Goal: Task Accomplishment & Management: Manage account settings

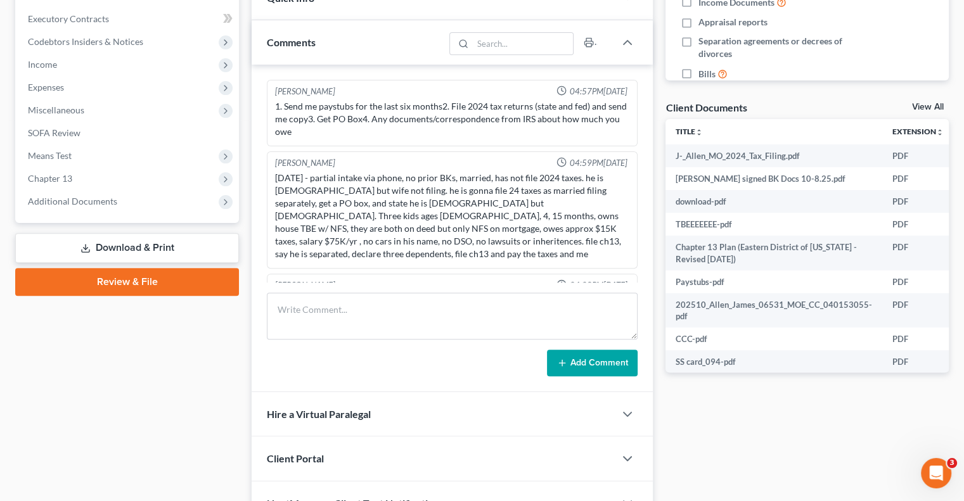
scroll to position [620, 0]
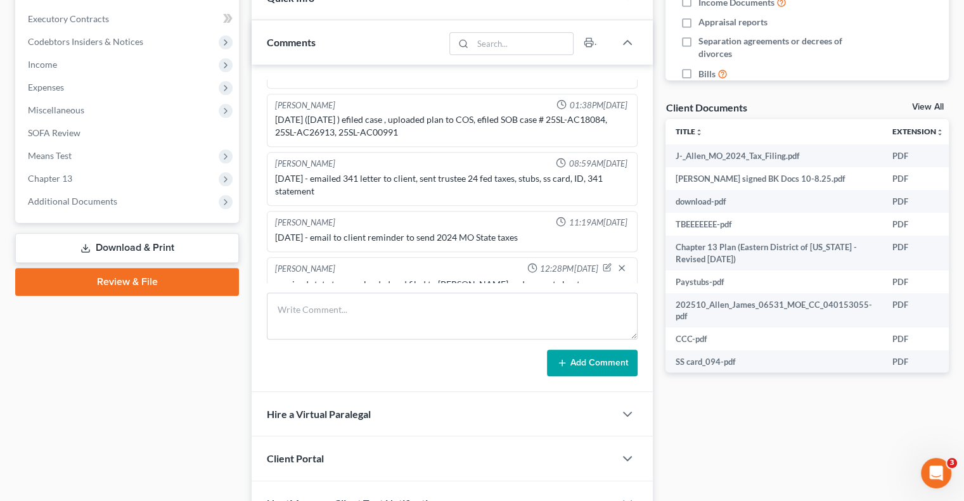
click at [726, 447] on div "Docs Tasks Events Fees Timer 15% Completed Nothing here yet! Credit Counseling …" at bounding box center [807, 136] width 296 height 780
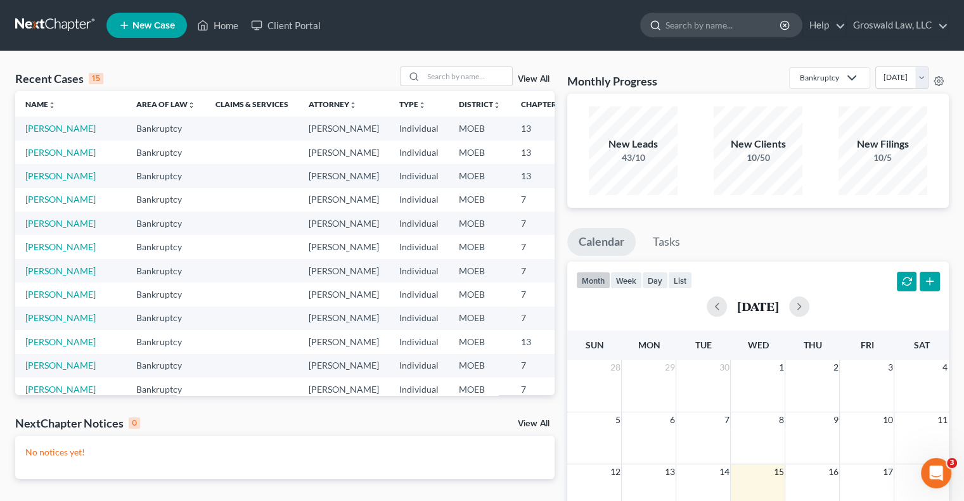
click at [669, 28] on input "search" at bounding box center [723, 24] width 116 height 23
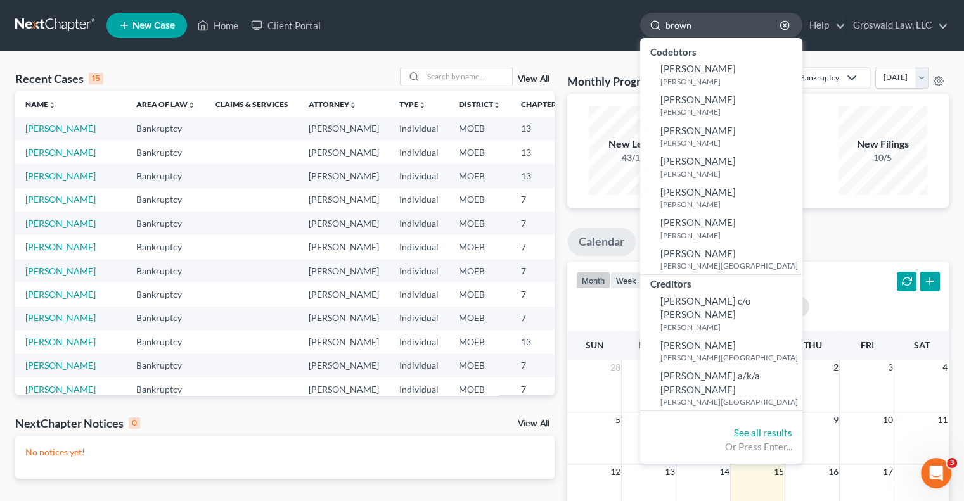
click at [701, 21] on input "brown" at bounding box center [723, 24] width 116 height 23
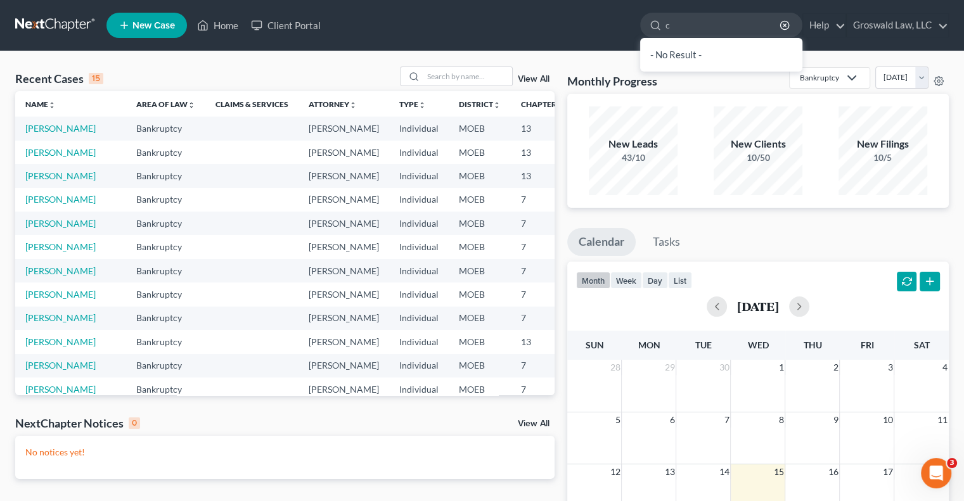
type input "c"
click at [315, 106] on th "Attorney unfold_more expand_more expand_less" at bounding box center [344, 103] width 91 height 25
click at [44, 129] on link "Brown, Calvin" at bounding box center [60, 128] width 70 height 11
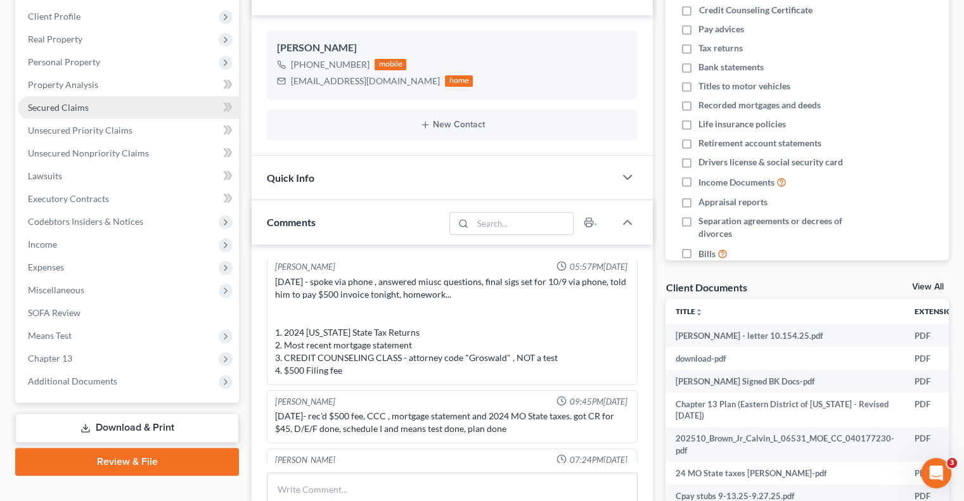
scroll to position [196, 0]
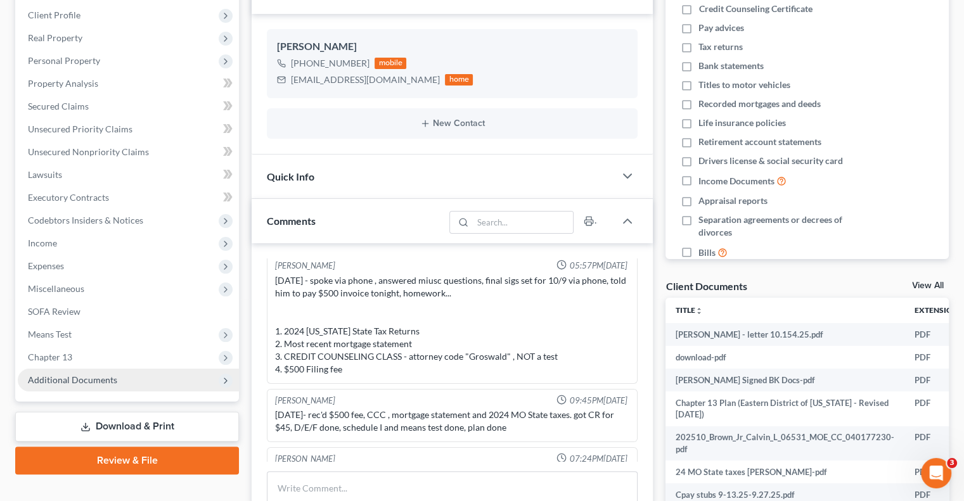
click at [101, 375] on span "Additional Documents" at bounding box center [72, 380] width 89 height 11
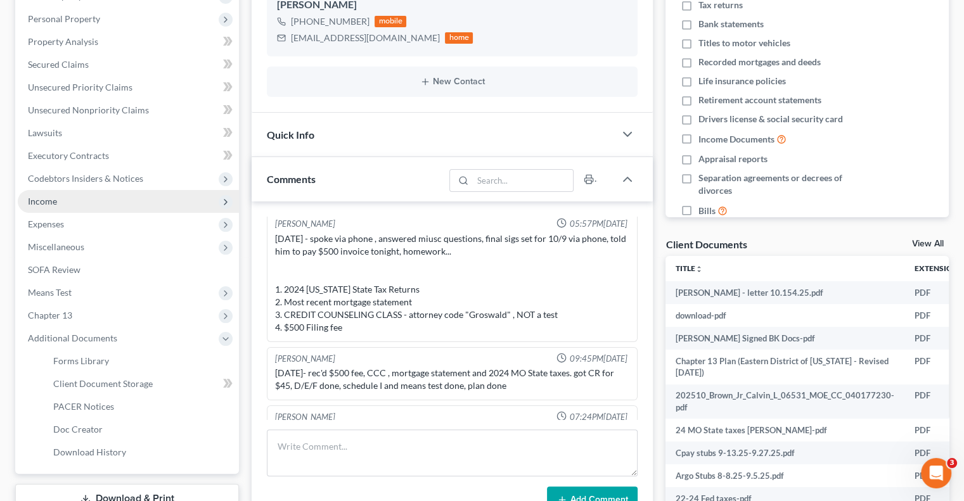
scroll to position [238, 0]
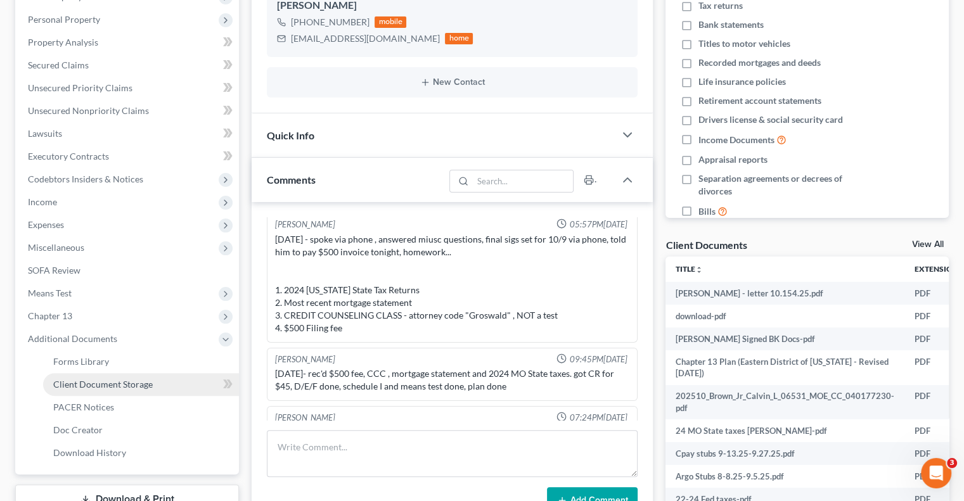
click at [139, 385] on span "Client Document Storage" at bounding box center [103, 384] width 100 height 11
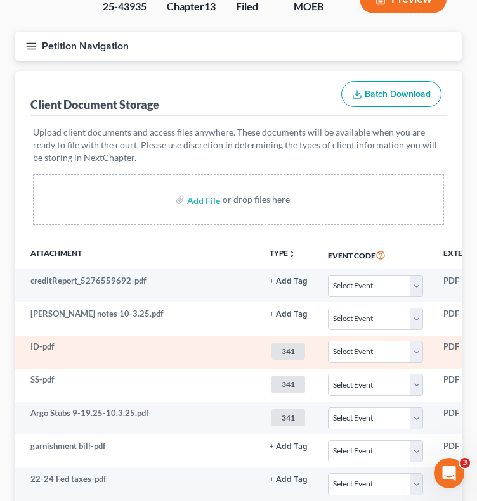
scroll to position [122, 0]
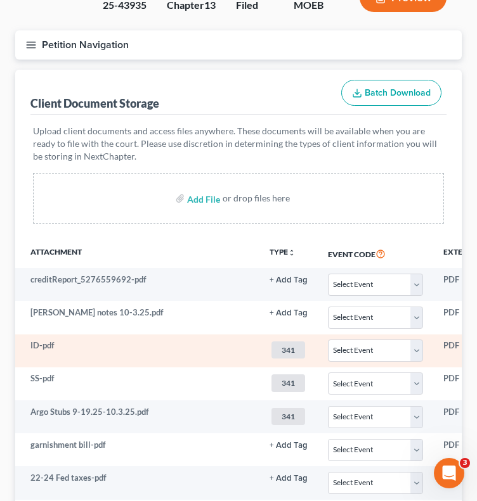
click at [279, 351] on span "341" at bounding box center [288, 350] width 34 height 17
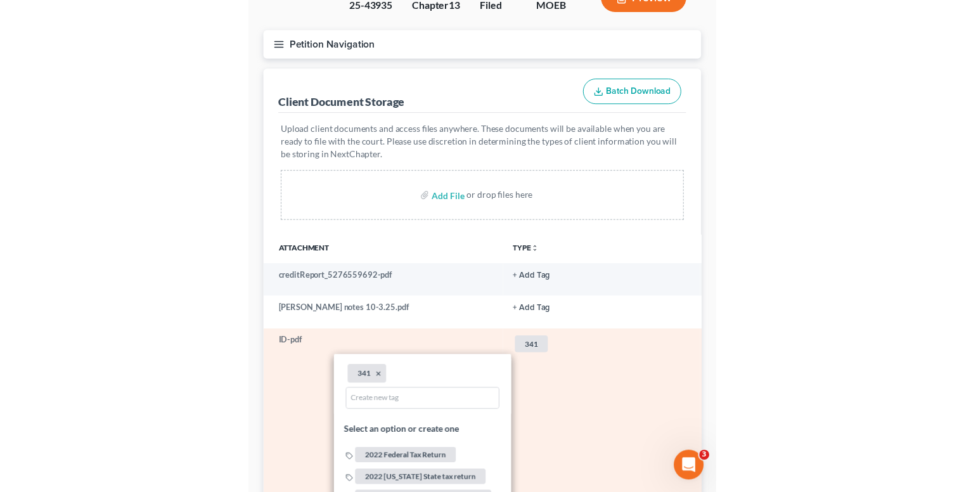
scroll to position [243, 0]
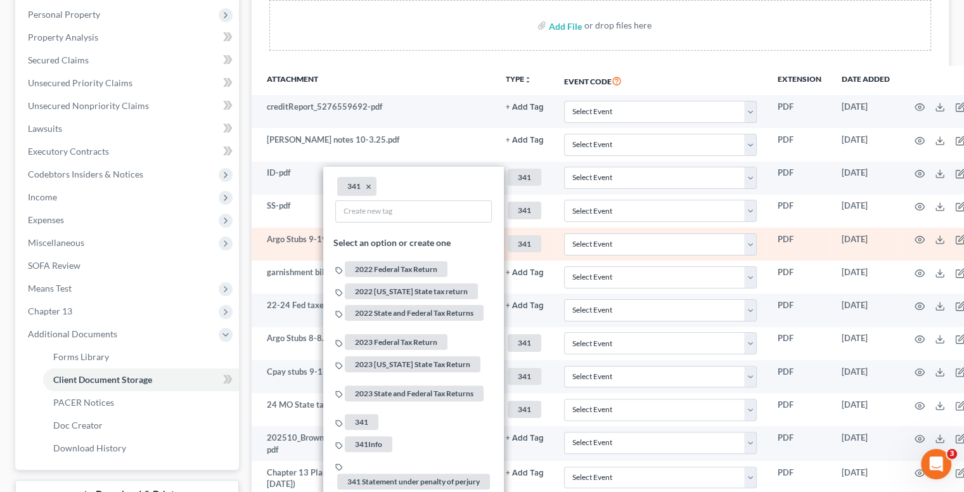
click at [824, 228] on td "PDF" at bounding box center [799, 244] width 64 height 33
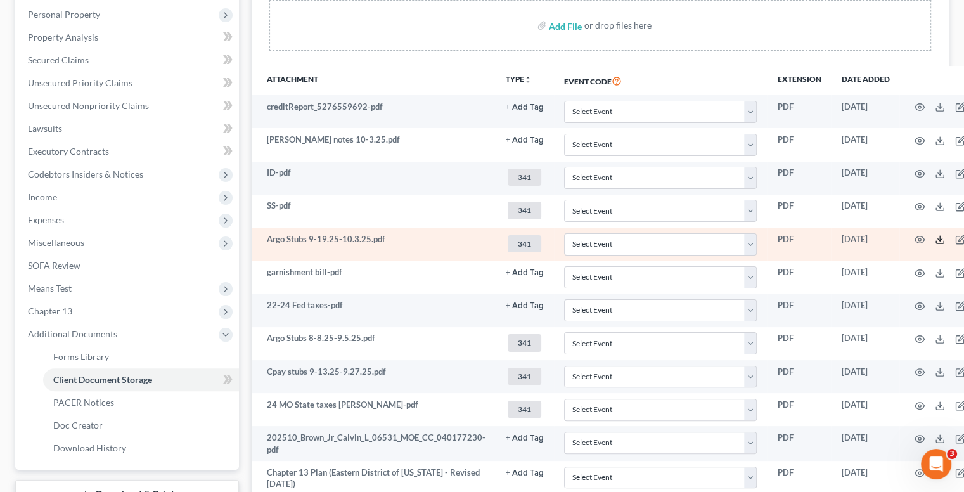
click at [940, 236] on line at bounding box center [940, 238] width 0 height 5
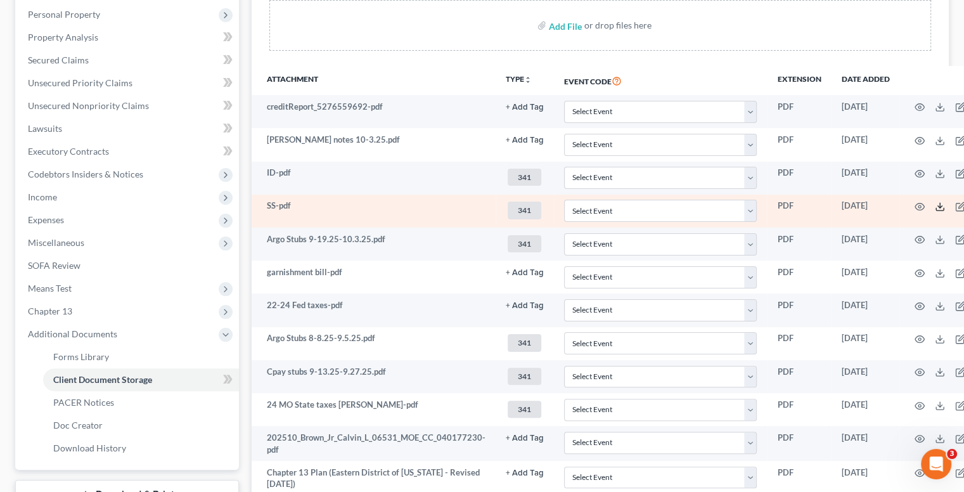
click at [940, 205] on line at bounding box center [940, 205] width 0 height 5
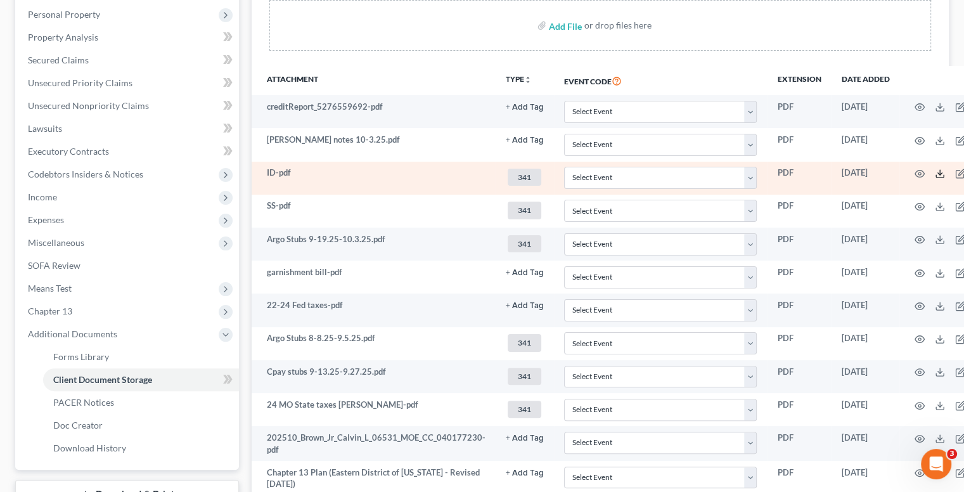
click at [935, 169] on icon at bounding box center [940, 174] width 10 height 10
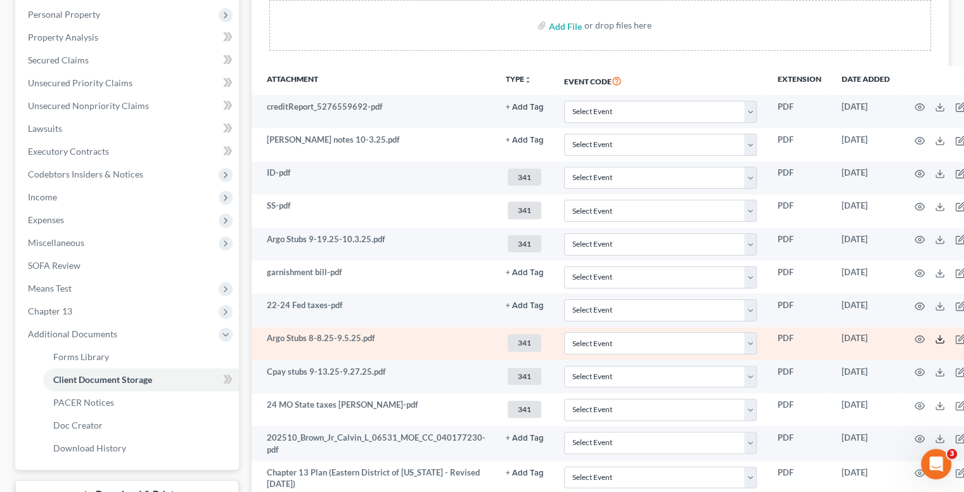
click at [935, 342] on icon at bounding box center [940, 339] width 10 height 10
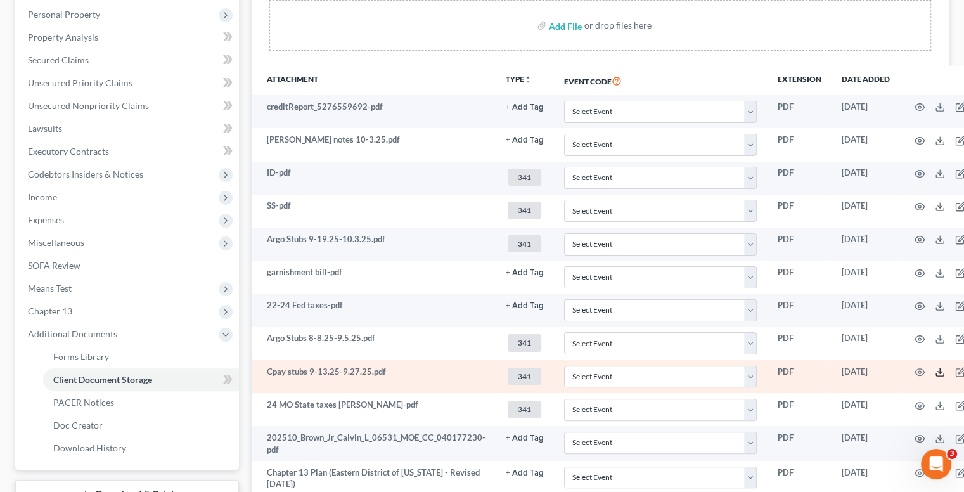
click at [940, 368] on line at bounding box center [940, 370] width 0 height 5
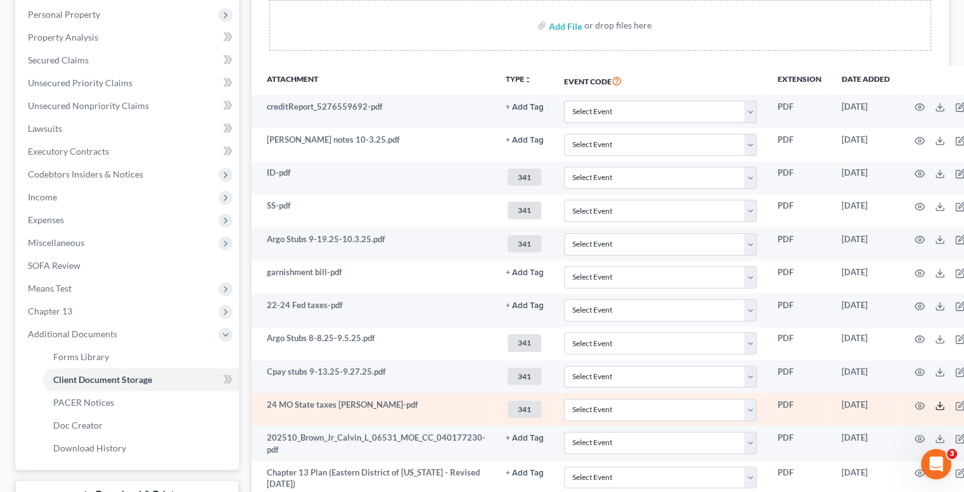
click at [935, 401] on icon at bounding box center [940, 406] width 10 height 10
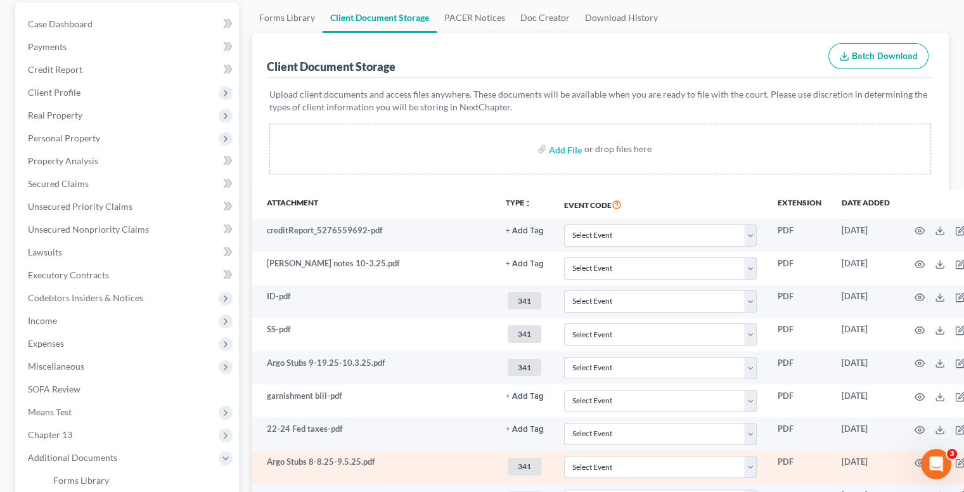
scroll to position [0, 0]
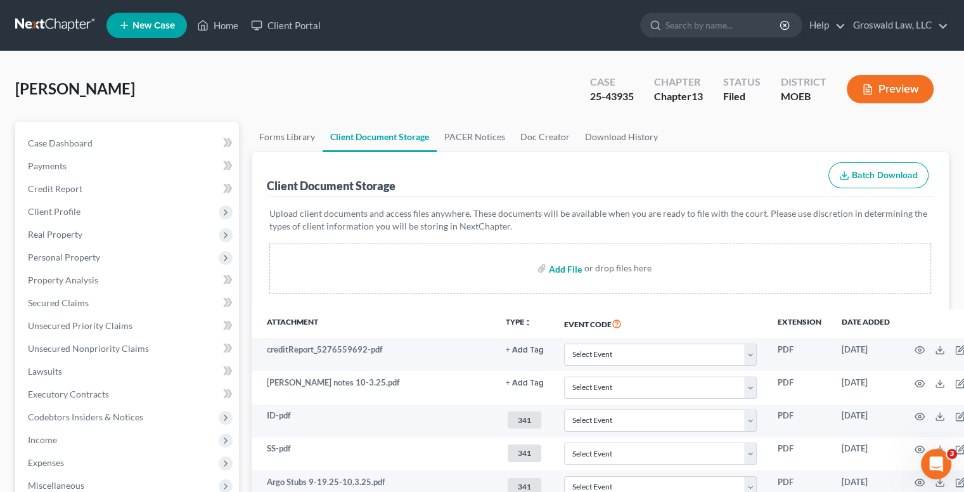
click at [565, 266] on input "file" at bounding box center [564, 268] width 30 height 23
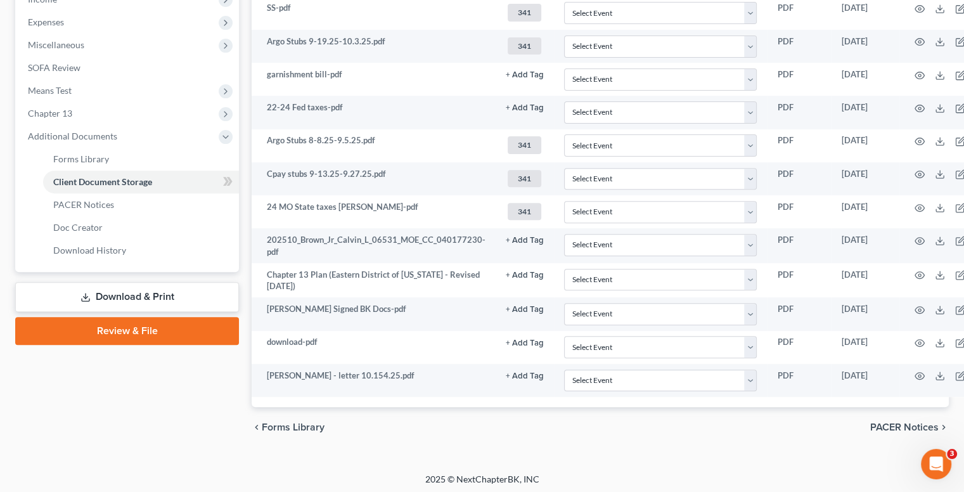
scroll to position [440, 0]
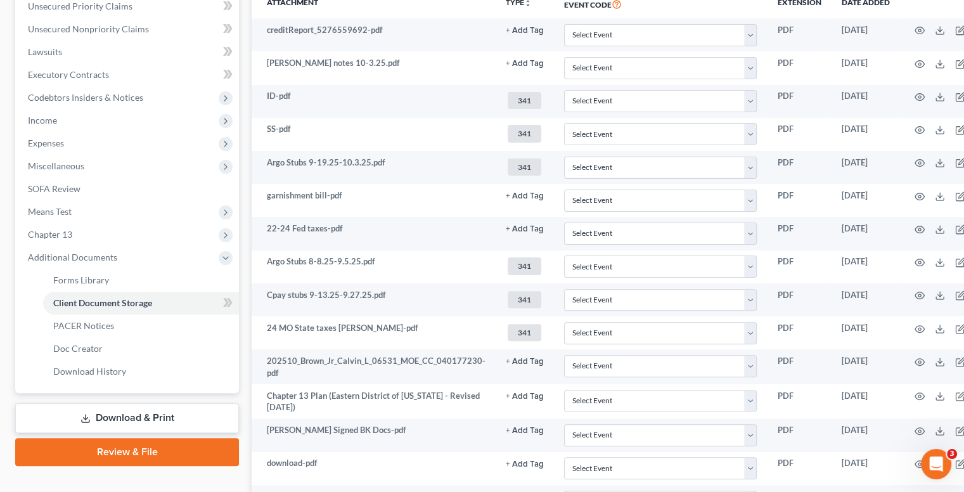
scroll to position [506, 0]
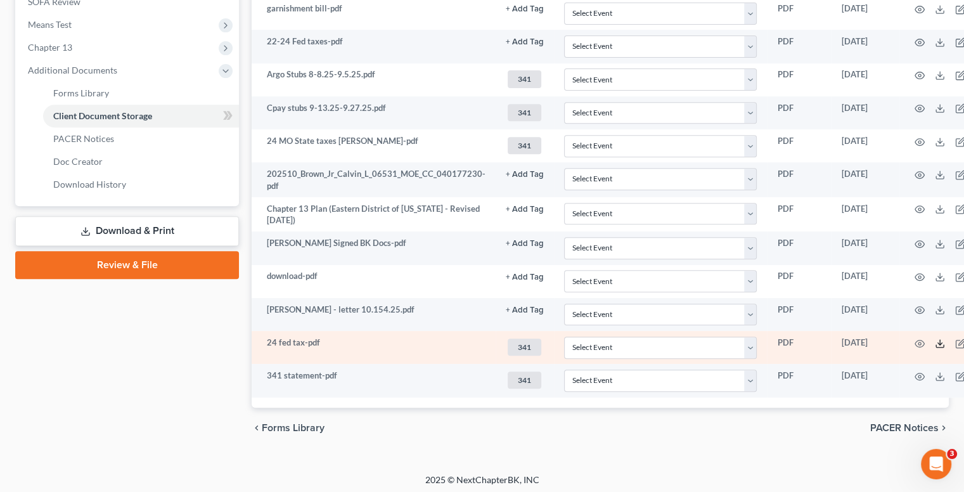
click at [936, 342] on icon at bounding box center [940, 343] width 10 height 10
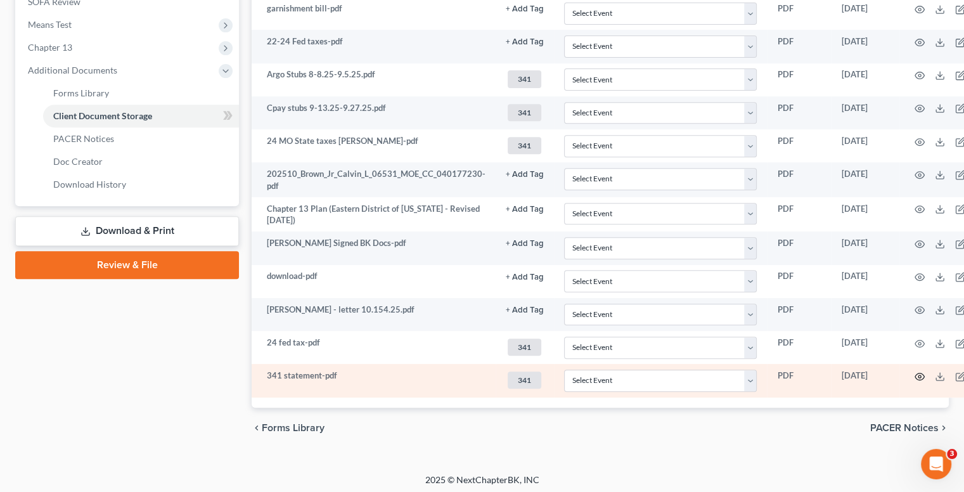
click at [916, 375] on icon "button" at bounding box center [920, 376] width 10 height 7
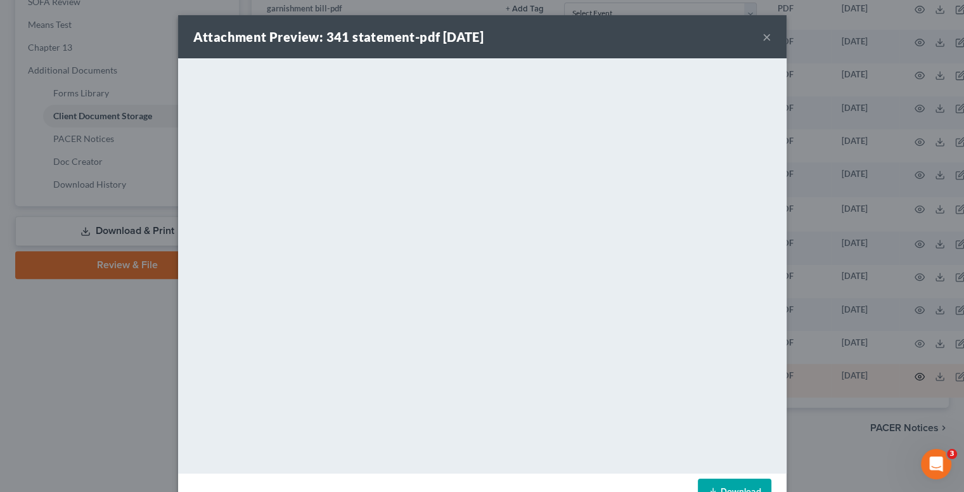
scroll to position [497, 0]
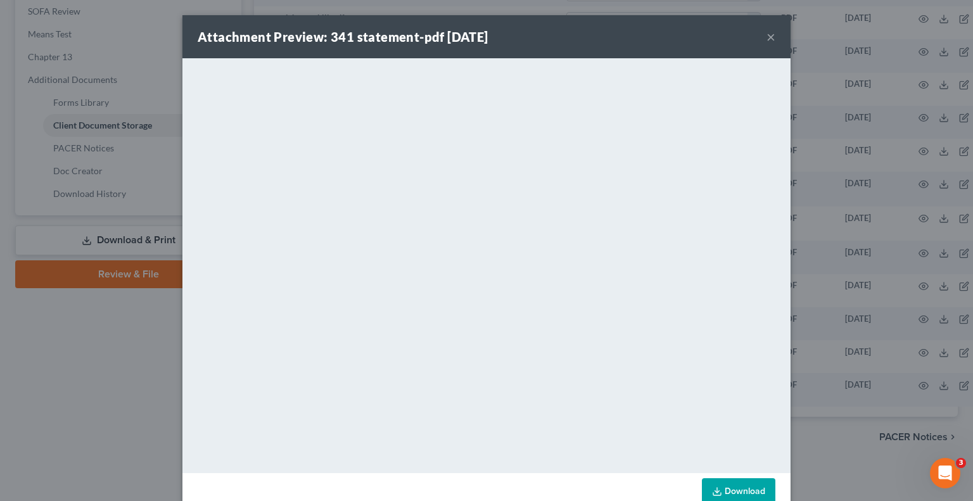
click at [322, 37] on strong "Attachment Preview: 341 statement-pdf 10/15/2025" at bounding box center [343, 36] width 291 height 15
click at [771, 35] on div "Attachment Preview: 341 statement-pdf 10/15/2025 ×" at bounding box center [487, 36] width 608 height 43
click at [767, 40] on button "×" at bounding box center [771, 36] width 9 height 15
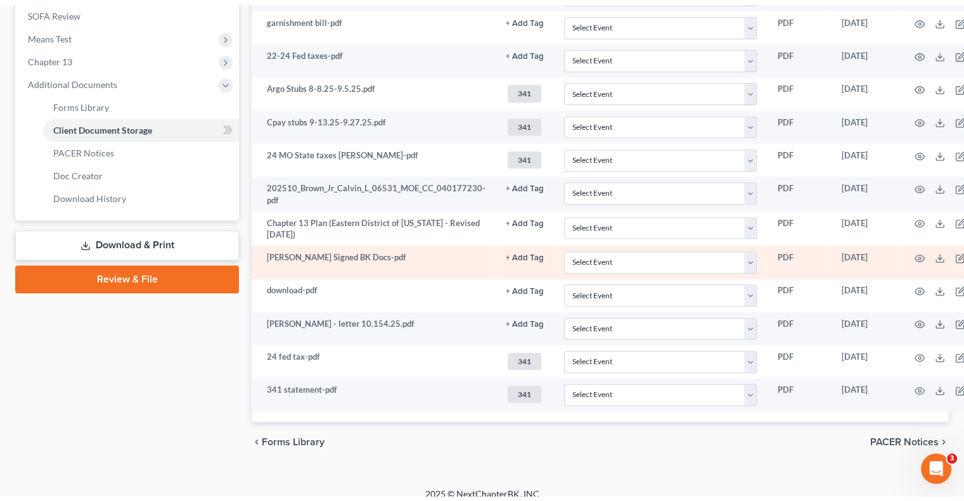
scroll to position [0, 0]
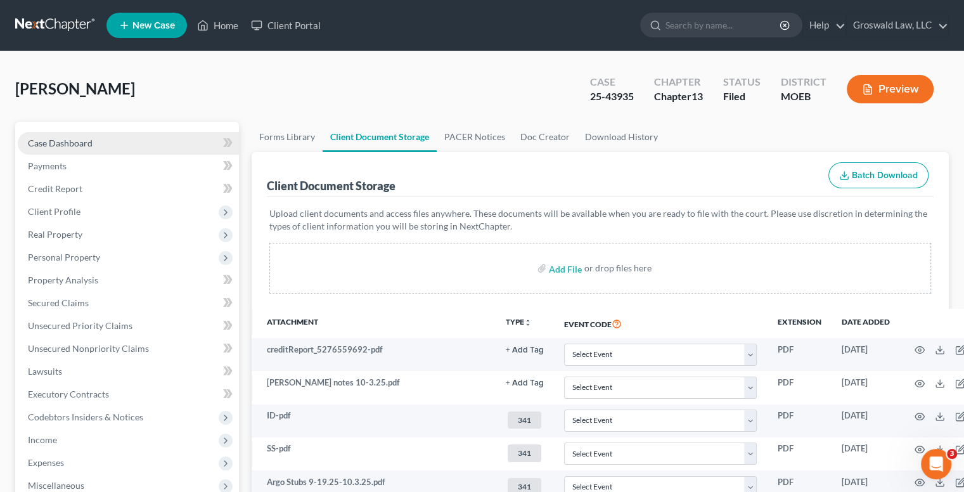
click at [71, 144] on span "Case Dashboard" at bounding box center [60, 143] width 65 height 11
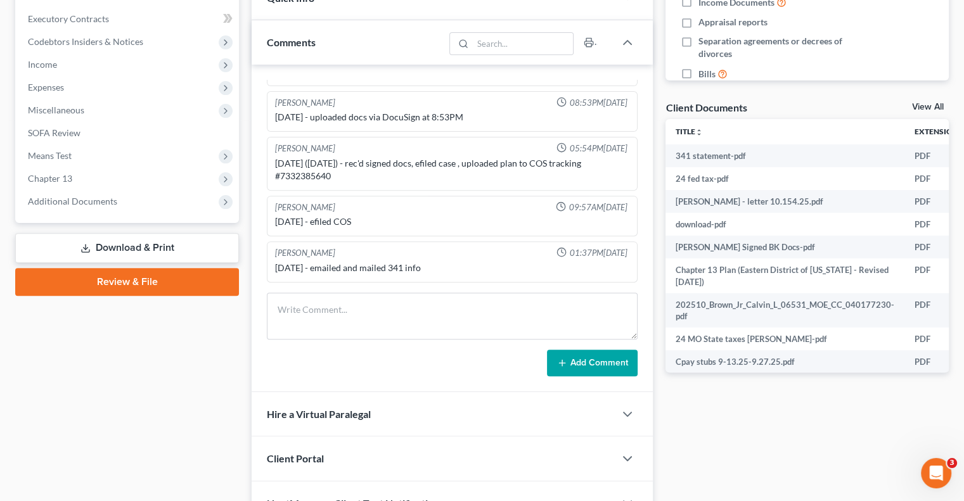
scroll to position [380, 0]
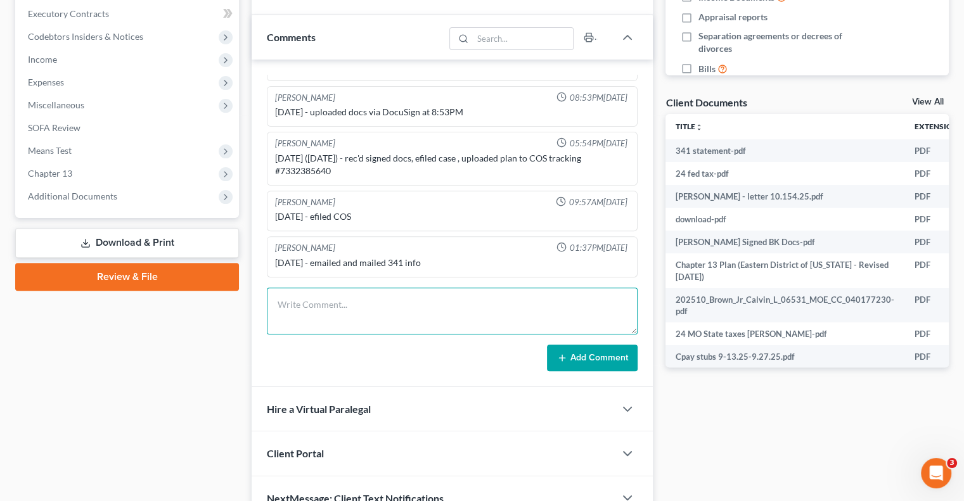
click at [362, 305] on textarea at bounding box center [452, 311] width 371 height 47
type textarea "Sent trustee all docs needed"
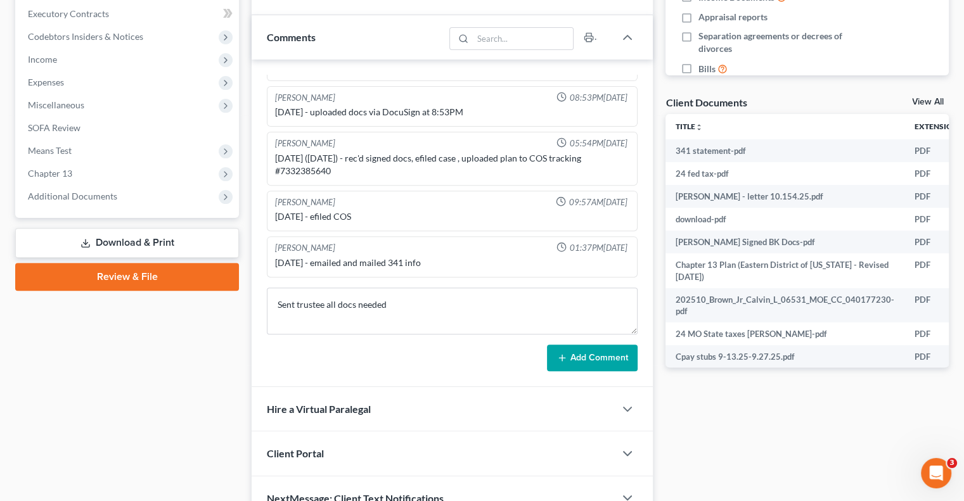
click at [628, 355] on button "Add Comment" at bounding box center [592, 358] width 91 height 27
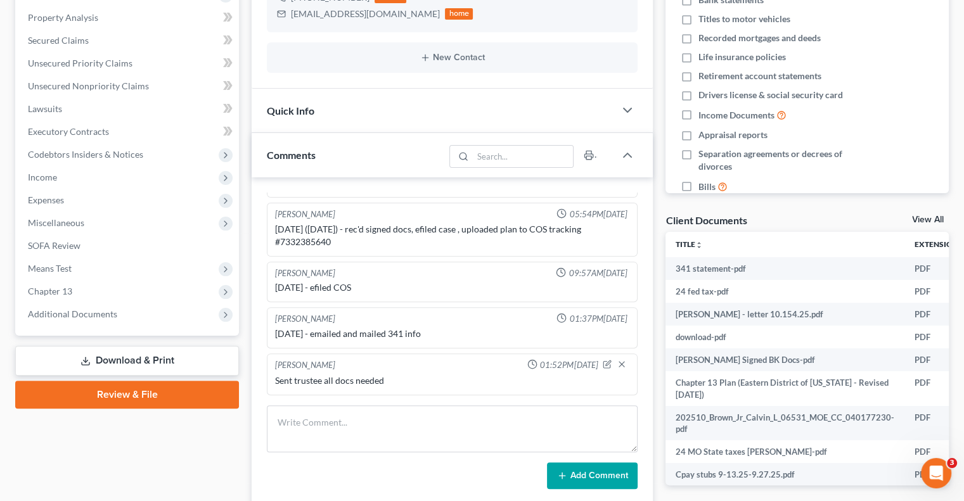
scroll to position [266, 0]
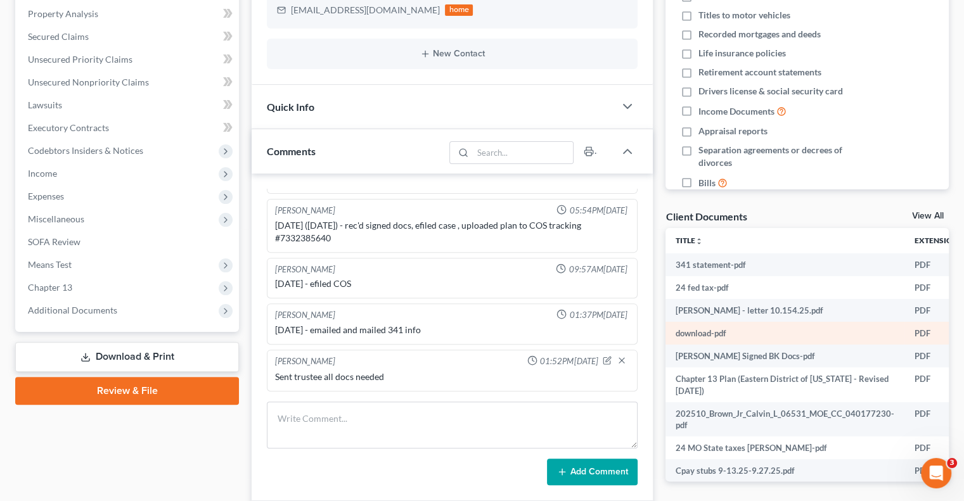
click at [721, 332] on td "download-pdf" at bounding box center [784, 333] width 239 height 23
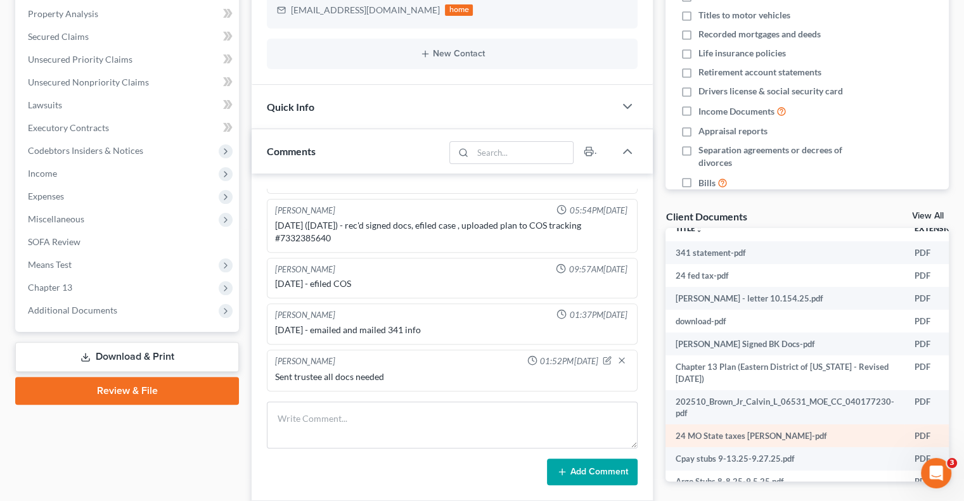
scroll to position [10, 0]
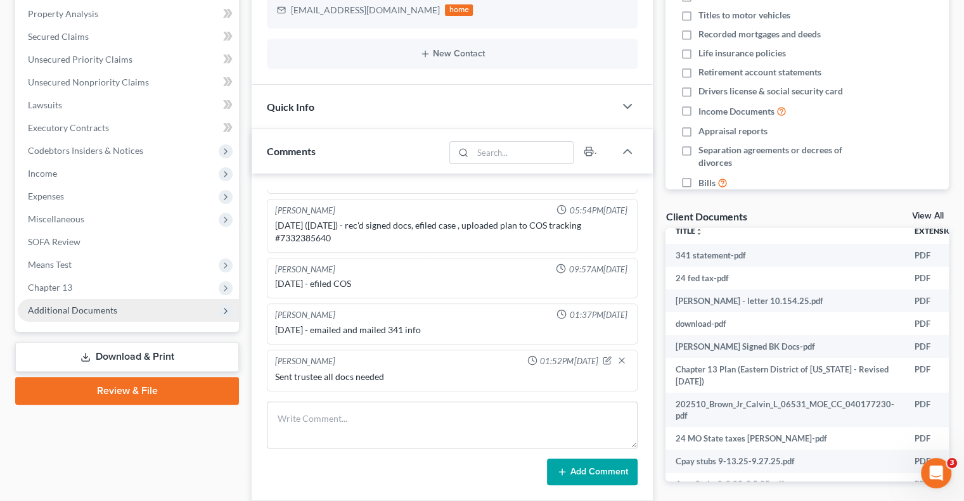
click at [177, 311] on span "Additional Documents" at bounding box center [128, 310] width 221 height 23
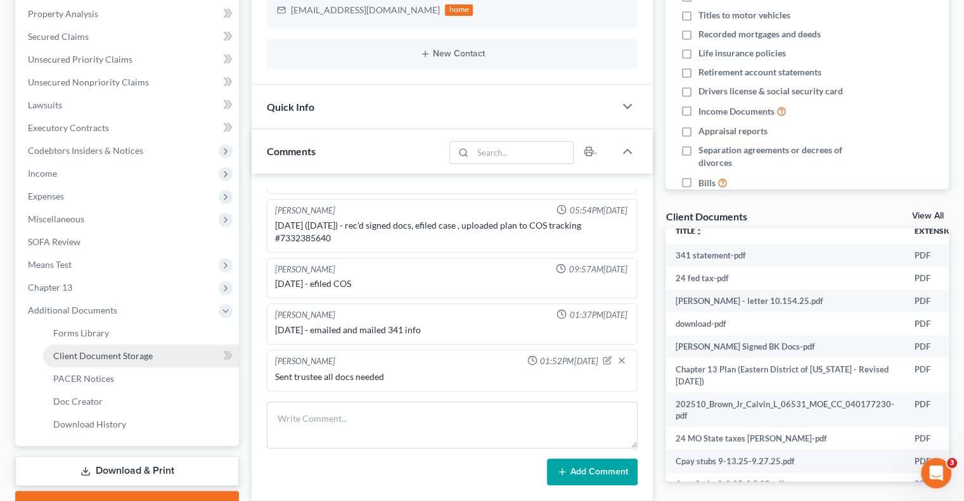
click at [156, 354] on link "Client Document Storage" at bounding box center [141, 356] width 196 height 23
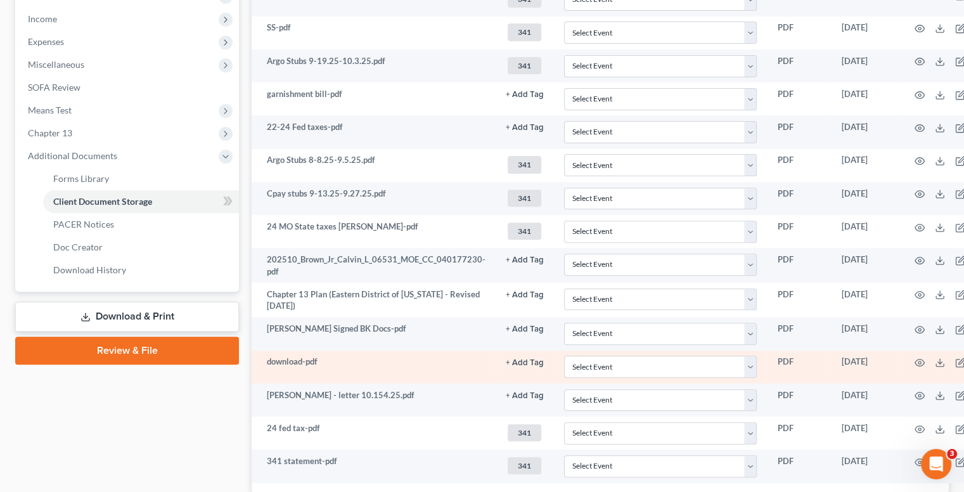
scroll to position [422, 0]
click at [918, 360] on circle "button" at bounding box center [919, 361] width 3 height 3
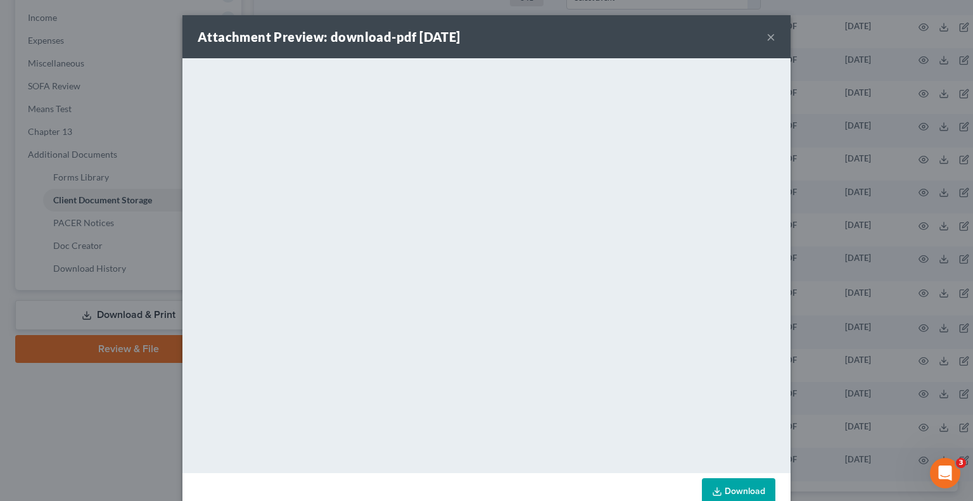
click at [138, 129] on div "Attachment Preview: download-pdf 10/15/2025 × <object ng-attr-data='https://nex…" at bounding box center [486, 250] width 973 height 501
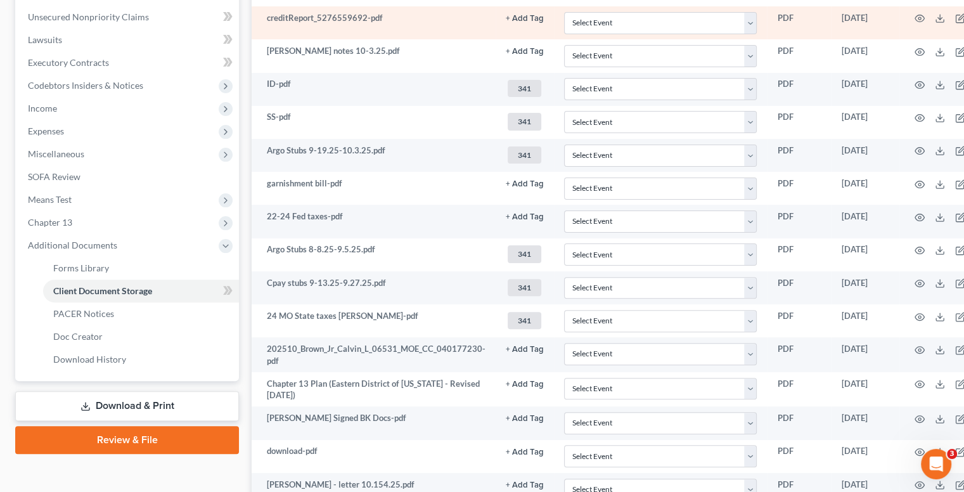
scroll to position [420, 0]
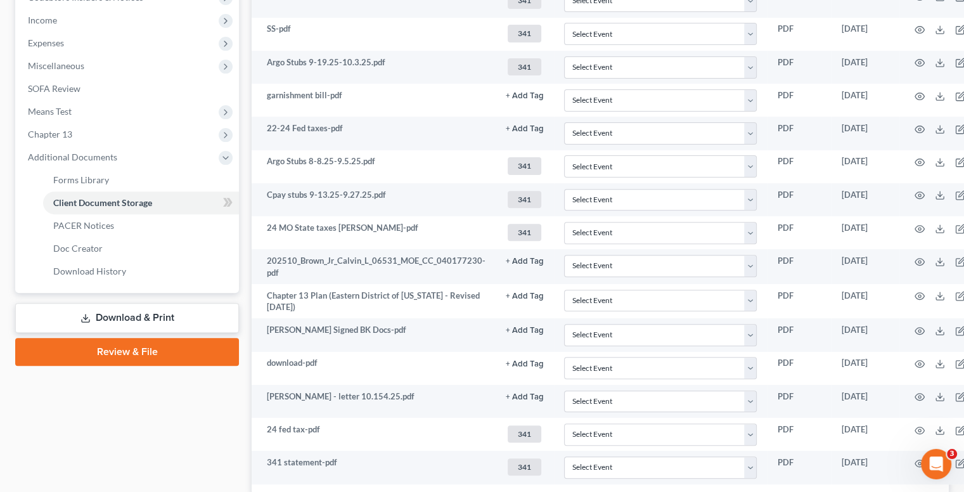
click at [436, 337] on td "Calvin Brown Signed BK Docs-pdf" at bounding box center [374, 334] width 244 height 33
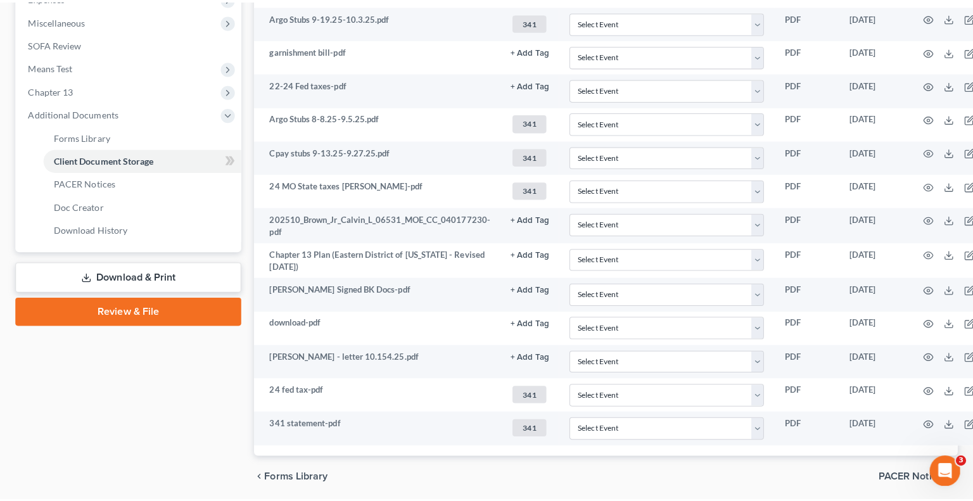
scroll to position [466, 0]
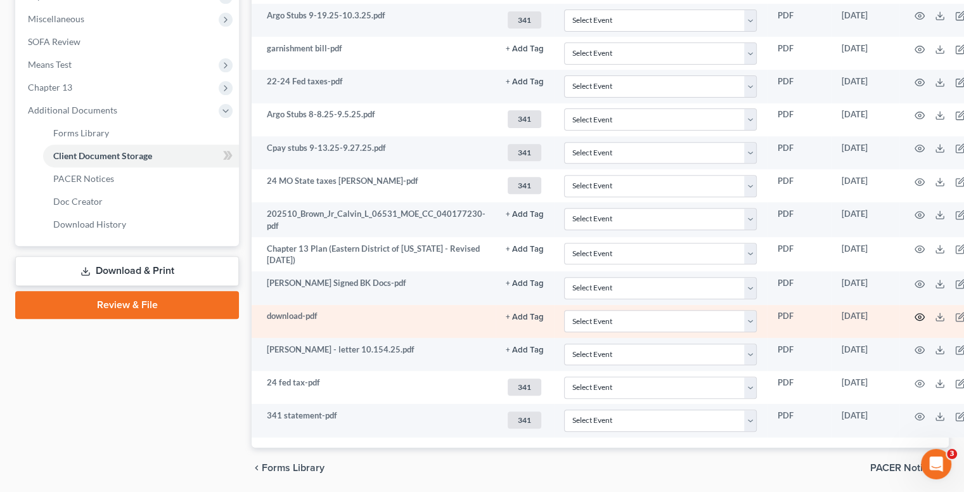
click at [918, 316] on circle "button" at bounding box center [919, 317] width 3 height 3
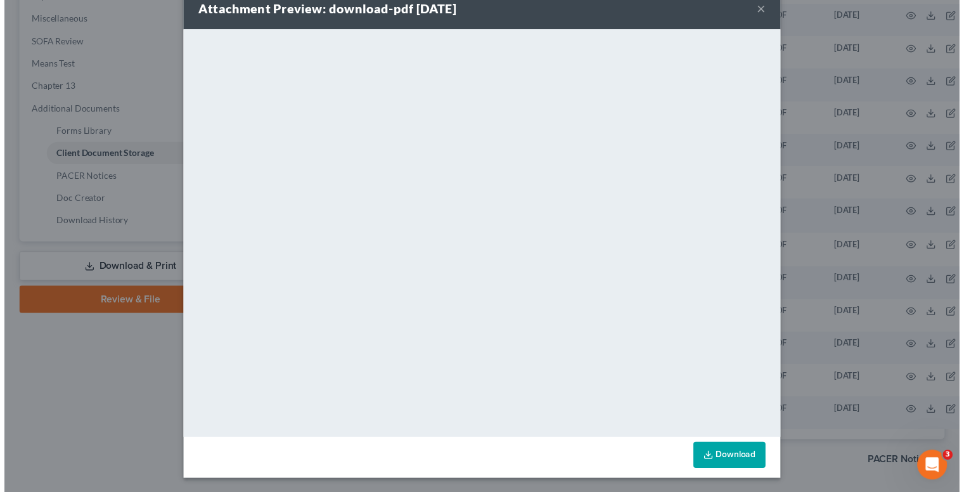
scroll to position [0, 0]
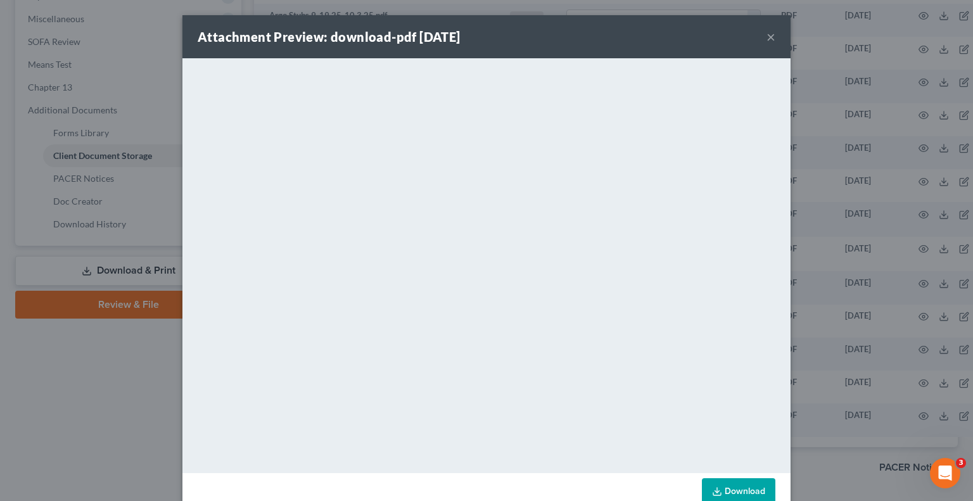
click at [770, 39] on button "×" at bounding box center [771, 36] width 9 height 15
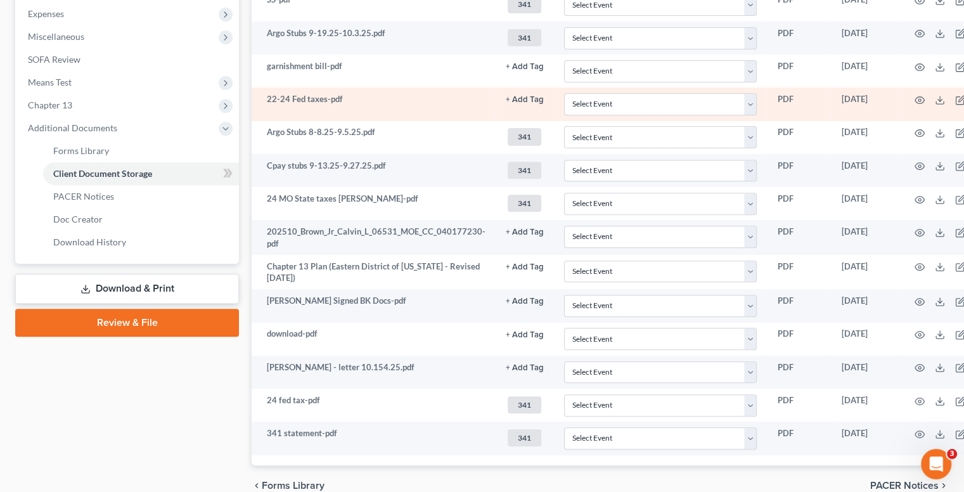
scroll to position [448, 0]
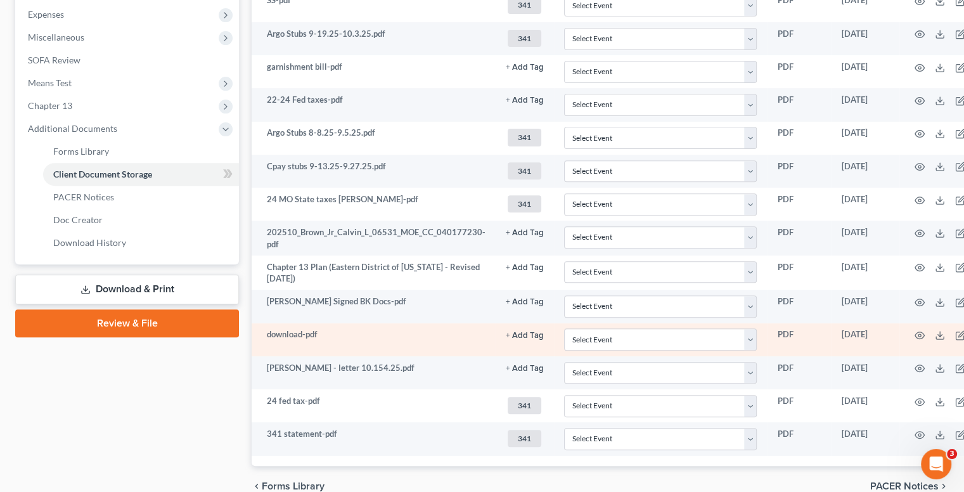
click at [517, 332] on button "+ Add Tag" at bounding box center [525, 335] width 38 height 8
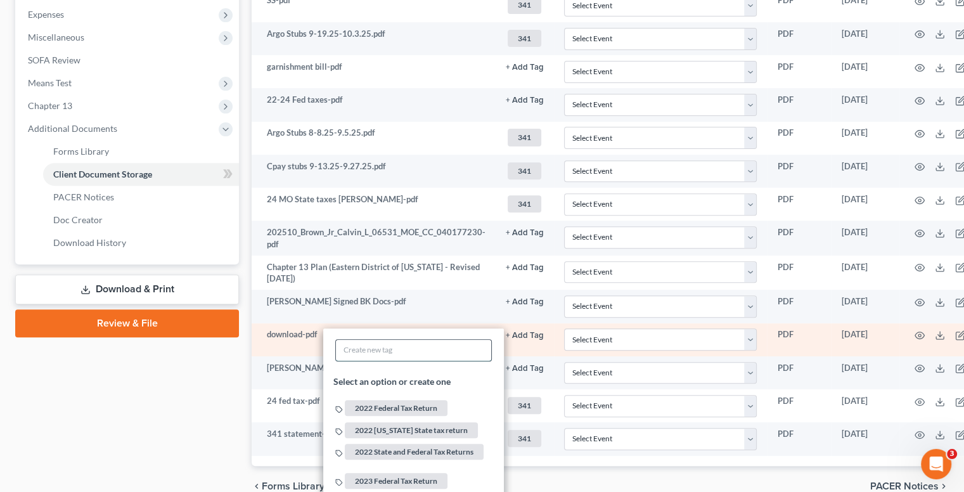
click at [420, 344] on input "text" at bounding box center [413, 350] width 155 height 21
type input "309"
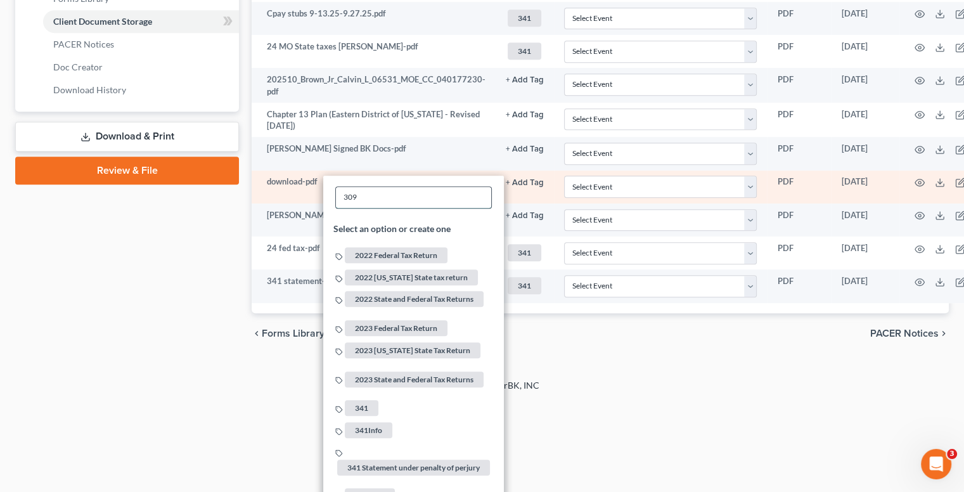
scroll to position [572, 0]
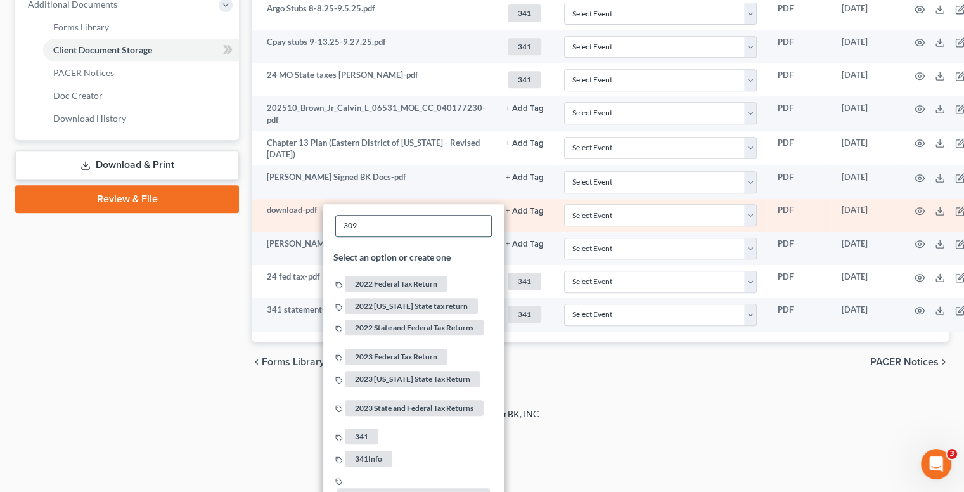
click at [438, 226] on input "309" at bounding box center [413, 225] width 155 height 21
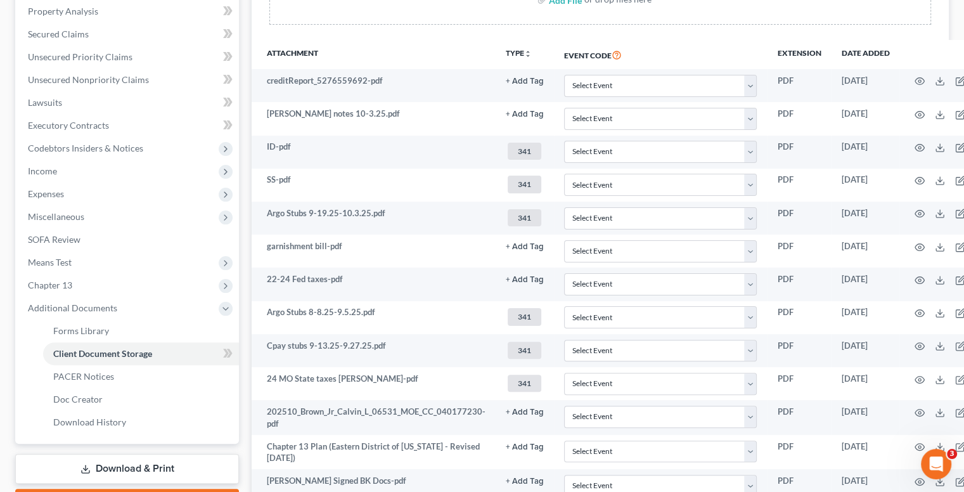
scroll to position [461, 0]
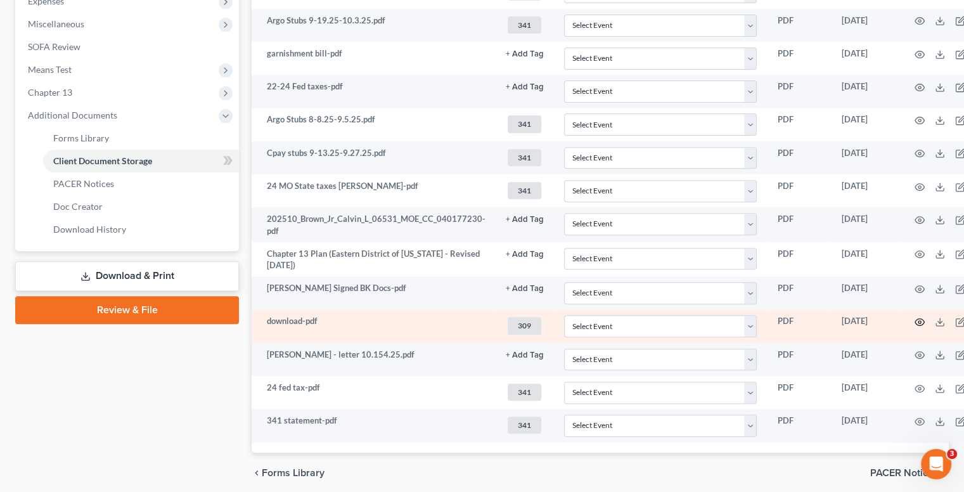
click at [915, 323] on icon "button" at bounding box center [920, 322] width 10 height 10
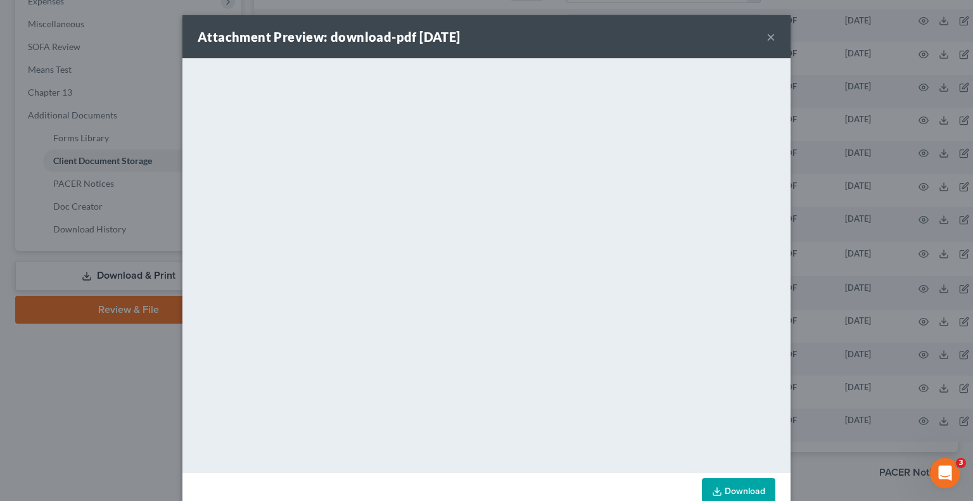
click at [761, 33] on div "Attachment Preview: download-pdf 10/15/2025 ×" at bounding box center [487, 36] width 608 height 43
click at [767, 40] on button "×" at bounding box center [771, 36] width 9 height 15
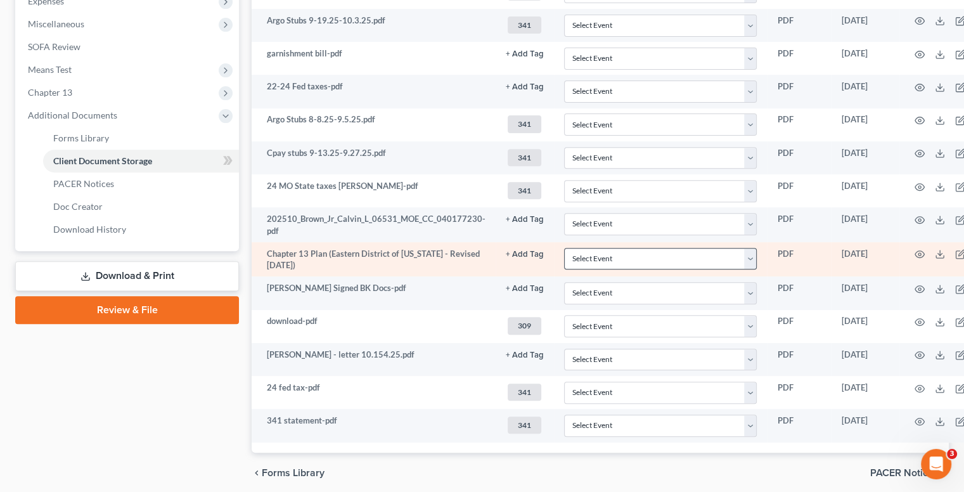
scroll to position [506, 0]
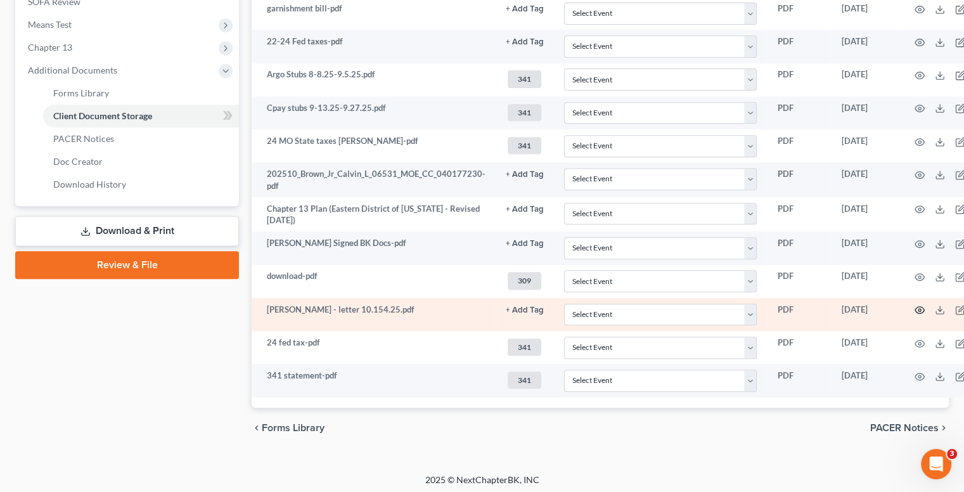
click at [915, 309] on icon "button" at bounding box center [920, 310] width 10 height 7
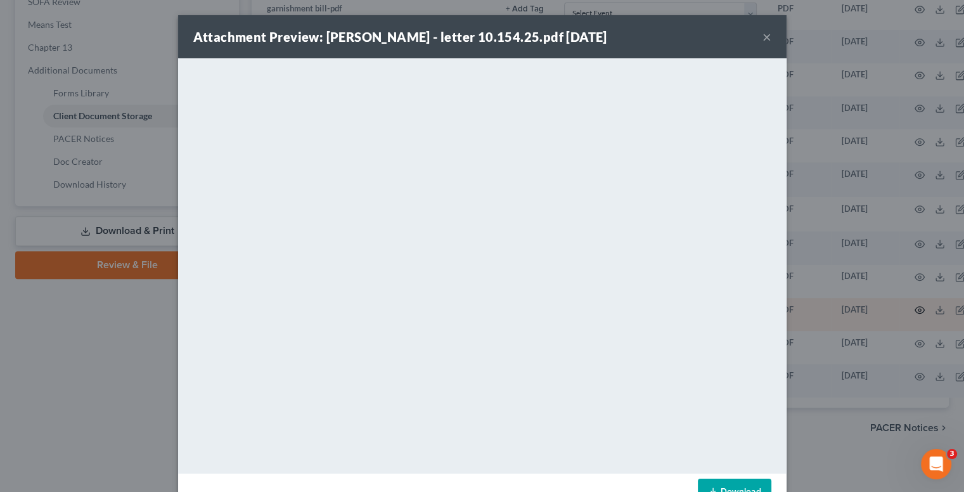
scroll to position [497, 0]
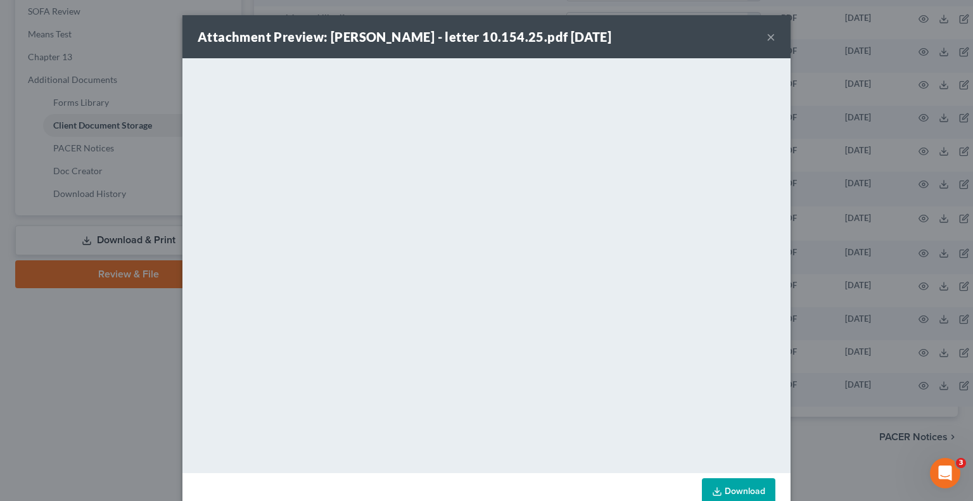
click at [767, 37] on button "×" at bounding box center [771, 36] width 9 height 15
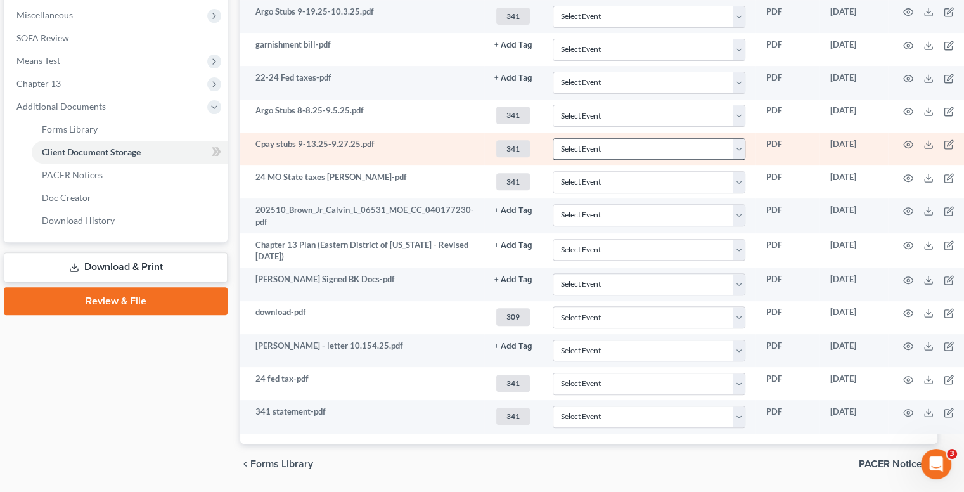
scroll to position [472, 10]
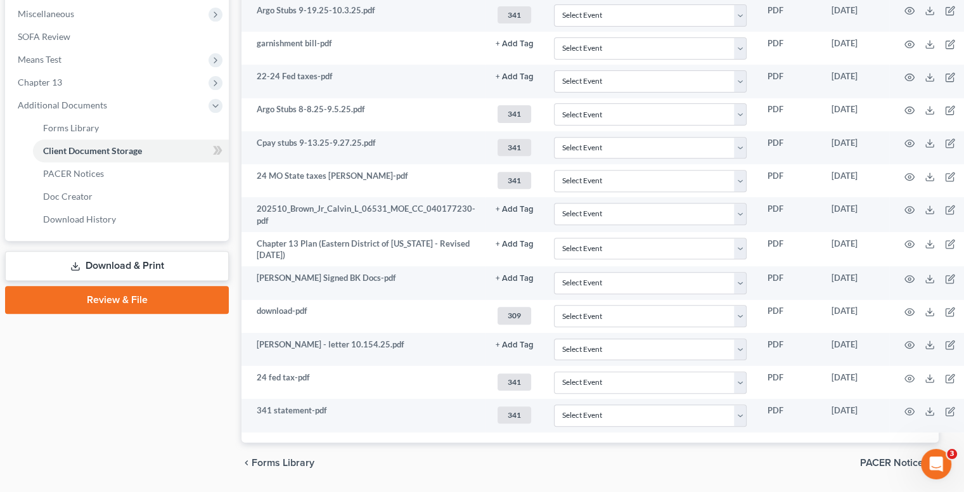
click at [582, 482] on div "Petition Navigation Case Dashboard Payments Invoices Payments Payments Credit R…" at bounding box center [472, 71] width 934 height 843
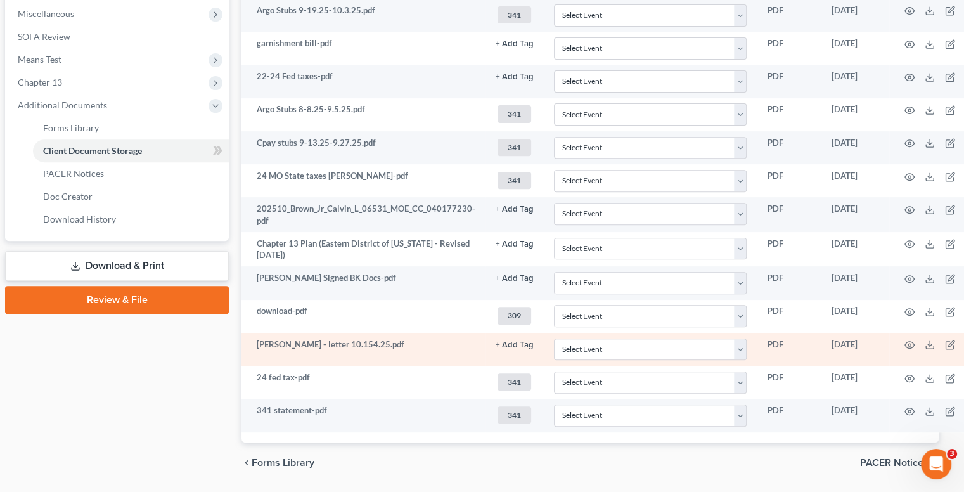
click at [910, 342] on td at bounding box center [942, 349] width 106 height 33
click at [908, 344] on circle "button" at bounding box center [909, 345] width 3 height 3
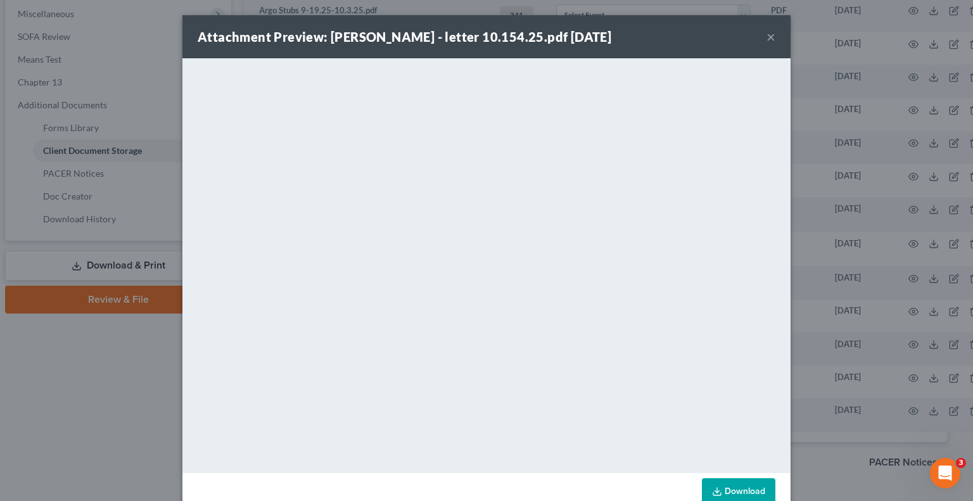
click at [778, 41] on div "Attachment Preview: Brown-Calvin - letter 10.154.25.pdf 10/15/2025 ×" at bounding box center [487, 36] width 608 height 43
click at [768, 42] on button "×" at bounding box center [771, 36] width 9 height 15
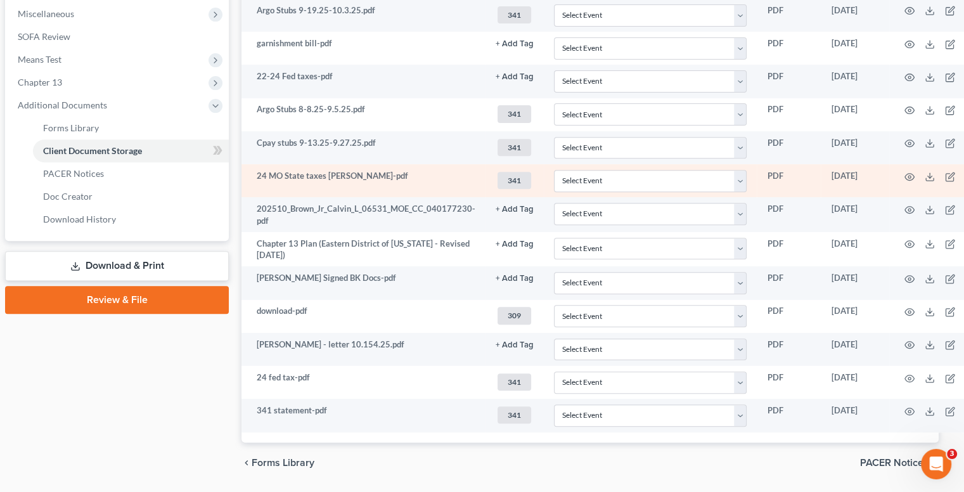
scroll to position [0, 10]
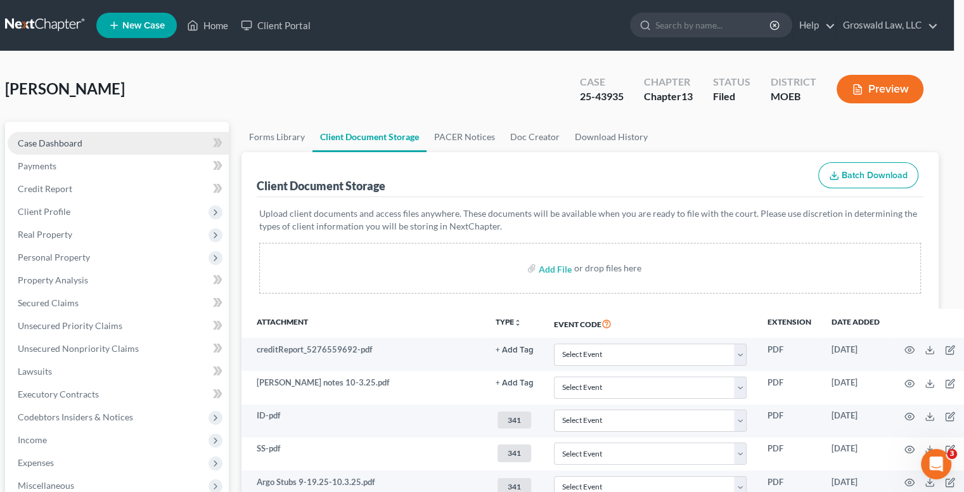
click at [84, 140] on link "Case Dashboard" at bounding box center [118, 143] width 221 height 23
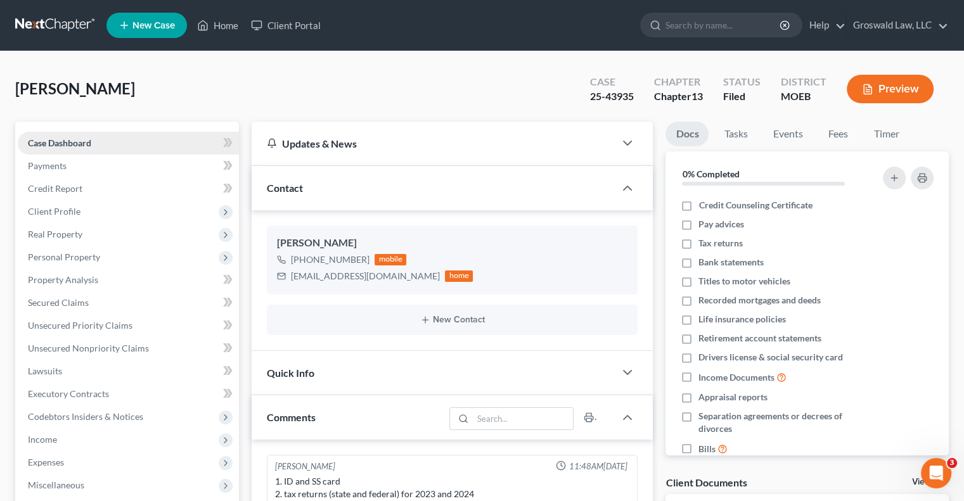
scroll to position [549, 0]
click at [214, 33] on link "Home" at bounding box center [218, 25] width 54 height 23
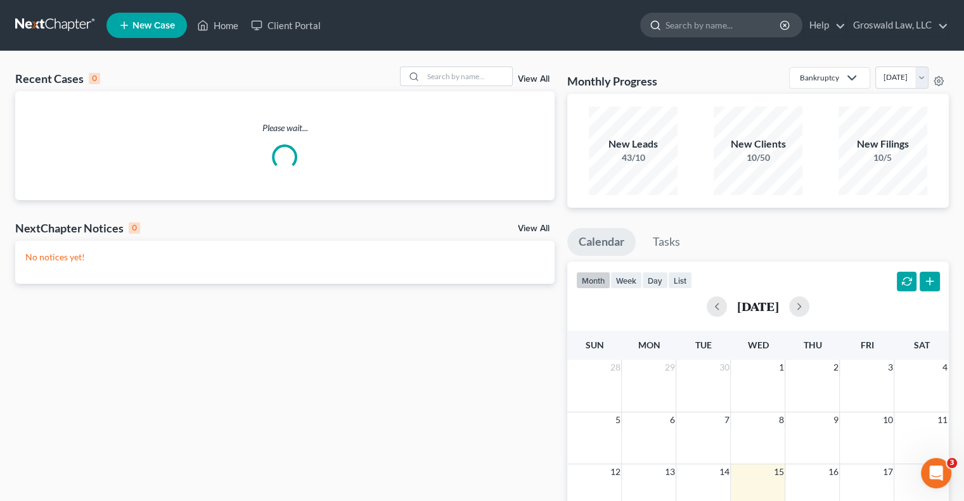
click at [744, 33] on input "search" at bounding box center [723, 24] width 116 height 23
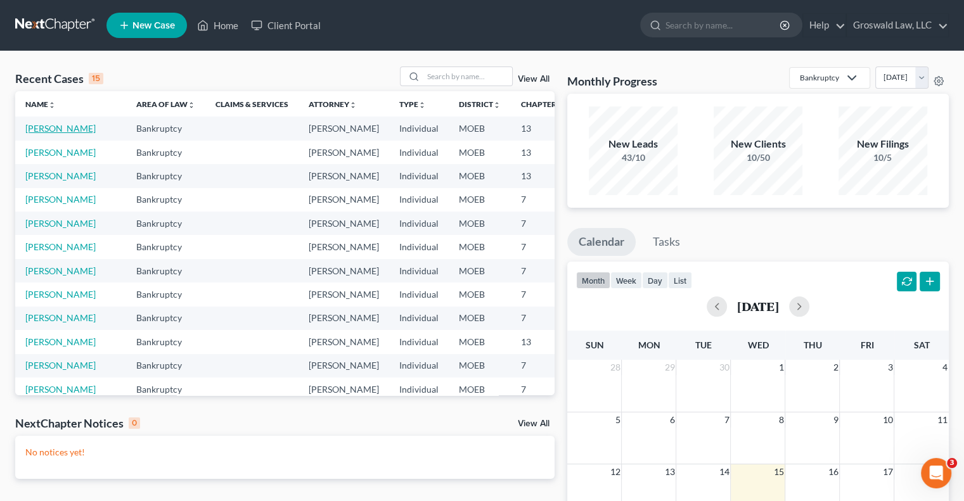
click at [43, 132] on link "[PERSON_NAME]" at bounding box center [60, 128] width 70 height 11
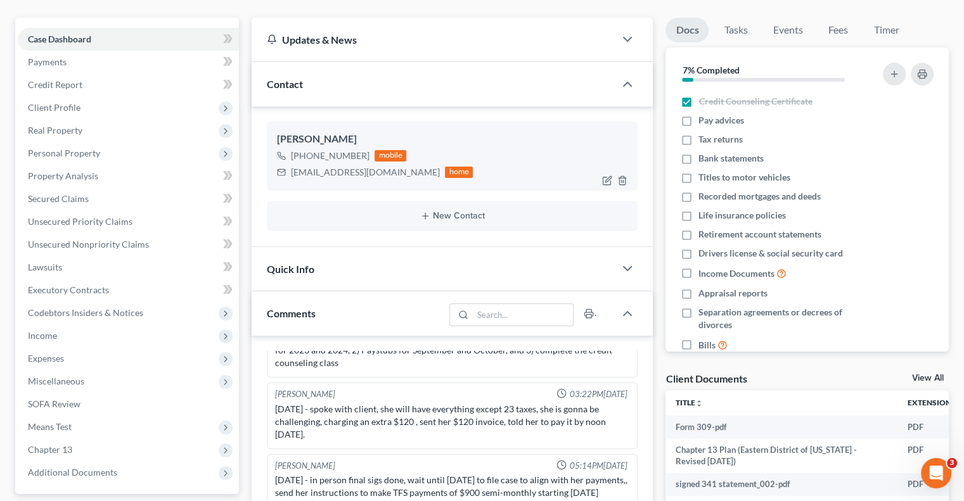
scroll to position [154, 0]
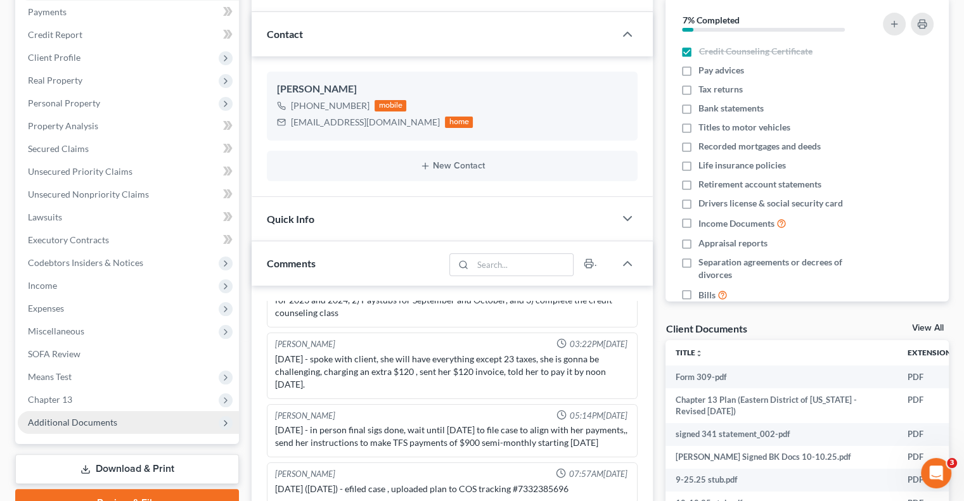
click at [122, 419] on span "Additional Documents" at bounding box center [128, 422] width 221 height 23
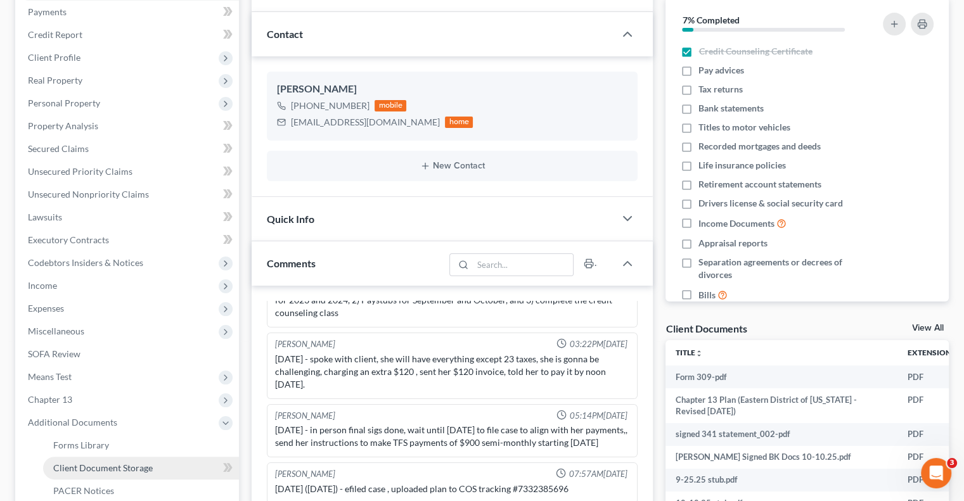
click at [117, 465] on span "Client Document Storage" at bounding box center [103, 468] width 100 height 11
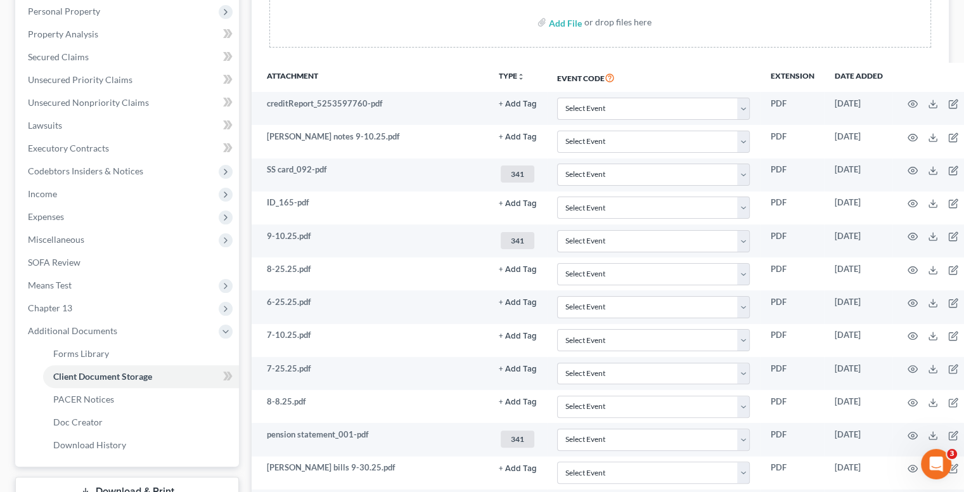
scroll to position [245, 0]
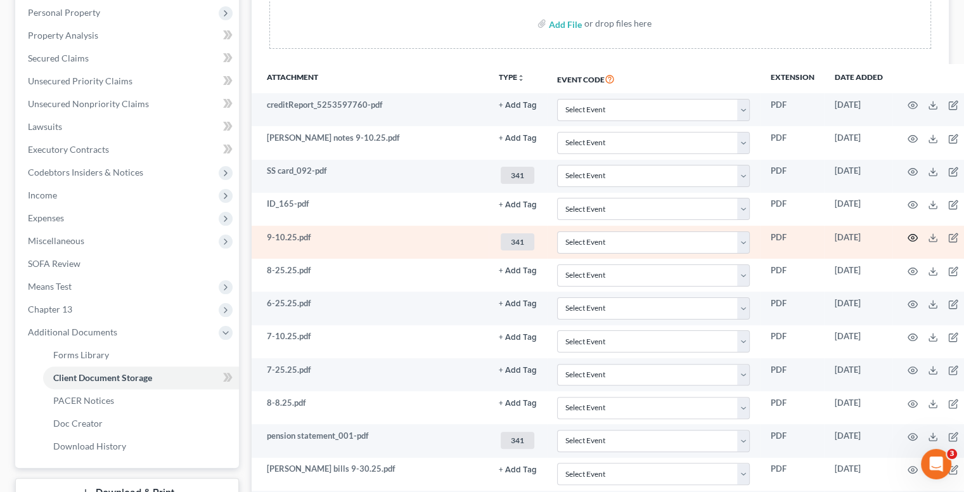
click at [908, 235] on icon "button" at bounding box center [913, 238] width 10 height 10
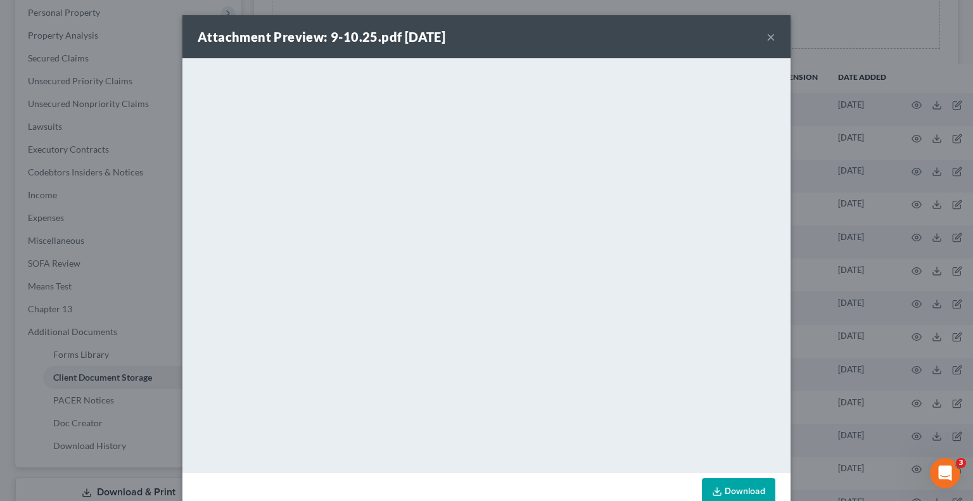
click at [767, 43] on button "×" at bounding box center [771, 36] width 9 height 15
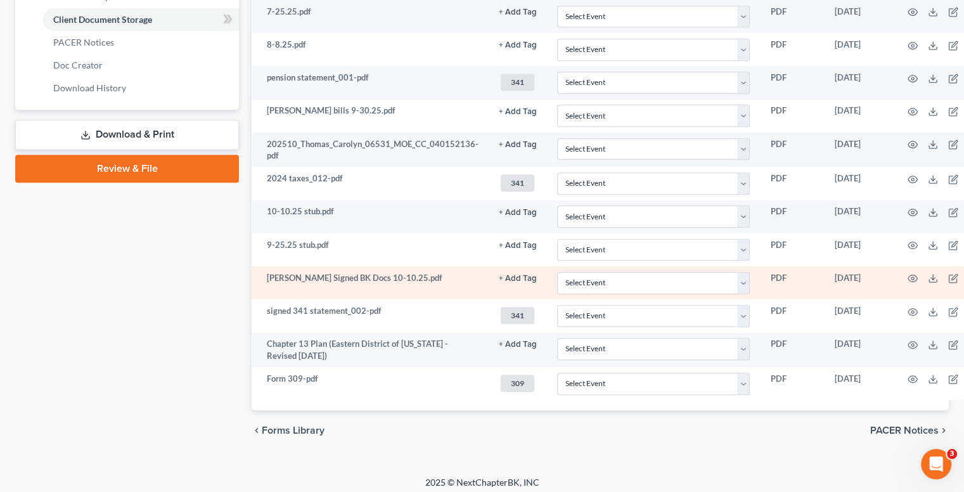
scroll to position [602, 0]
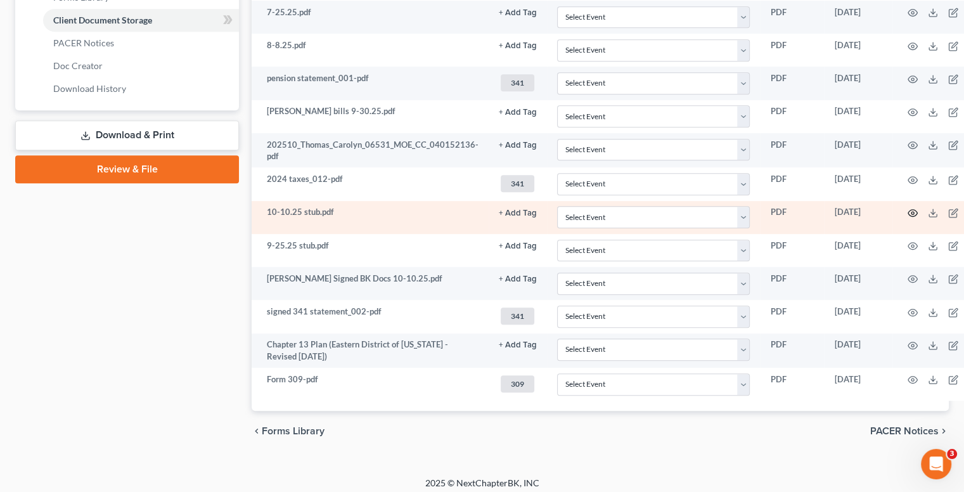
click at [908, 209] on icon "button" at bounding box center [913, 213] width 10 height 10
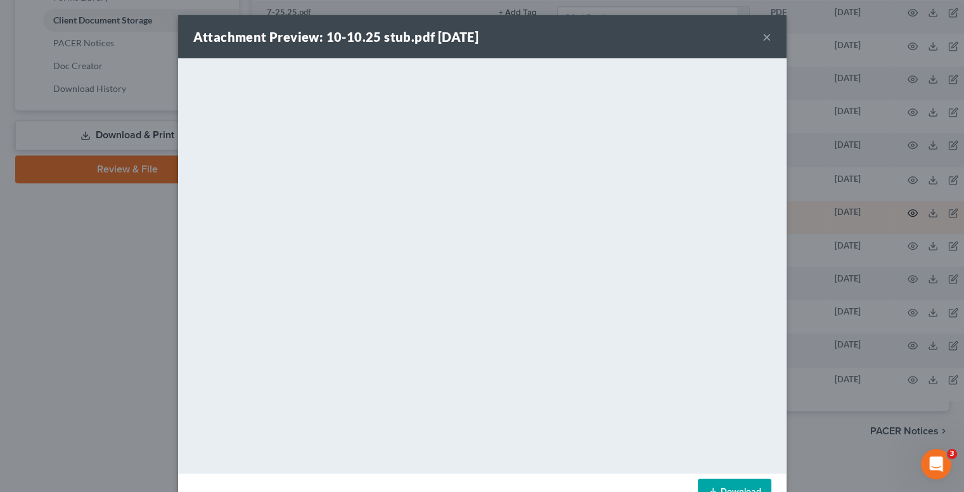
scroll to position [595, 0]
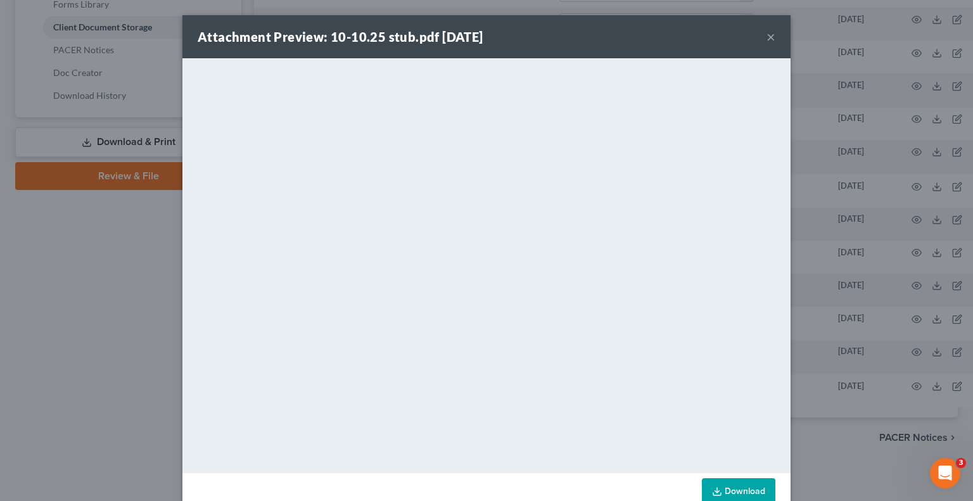
click at [761, 39] on div "Attachment Preview: 10-10.25 stub.pdf 10/10/2025 ×" at bounding box center [487, 36] width 608 height 43
click at [767, 39] on button "×" at bounding box center [771, 36] width 9 height 15
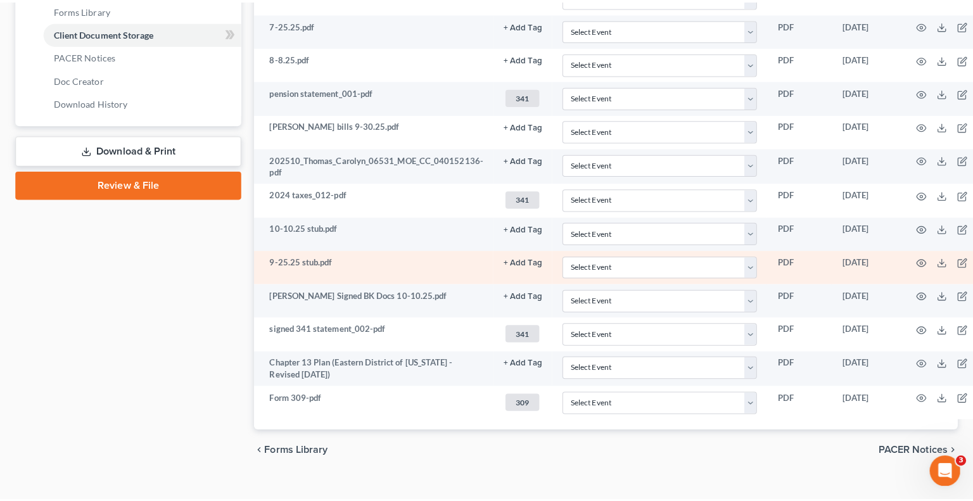
scroll to position [532, 0]
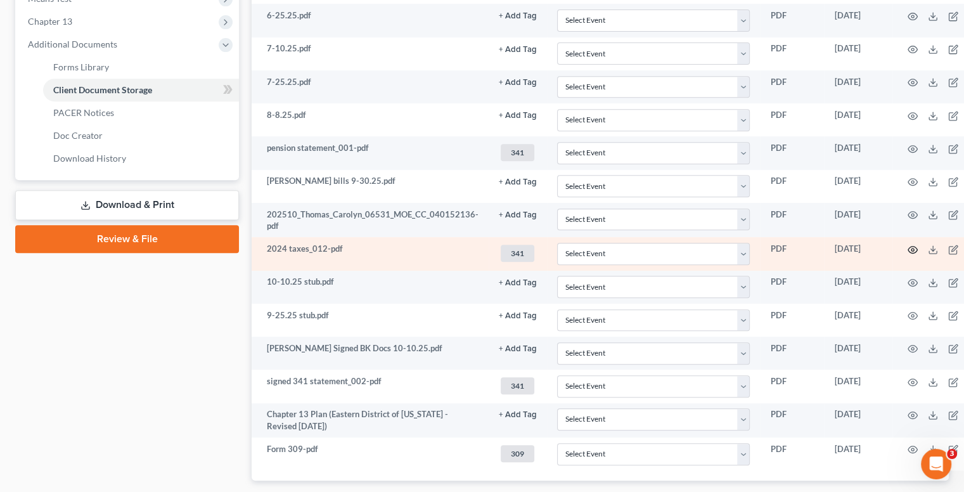
click at [909, 250] on icon "button" at bounding box center [913, 250] width 10 height 10
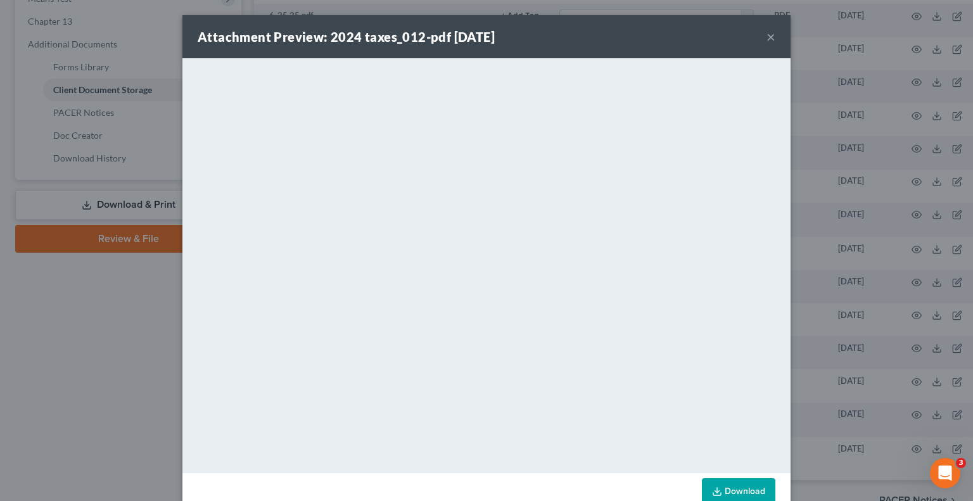
click at [114, 85] on div "Attachment Preview: 2024 taxes_012-pdf 10/10/2025 × <object ng-attr-data='https…" at bounding box center [486, 250] width 973 height 501
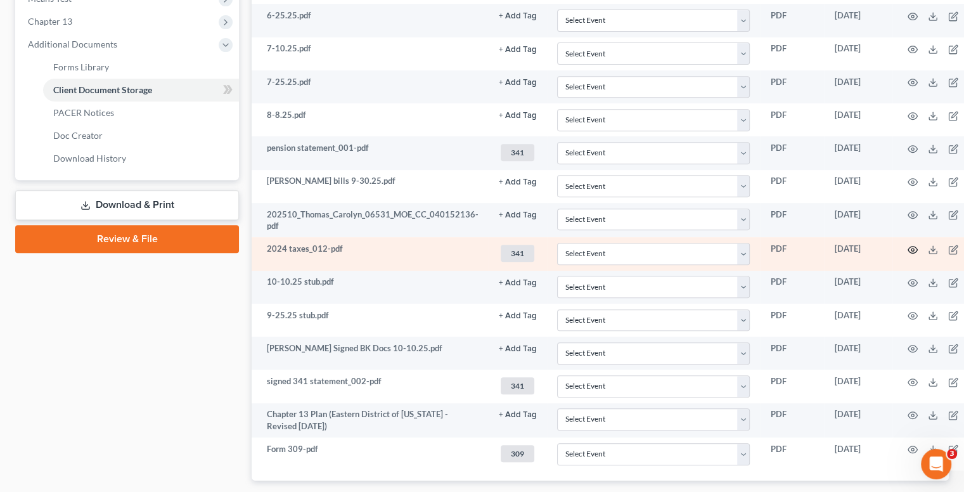
click at [909, 245] on icon "button" at bounding box center [913, 250] width 10 height 10
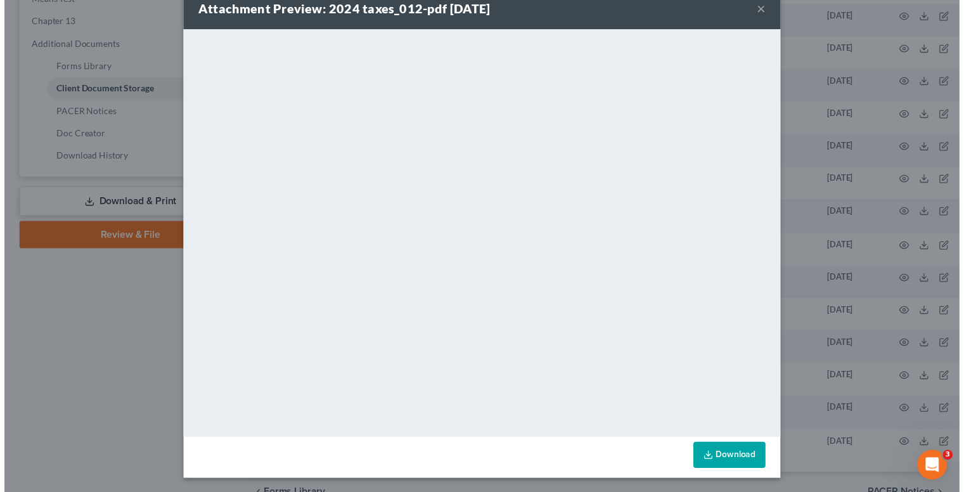
scroll to position [0, 0]
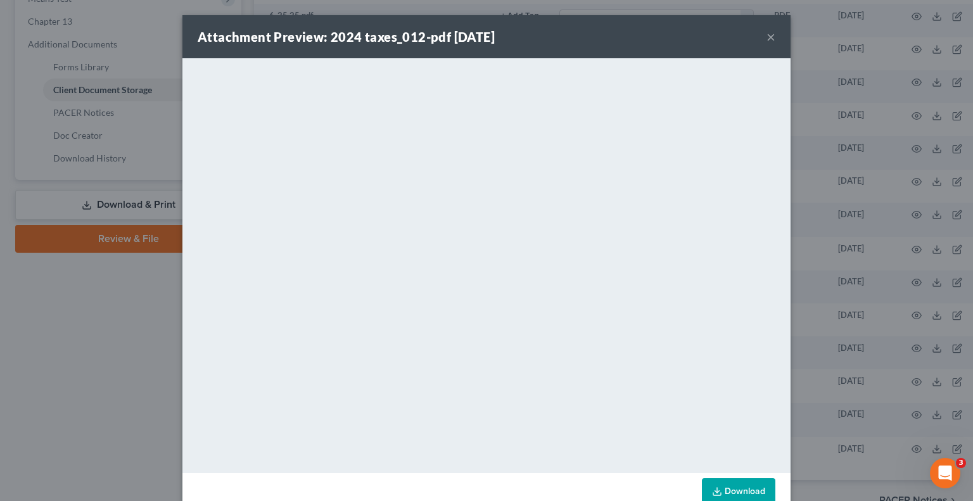
click at [771, 42] on div "Attachment Preview: 2024 taxes_012-pdf 10/10/2025 ×" at bounding box center [487, 36] width 608 height 43
click at [767, 42] on button "×" at bounding box center [771, 36] width 9 height 15
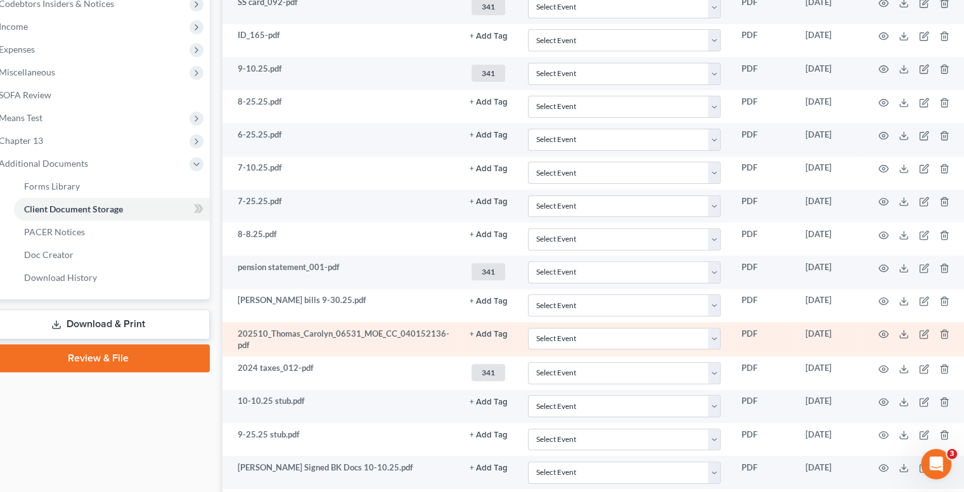
scroll to position [401, 29]
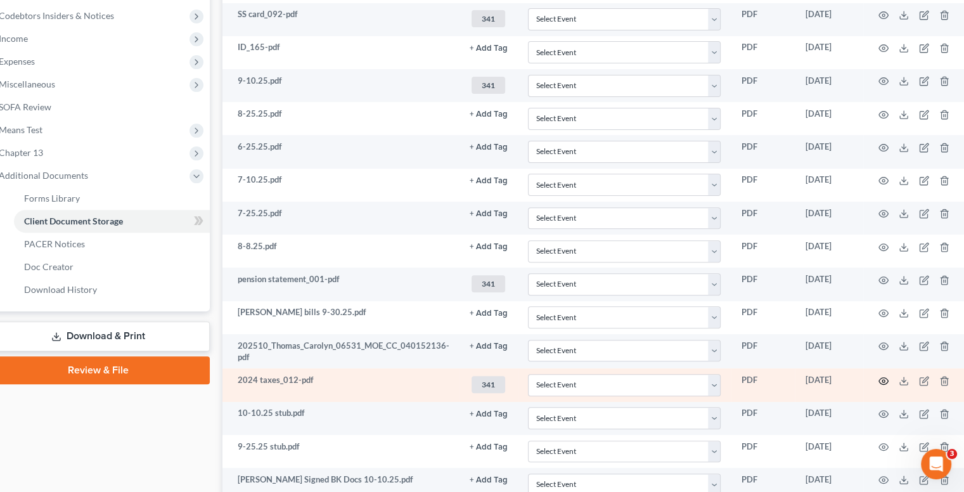
click at [882, 380] on circle "button" at bounding box center [883, 381] width 3 height 3
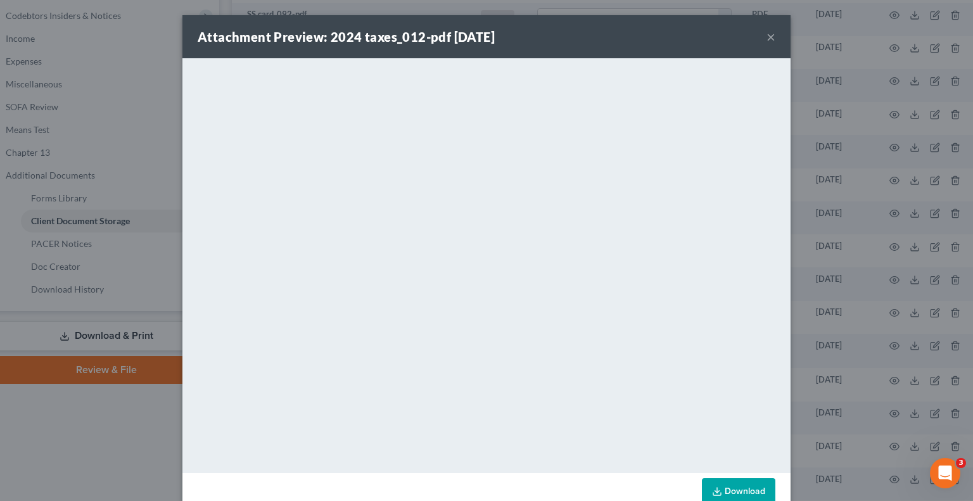
click at [761, 33] on div "Attachment Preview: 2024 taxes_012-pdf 10/10/2025 ×" at bounding box center [487, 36] width 608 height 43
click at [768, 39] on button "×" at bounding box center [771, 36] width 9 height 15
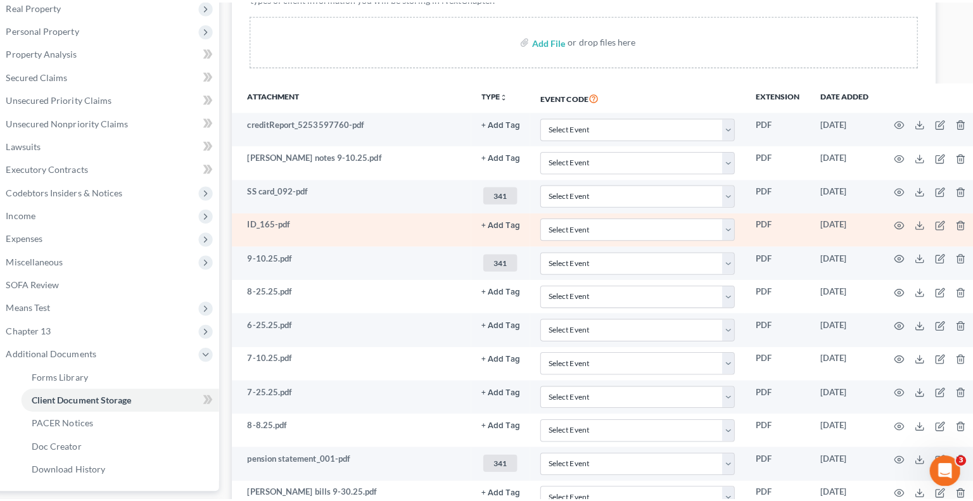
scroll to position [226, 22]
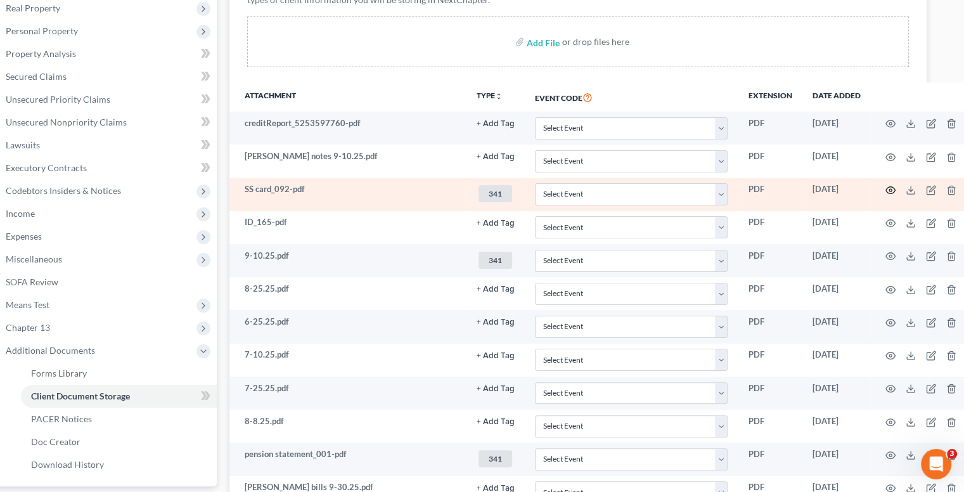
click at [885, 186] on icon "button" at bounding box center [890, 190] width 10 height 10
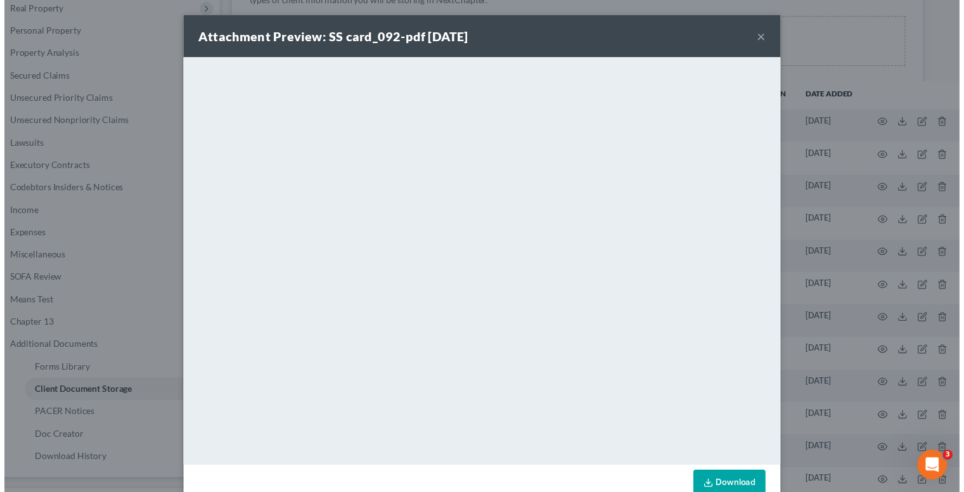
scroll to position [29, 0]
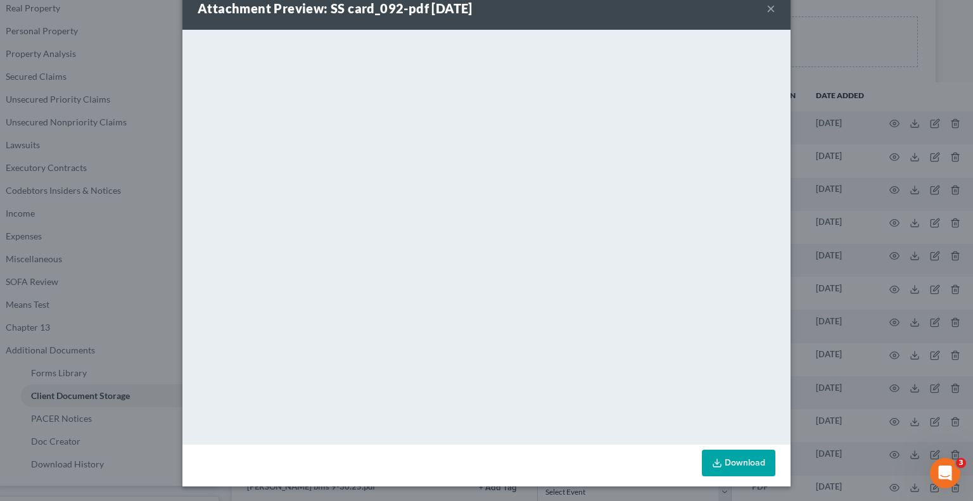
click at [826, 186] on div "Attachment Preview: SS card_092-pdf 09/11/2025 × <object ng-attr-data='https://…" at bounding box center [486, 250] width 973 height 501
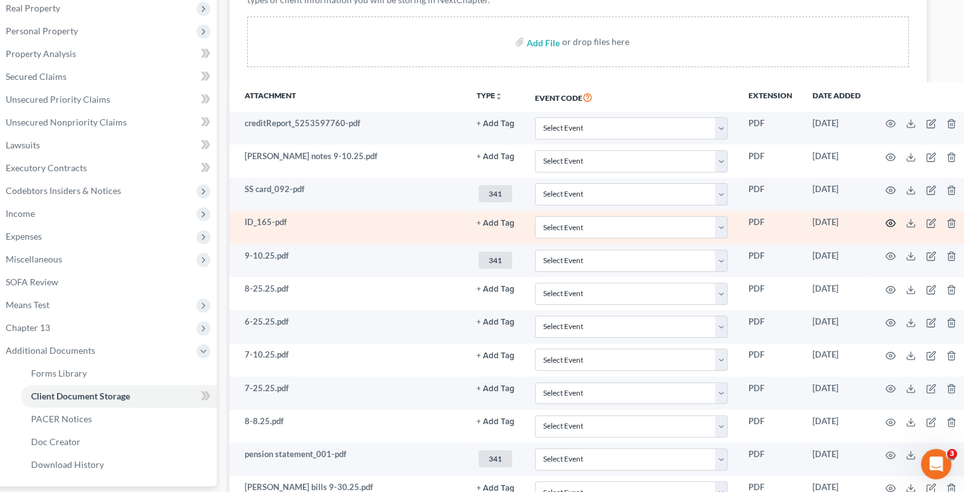
click at [885, 225] on icon "button" at bounding box center [890, 223] width 10 height 10
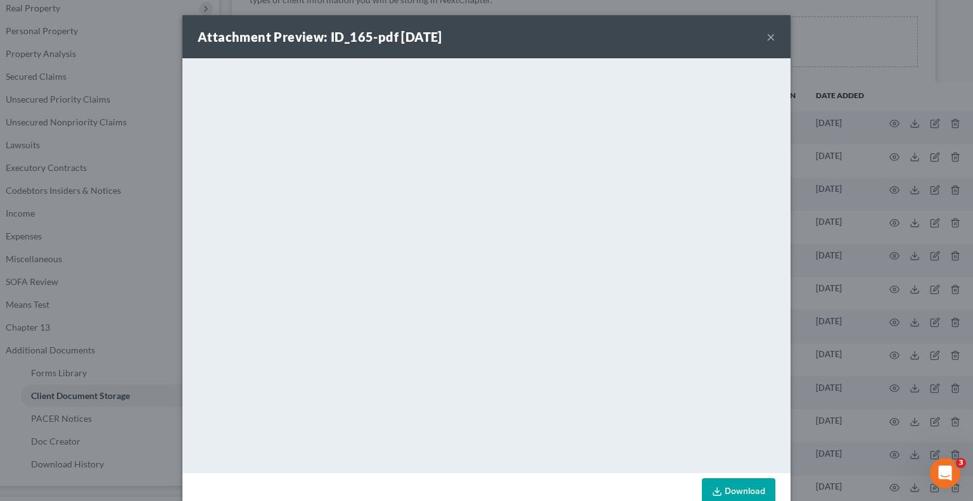
click at [100, 135] on div "Attachment Preview: ID_165-pdf 09/11/2025 × <object ng-attr-data='https://nextc…" at bounding box center [486, 250] width 973 height 501
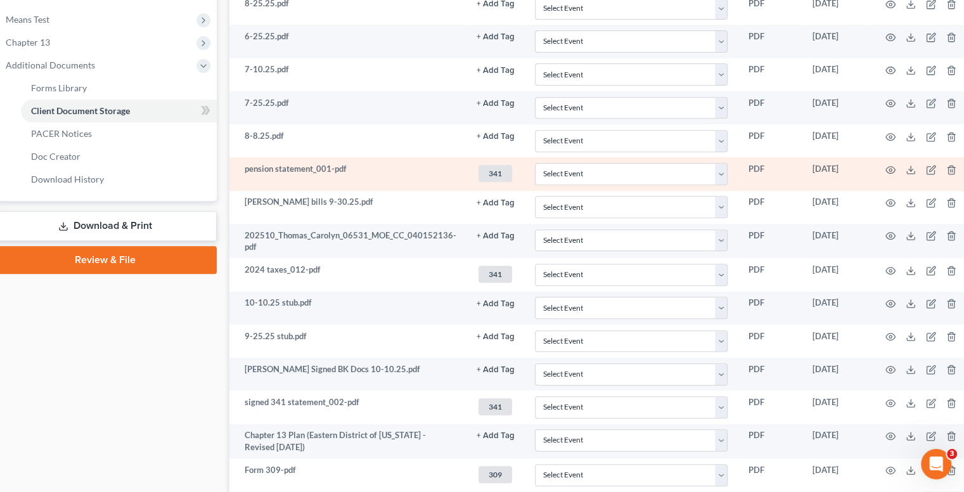
scroll to position [515, 22]
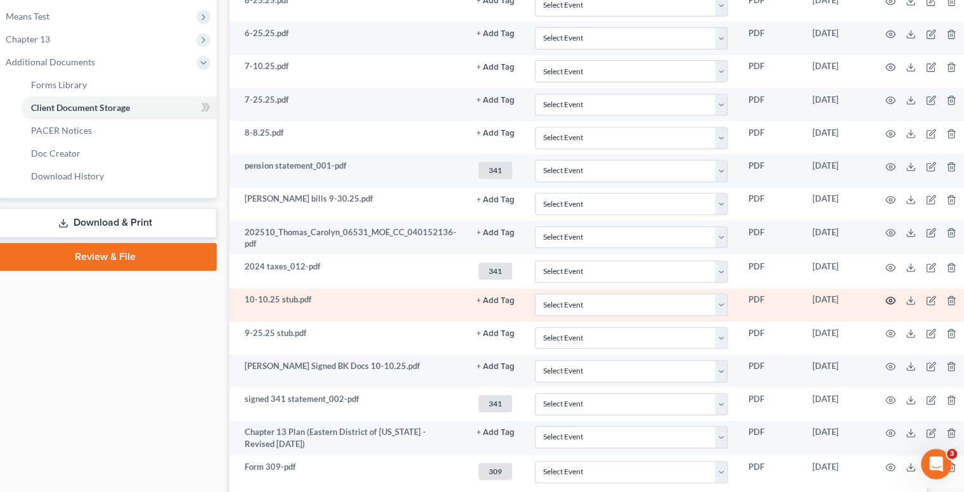
click at [887, 299] on icon "button" at bounding box center [891, 300] width 10 height 7
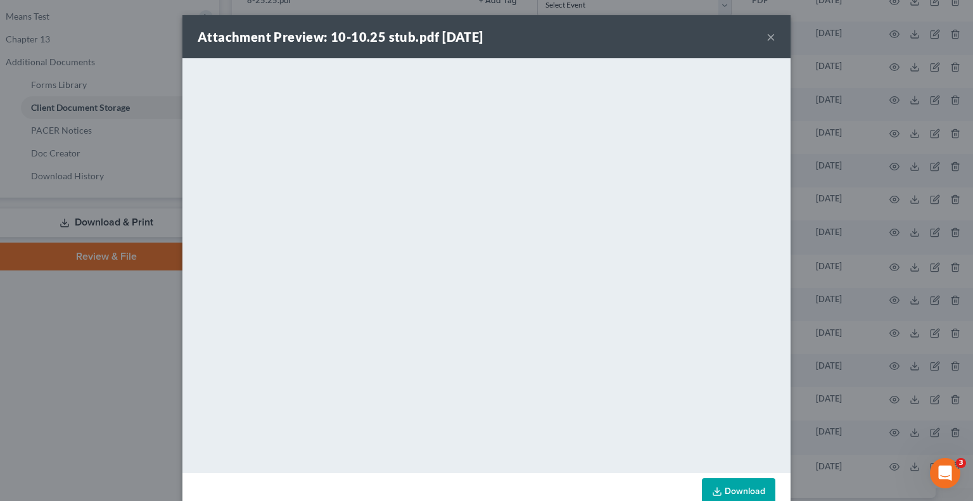
click at [558, 32] on div "Attachment Preview: 10-10.25 stub.pdf 10/10/2025 ×" at bounding box center [487, 36] width 608 height 43
click at [761, 32] on div "Attachment Preview: 10-10.25 stub.pdf 10/10/2025 ×" at bounding box center [487, 36] width 608 height 43
click at [767, 39] on button "×" at bounding box center [771, 36] width 9 height 15
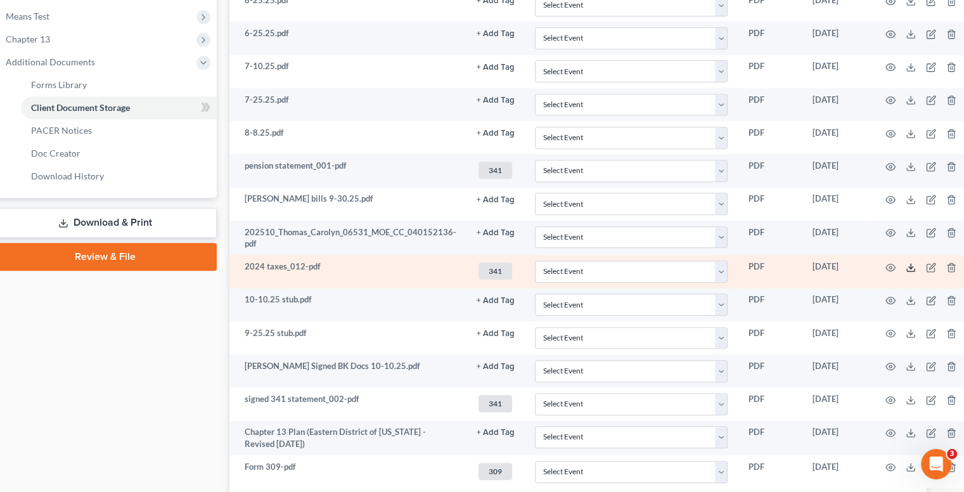
click at [906, 264] on icon at bounding box center [911, 267] width 10 height 10
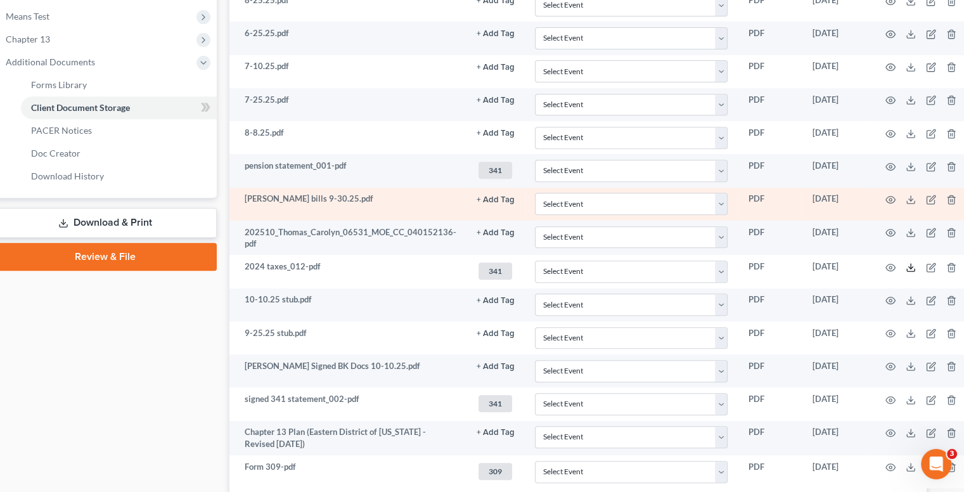
scroll to position [499, 22]
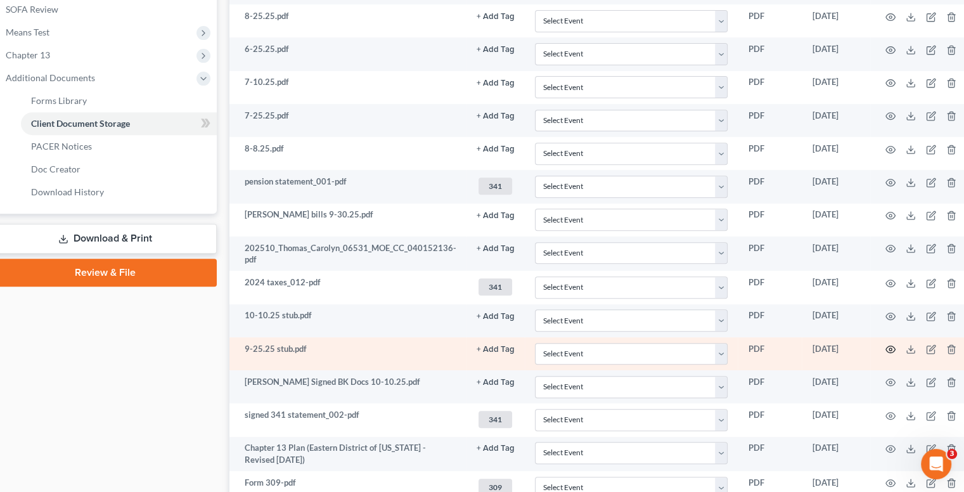
click at [886, 344] on icon "button" at bounding box center [890, 349] width 10 height 10
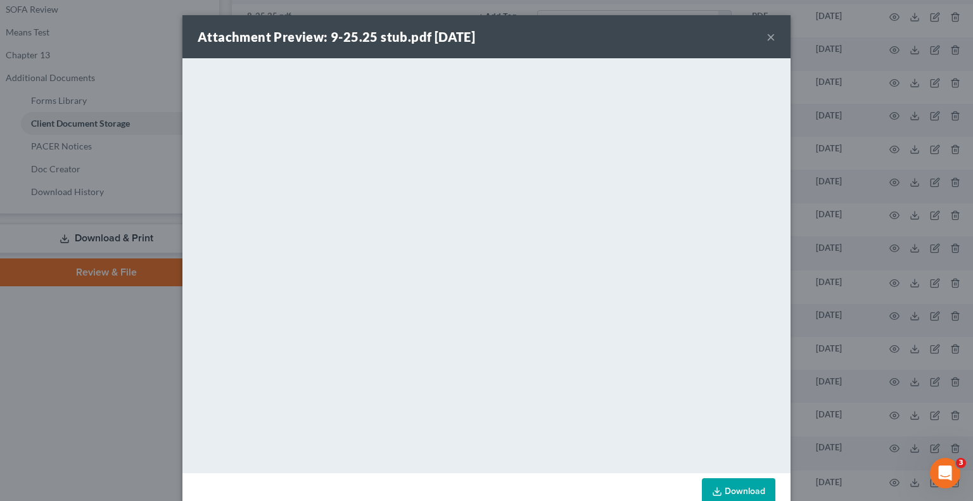
click at [96, 162] on div "Attachment Preview: 9-25.25 stub.pdf 10/10/2025 × <object ng-attr-data='https:/…" at bounding box center [486, 250] width 973 height 501
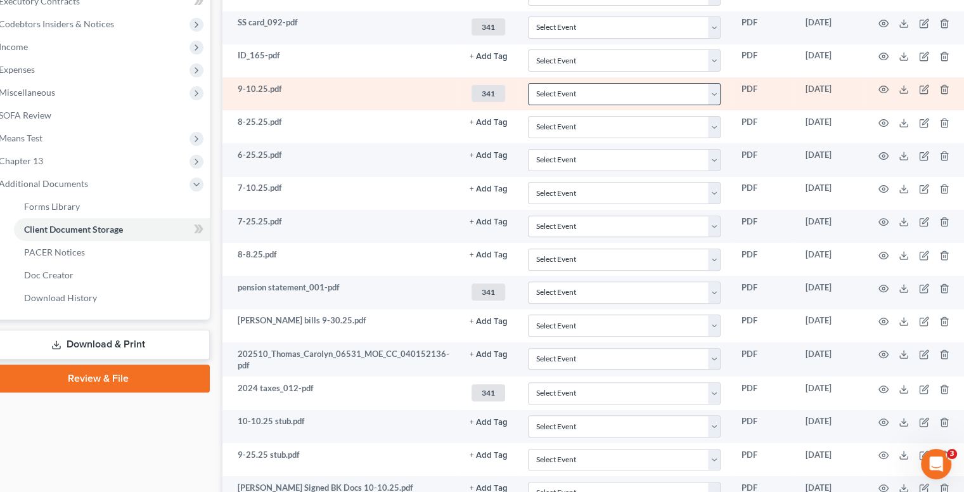
scroll to position [393, 29]
click at [880, 89] on icon "button" at bounding box center [883, 89] width 10 height 10
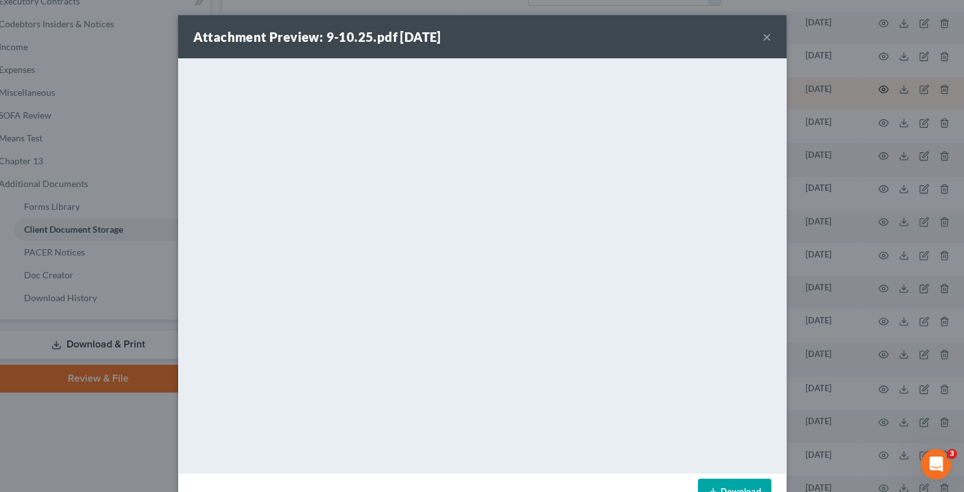
scroll to position [393, 22]
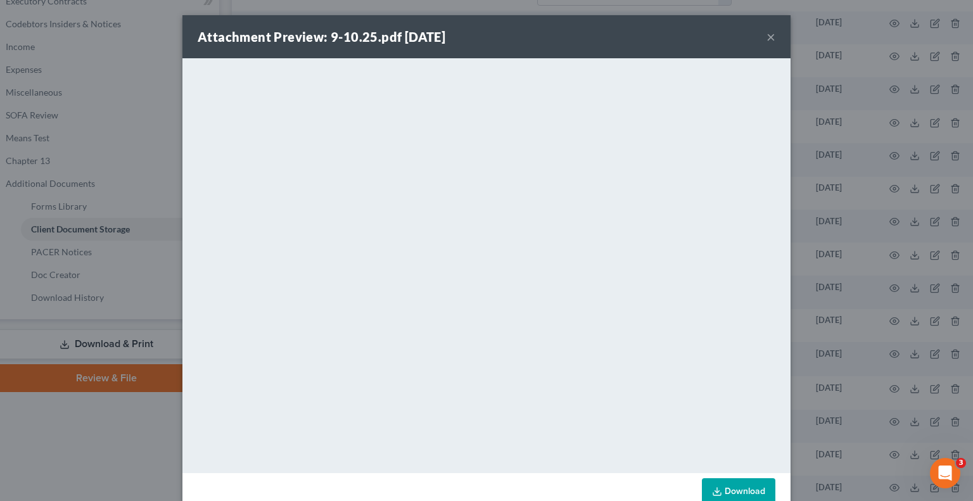
click at [124, 96] on div "Attachment Preview: 9-10.25.pdf 09/11/2025 × <object ng-attr-data='https://next…" at bounding box center [486, 250] width 973 height 501
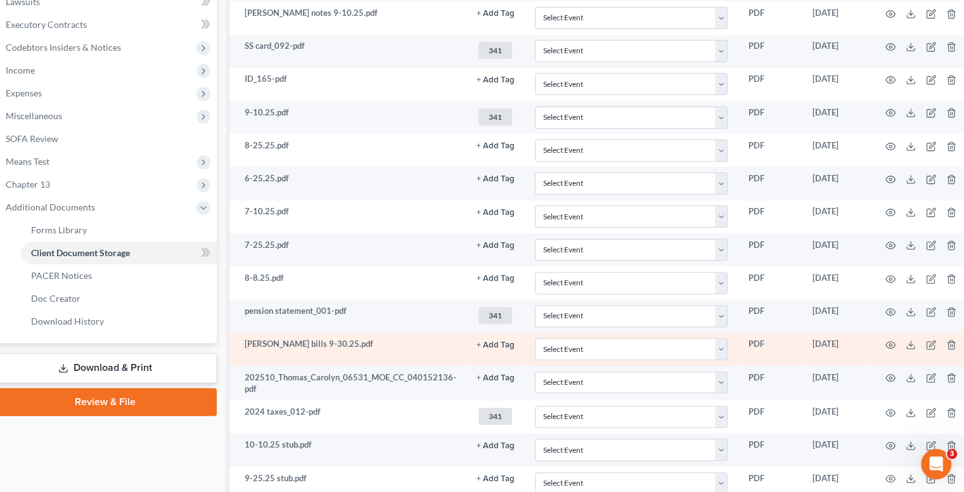
scroll to position [370, 22]
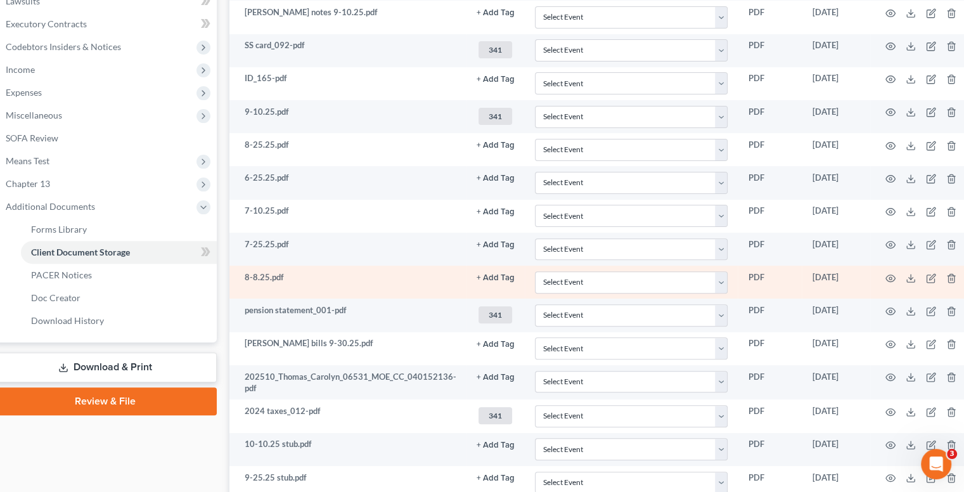
click at [880, 269] on td at bounding box center [923, 282] width 106 height 33
click at [885, 277] on icon "button" at bounding box center [890, 278] width 10 height 10
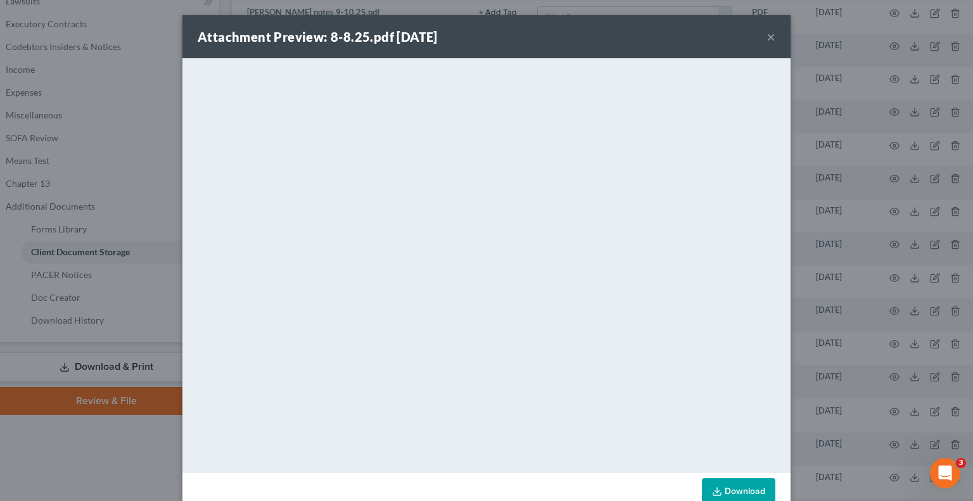
click at [759, 32] on div "Attachment Preview: 8-8.25.pdf 09/11/2025 ×" at bounding box center [487, 36] width 608 height 43
click at [767, 37] on button "×" at bounding box center [771, 36] width 9 height 15
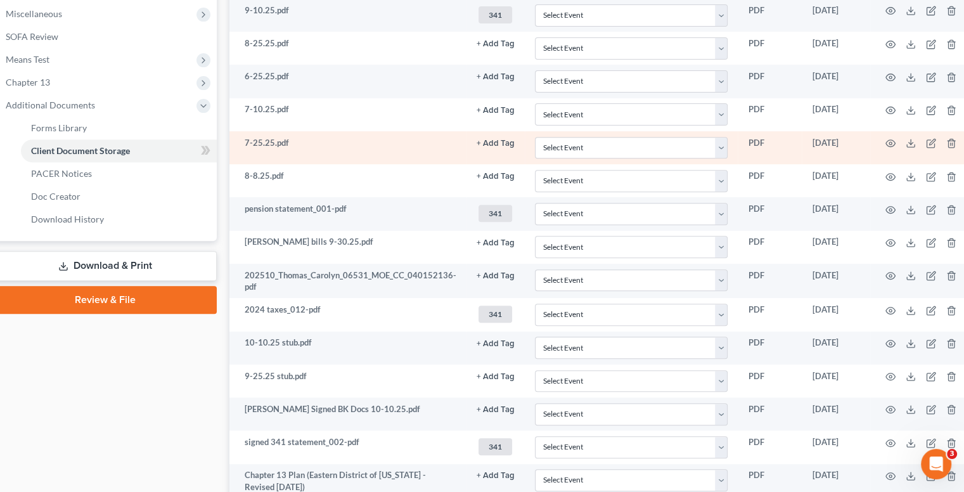
scroll to position [471, 22]
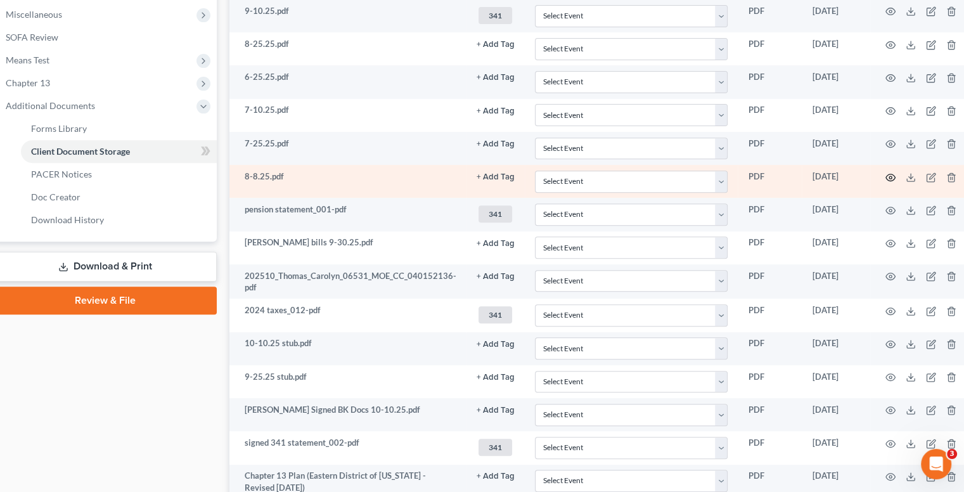
click at [887, 177] on icon "button" at bounding box center [890, 177] width 10 height 10
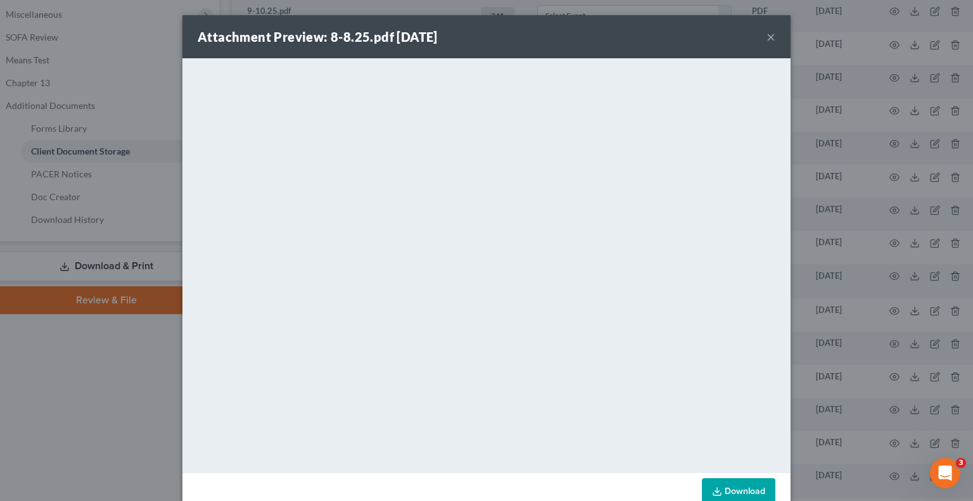
click at [771, 48] on div "Attachment Preview: 8-8.25.pdf 09/11/2025 ×" at bounding box center [487, 36] width 608 height 43
click at [767, 36] on button "×" at bounding box center [771, 36] width 9 height 15
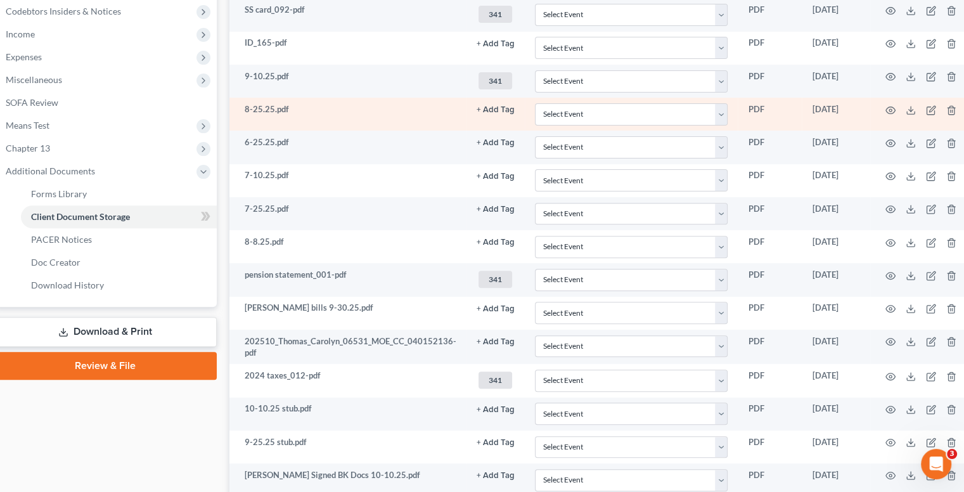
scroll to position [404, 22]
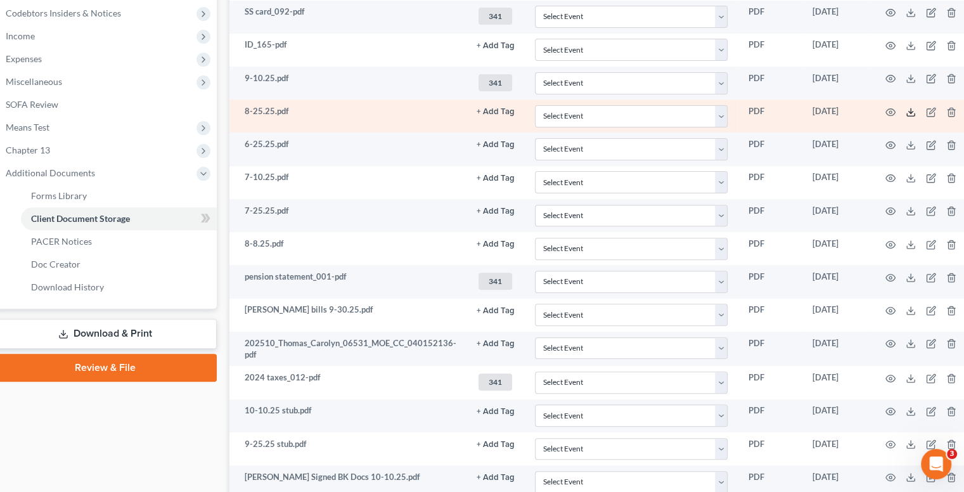
click at [906, 108] on icon at bounding box center [911, 112] width 10 height 10
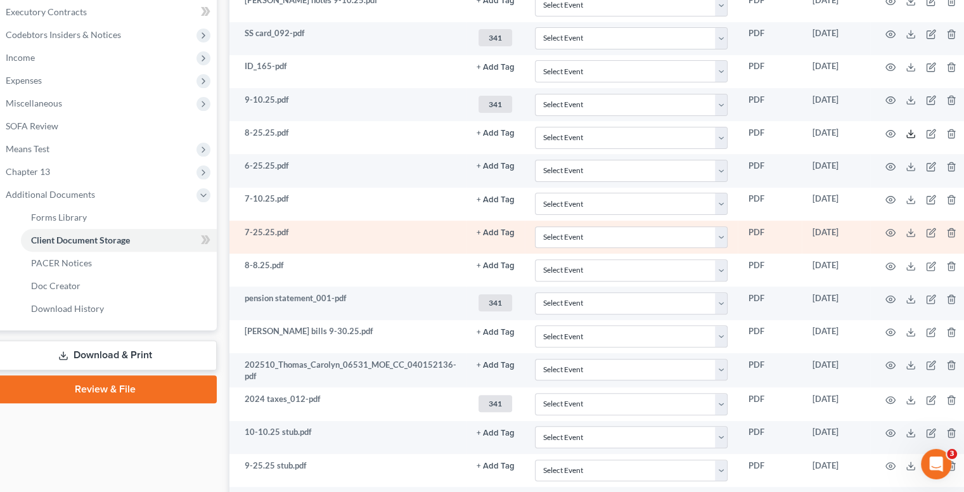
scroll to position [381, 22]
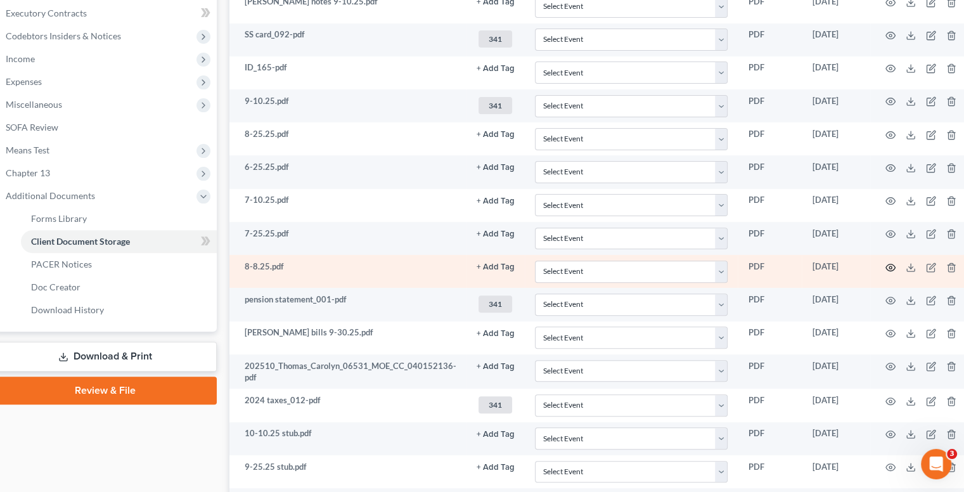
click at [887, 264] on icon "button" at bounding box center [890, 267] width 10 height 10
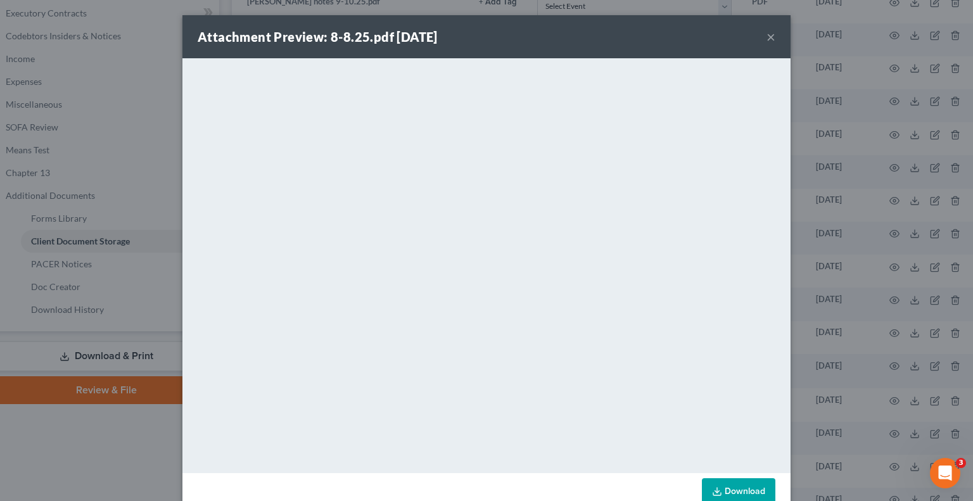
click at [616, 18] on div "Attachment Preview: 8-8.25.pdf 09/11/2025 ×" at bounding box center [487, 36] width 608 height 43
click at [767, 35] on button "×" at bounding box center [771, 36] width 9 height 15
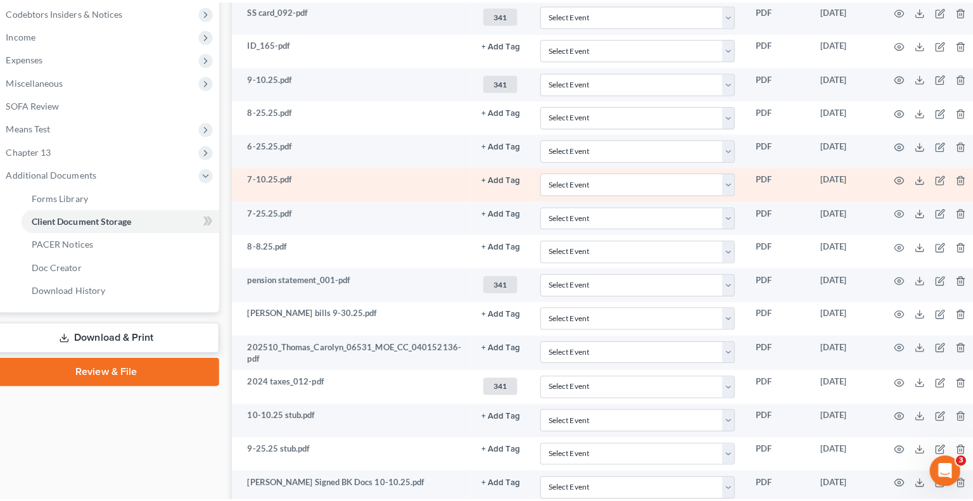
scroll to position [404, 22]
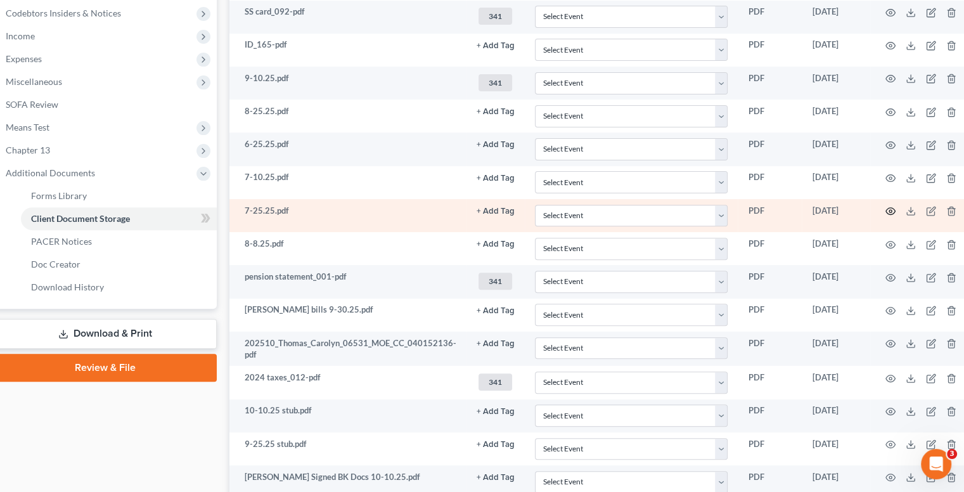
click at [886, 208] on icon "button" at bounding box center [891, 211] width 10 height 7
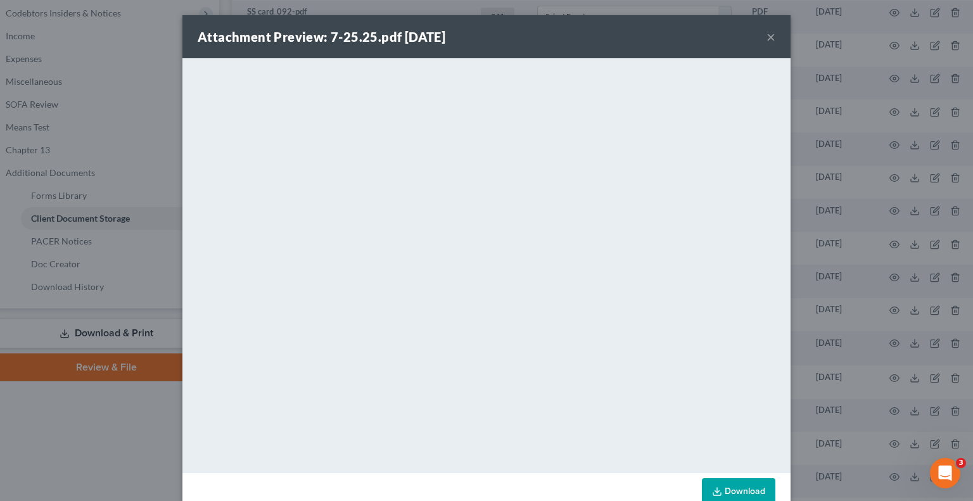
click at [132, 110] on div "Attachment Preview: 7-25.25.pdf 09/11/2025 × <object ng-attr-data='https://next…" at bounding box center [486, 250] width 973 height 501
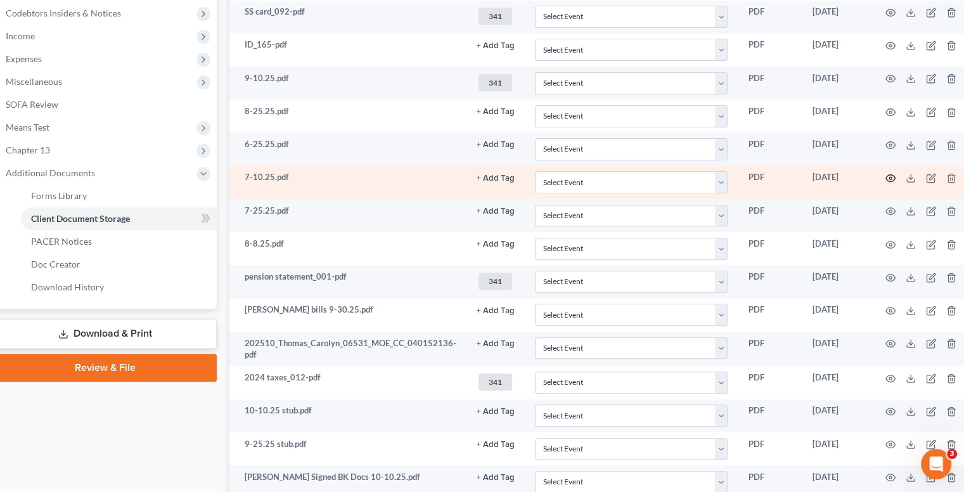
click at [887, 174] on icon "button" at bounding box center [890, 178] width 10 height 10
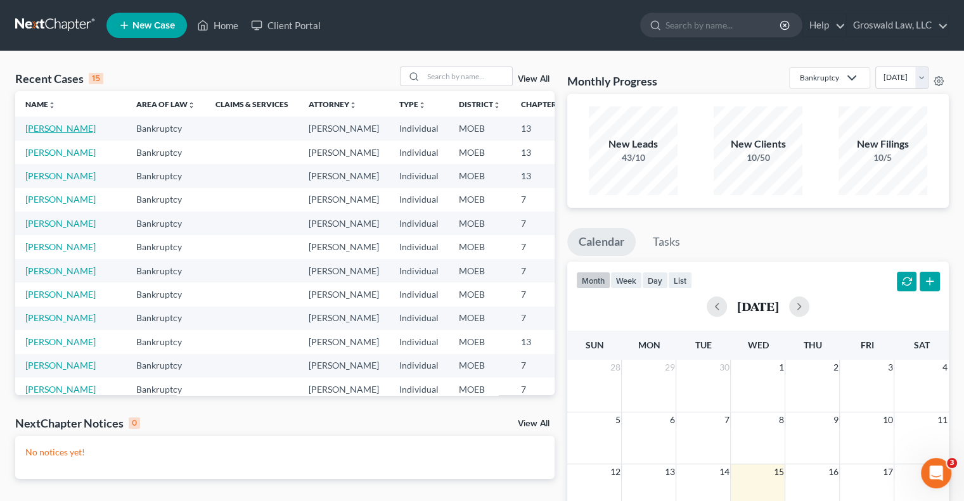
click at [33, 128] on link "[PERSON_NAME]" at bounding box center [60, 128] width 70 height 11
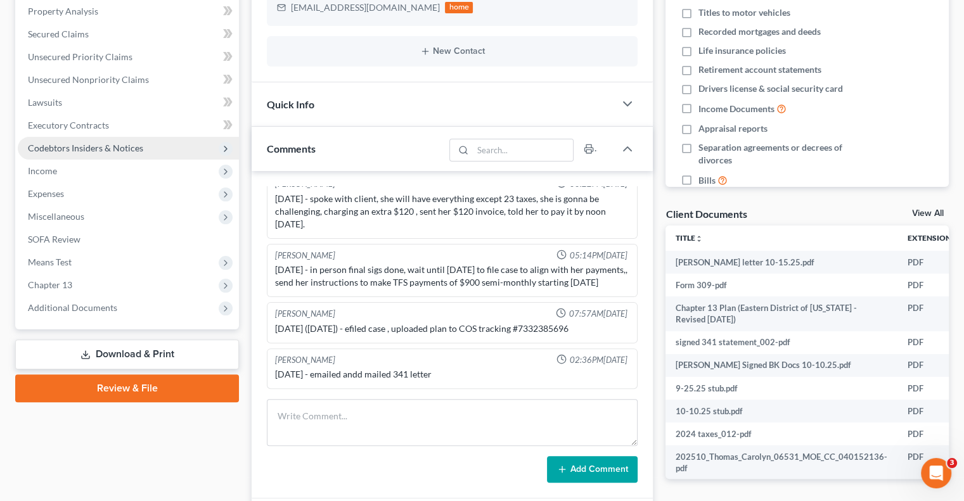
scroll to position [271, 0]
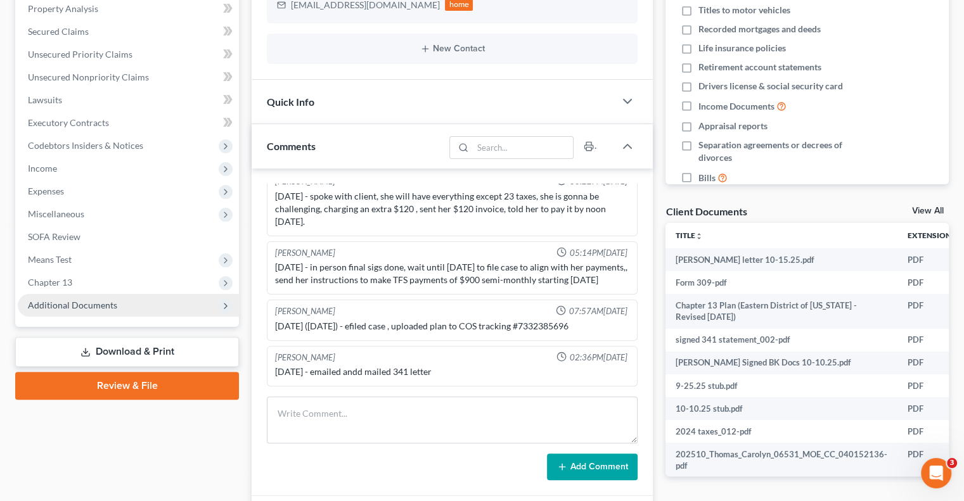
click at [87, 300] on span "Additional Documents" at bounding box center [72, 305] width 89 height 11
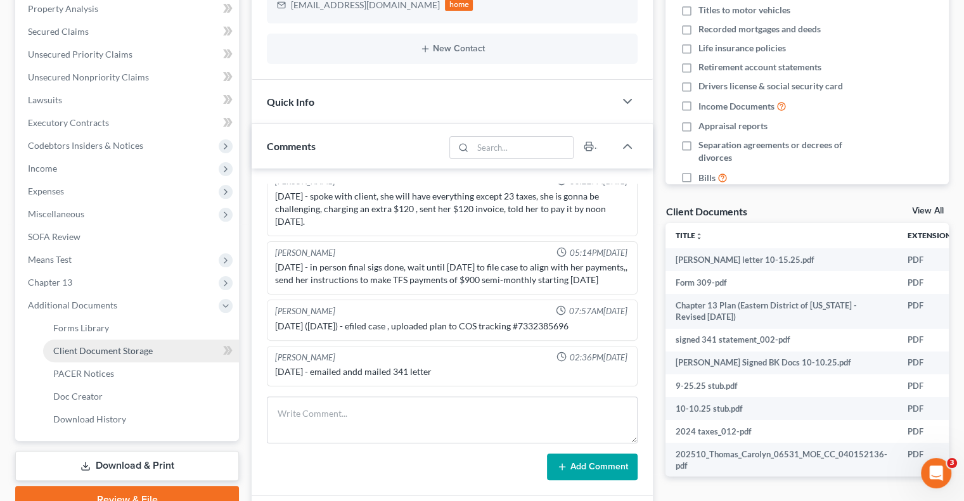
click at [137, 354] on span "Client Document Storage" at bounding box center [103, 350] width 100 height 11
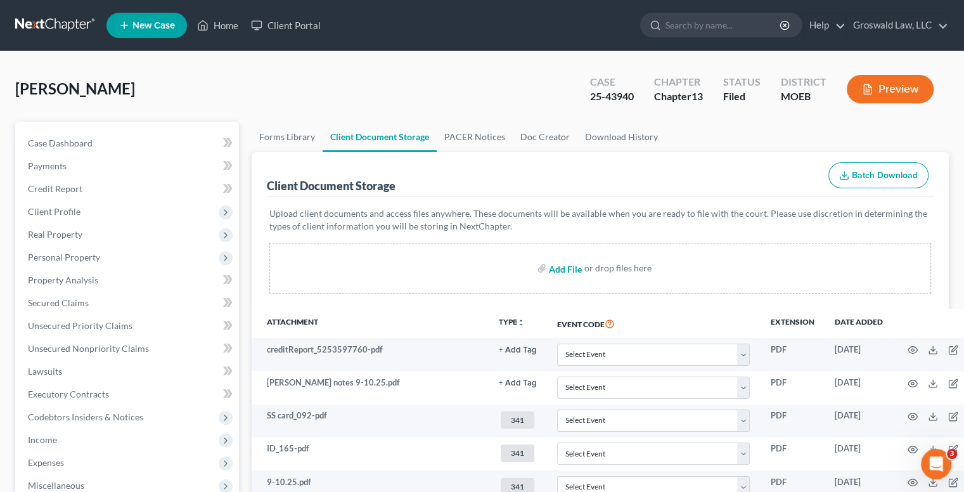
click at [569, 262] on input "file" at bounding box center [564, 268] width 30 height 23
type input "C:\fakepath\[PERSON_NAME] 7-10 TO 10-10.pdf"
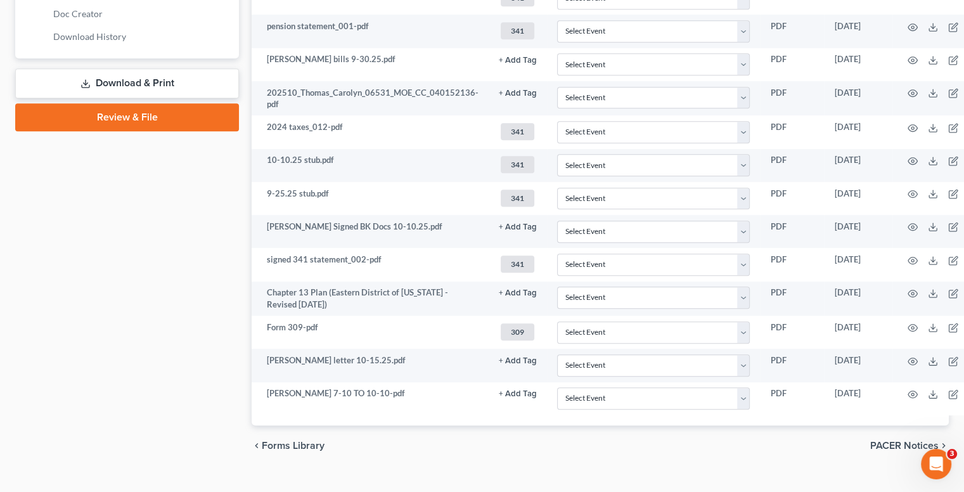
scroll to position [653, 0]
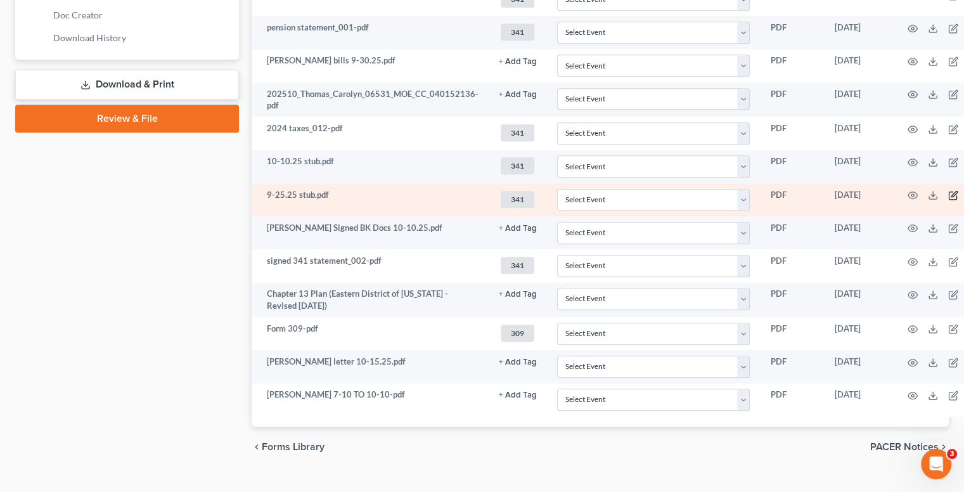
click at [948, 190] on icon "button" at bounding box center [953, 195] width 10 height 10
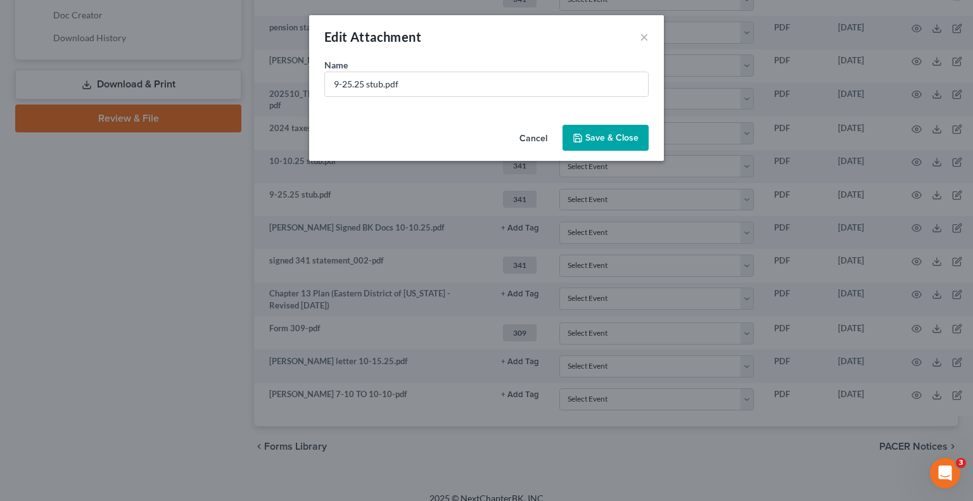
click at [535, 132] on button "Cancel" at bounding box center [534, 138] width 48 height 25
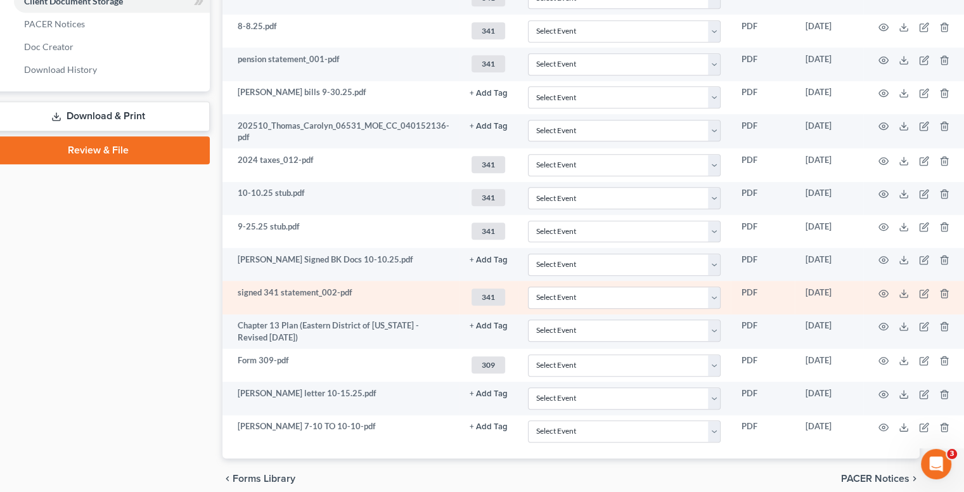
scroll to position [620, 29]
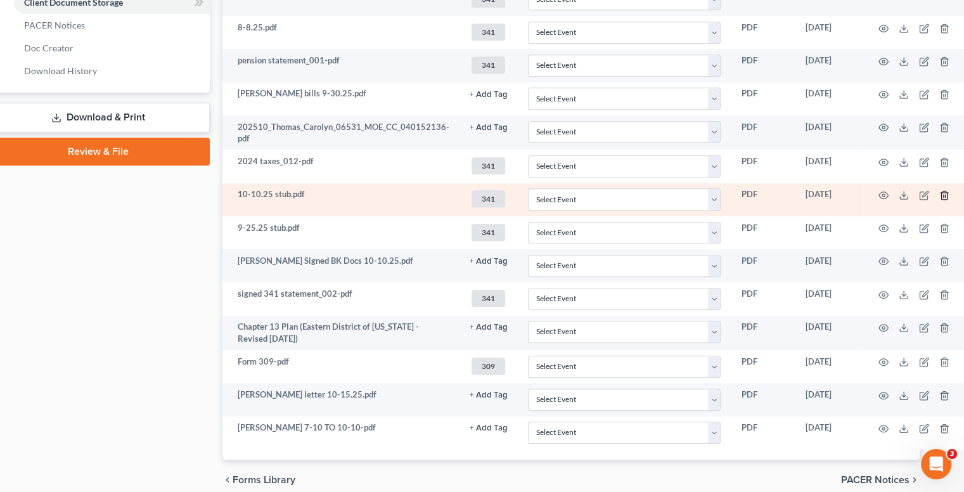
click at [939, 192] on icon "button" at bounding box center [944, 195] width 10 height 10
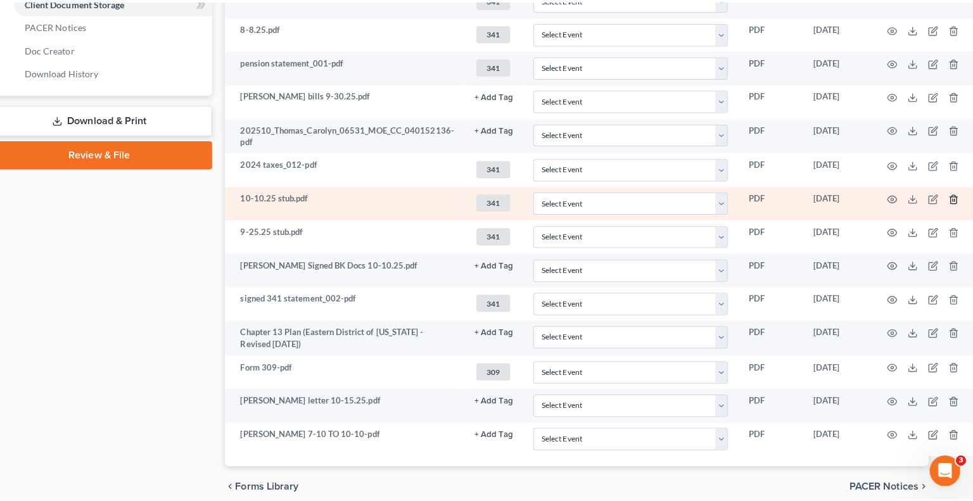
scroll to position [620, 22]
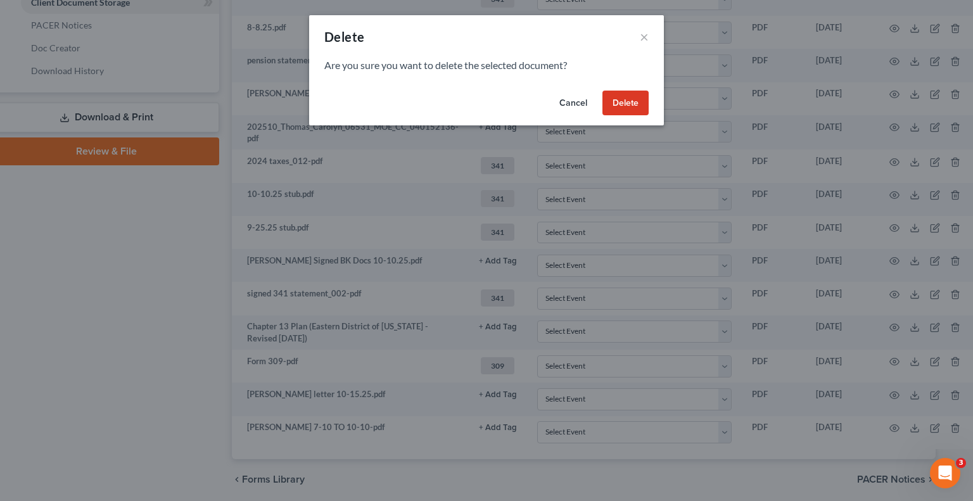
click at [607, 103] on button "Delete" at bounding box center [626, 103] width 46 height 25
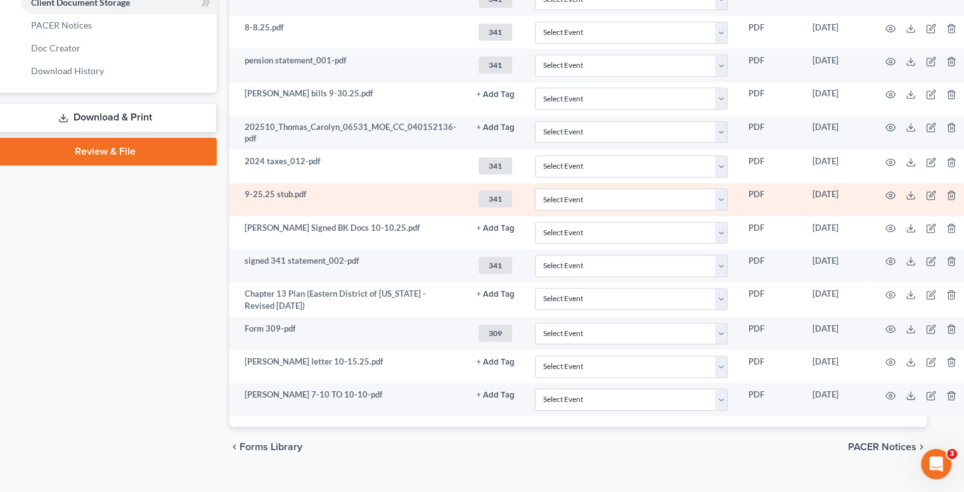
click at [951, 192] on td at bounding box center [923, 199] width 106 height 33
click at [951, 191] on icon "button" at bounding box center [951, 195] width 10 height 10
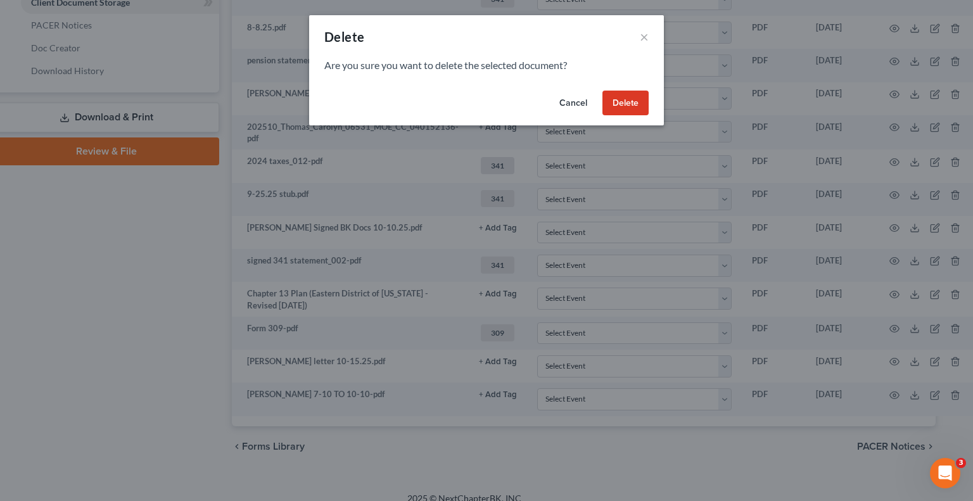
click at [625, 114] on button "Delete" at bounding box center [626, 103] width 46 height 25
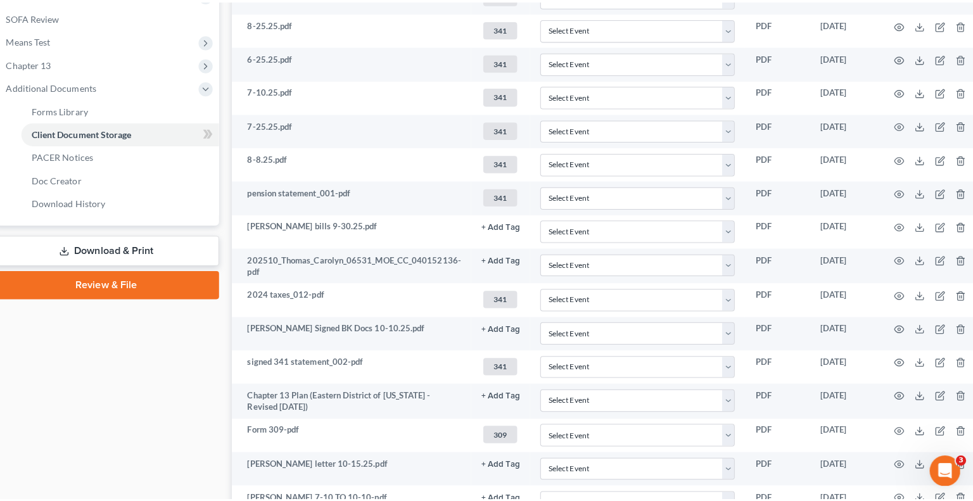
scroll to position [470, 22]
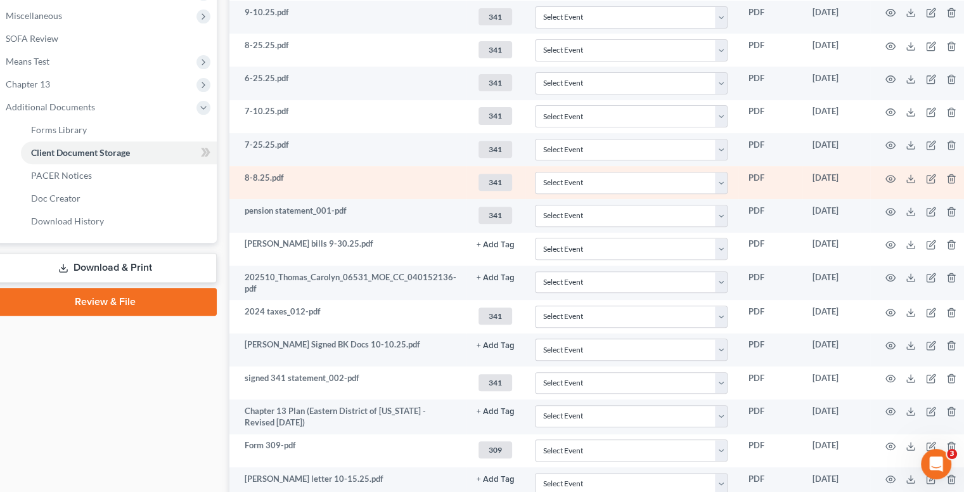
click at [951, 173] on td at bounding box center [923, 182] width 106 height 33
click at [949, 174] on icon "button" at bounding box center [951, 179] width 10 height 10
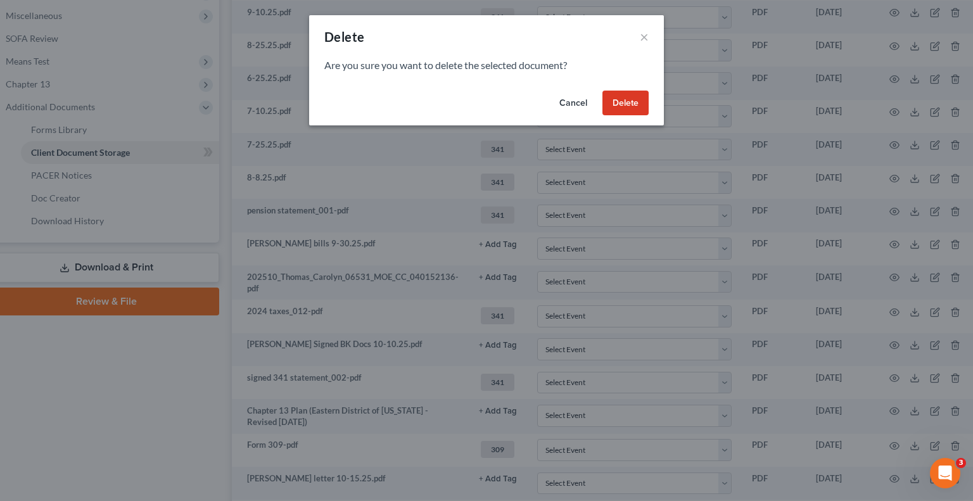
click at [615, 105] on button "Delete" at bounding box center [626, 103] width 46 height 25
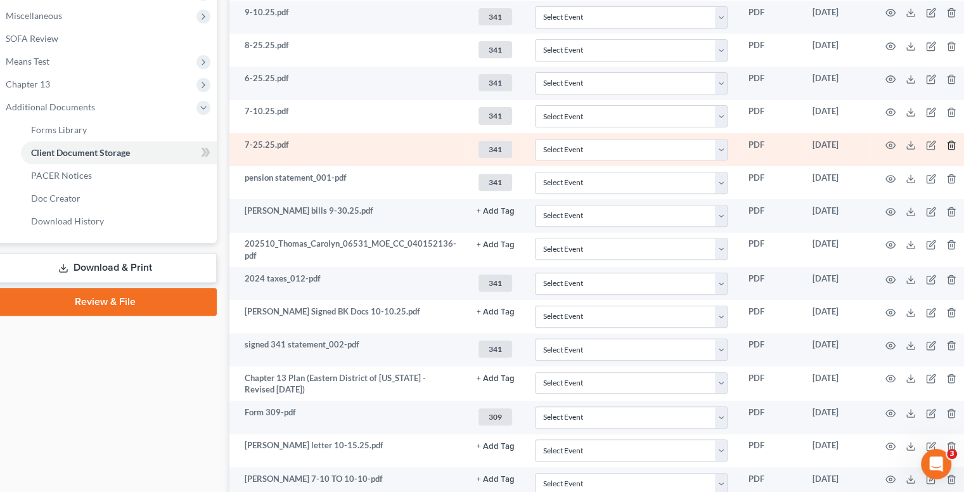
click at [948, 143] on polyline "button" at bounding box center [952, 143] width 8 height 0
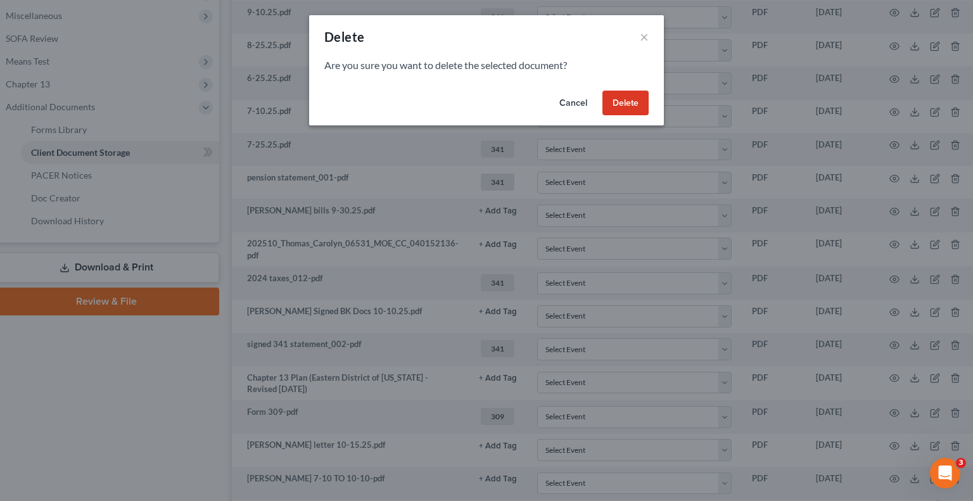
click at [616, 113] on button "Delete" at bounding box center [626, 103] width 46 height 25
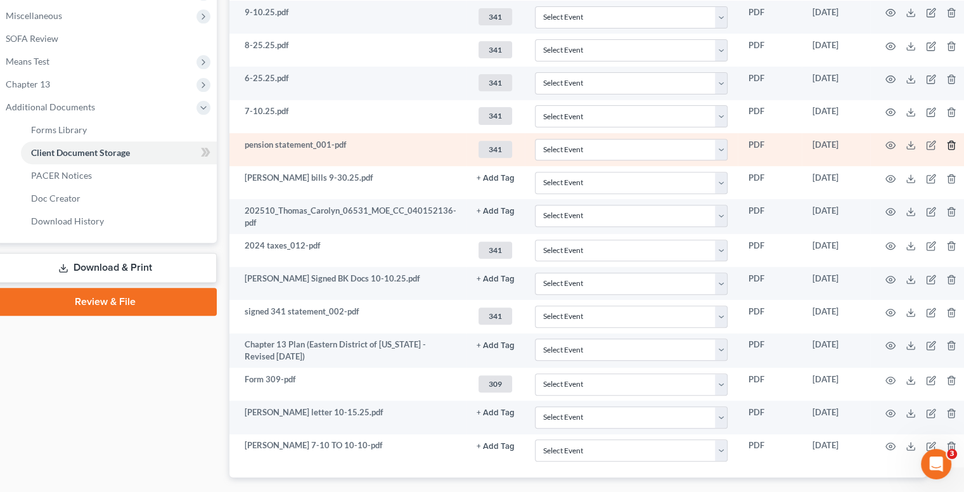
click at [946, 140] on icon "button" at bounding box center [951, 145] width 10 height 10
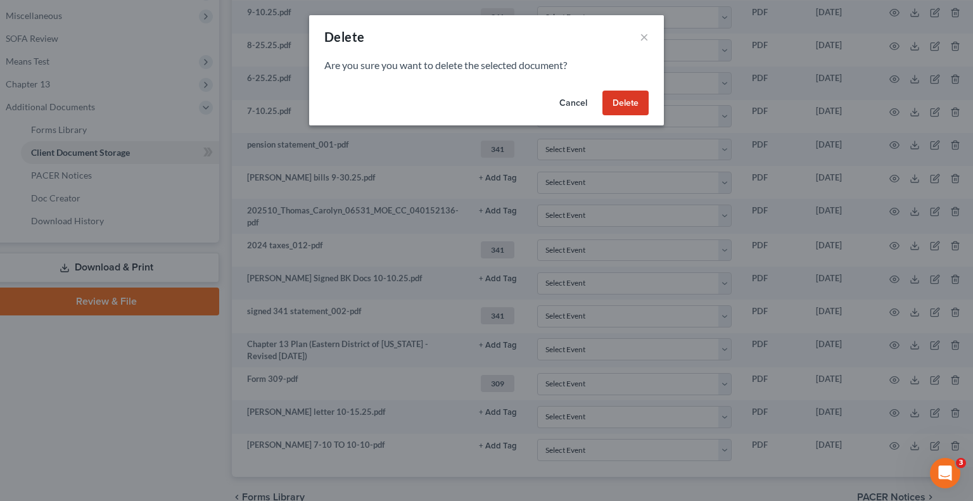
click at [612, 97] on button "Delete" at bounding box center [626, 103] width 46 height 25
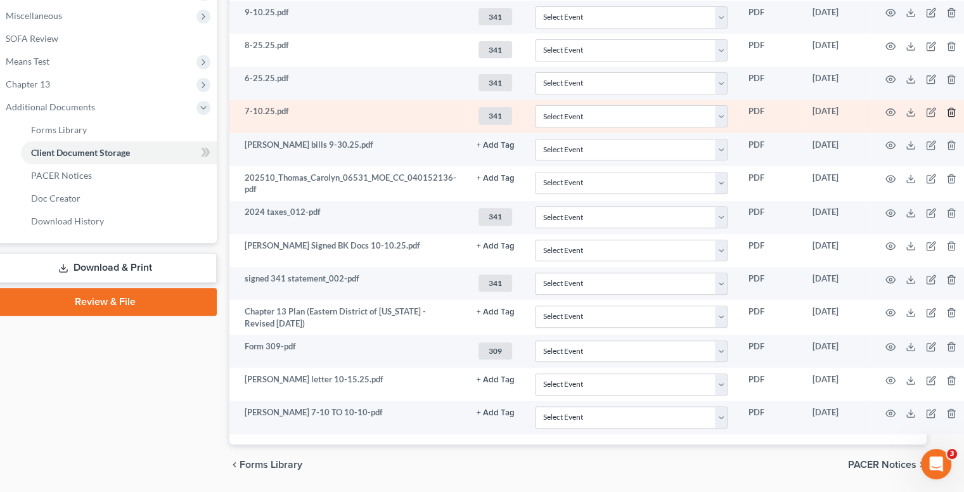
click at [946, 110] on icon "button" at bounding box center [951, 112] width 10 height 10
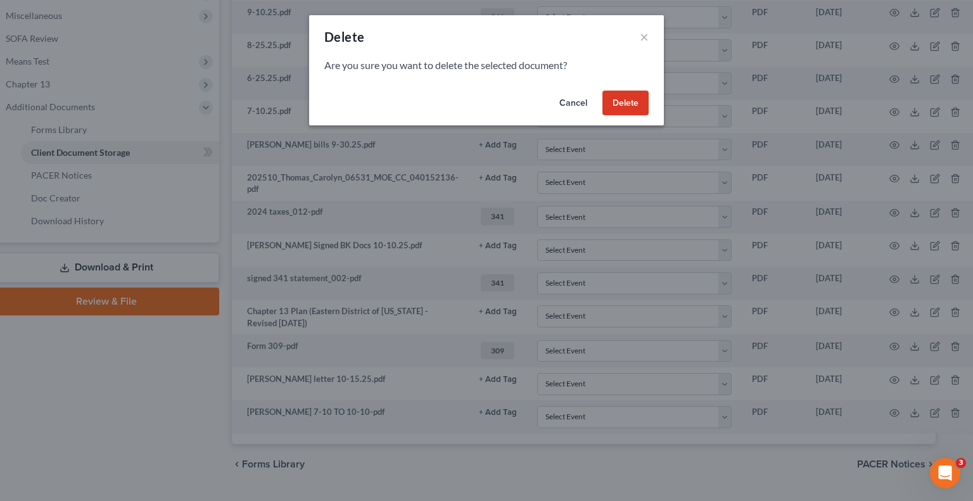
click at [612, 106] on button "Delete" at bounding box center [626, 103] width 46 height 25
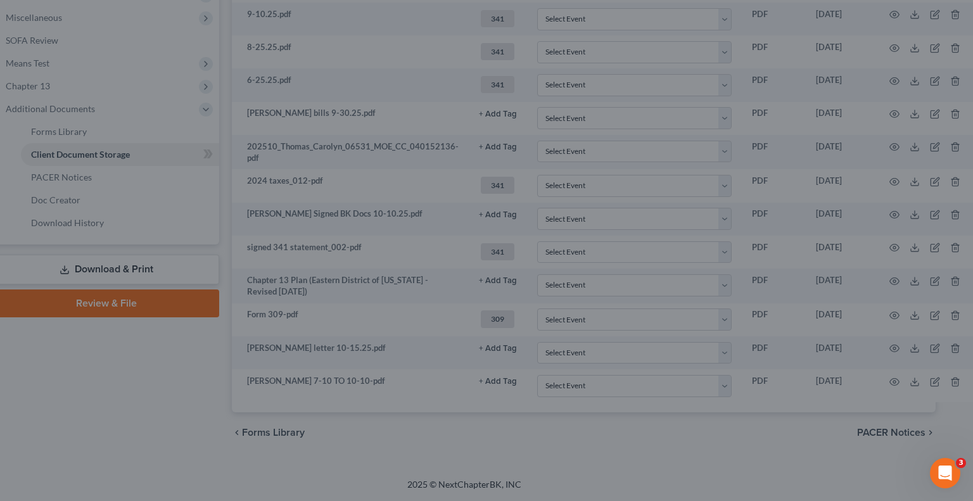
scroll to position [464, 22]
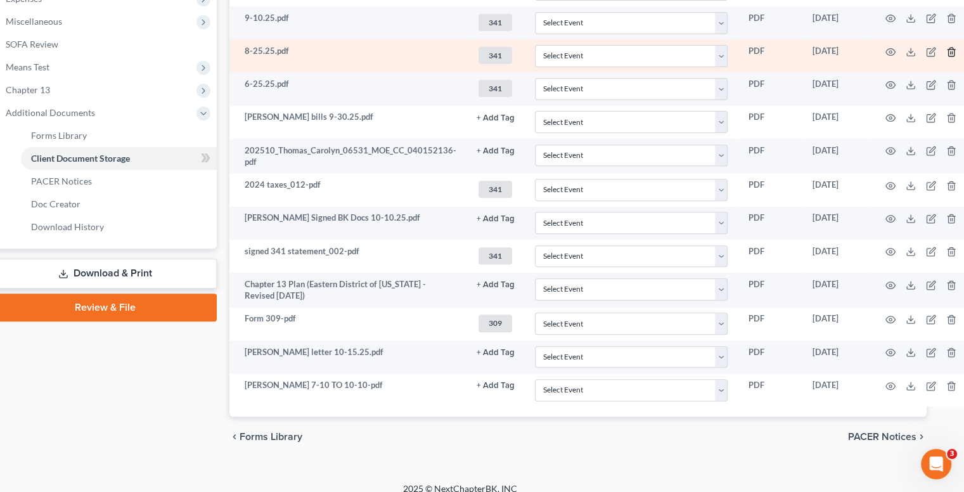
click at [947, 50] on icon "button" at bounding box center [951, 52] width 10 height 10
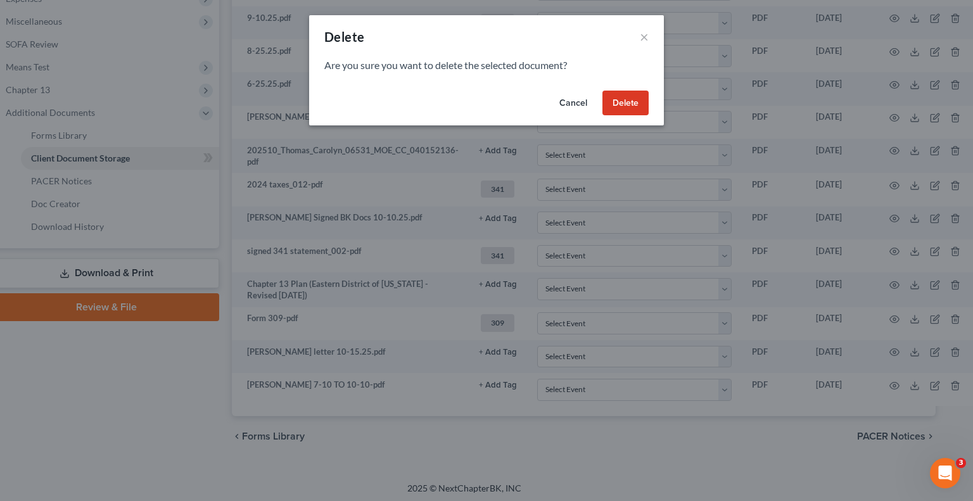
click at [570, 105] on button "Cancel" at bounding box center [573, 103] width 48 height 25
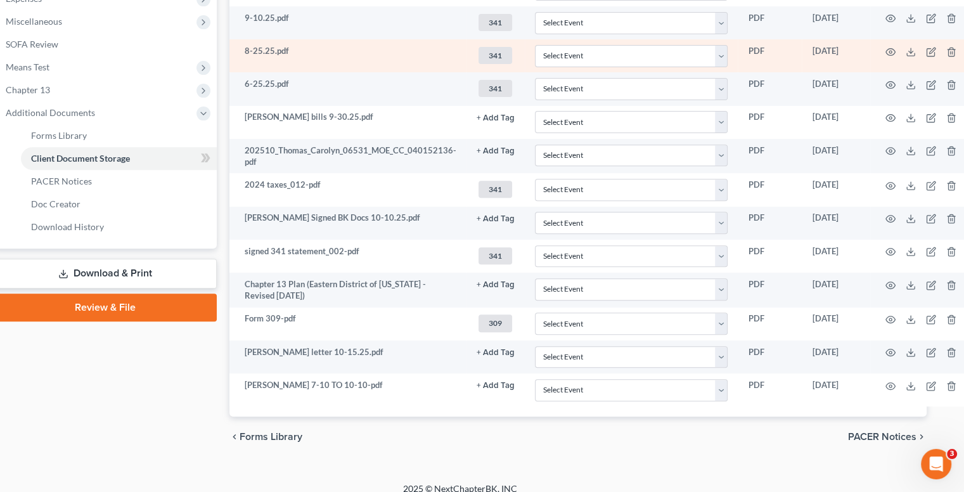
click at [952, 49] on td at bounding box center [923, 55] width 106 height 33
click at [953, 51] on line "button" at bounding box center [953, 52] width 0 height 3
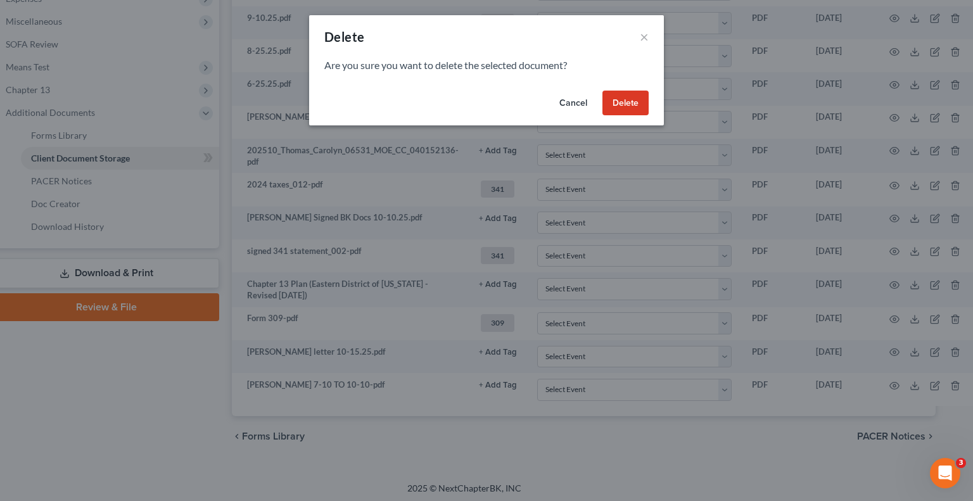
click at [629, 103] on button "Delete" at bounding box center [626, 103] width 46 height 25
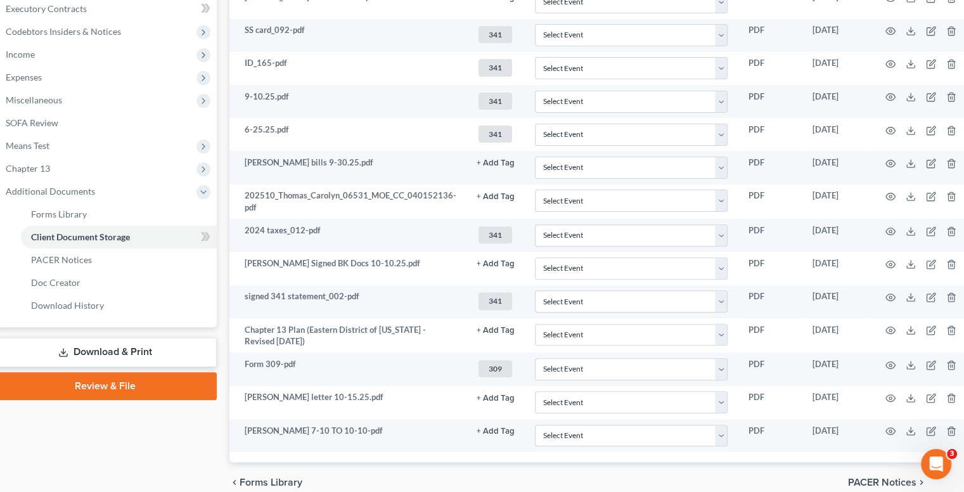
scroll to position [385, 22]
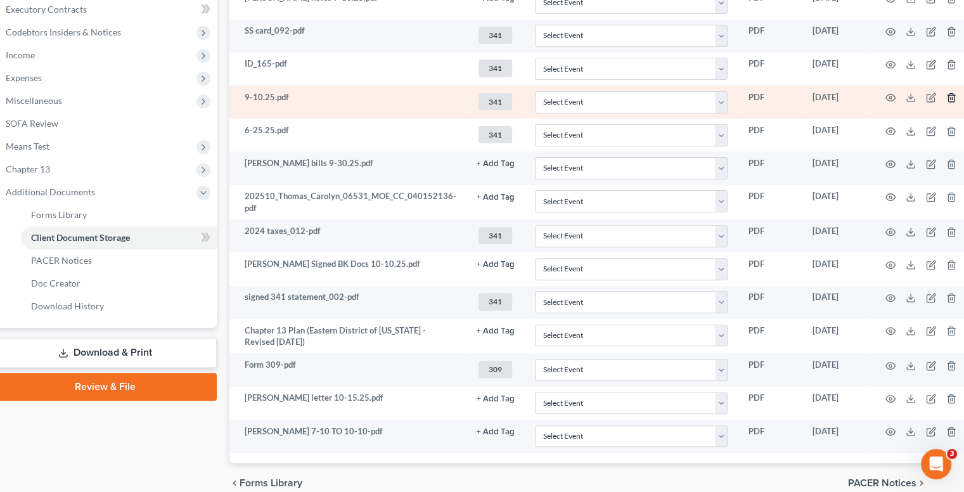
click at [946, 95] on icon "button" at bounding box center [951, 98] width 10 height 10
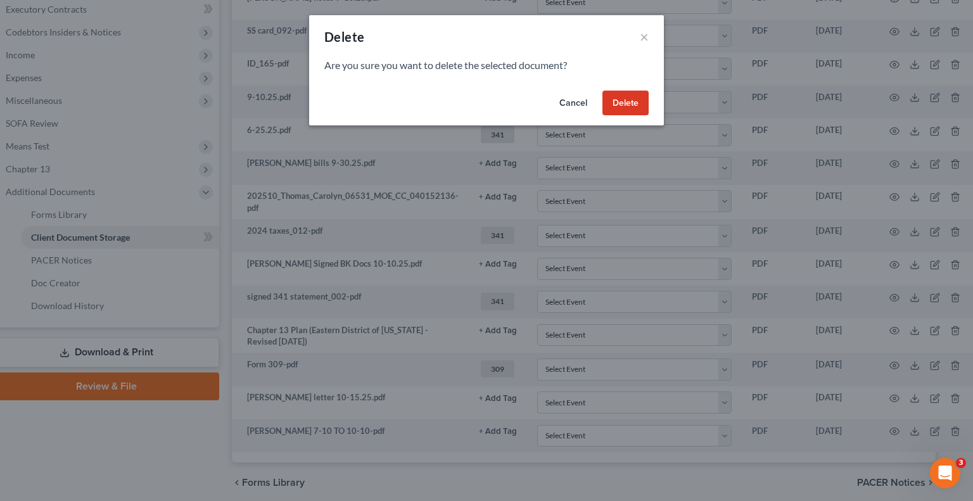
click at [614, 107] on button "Delete" at bounding box center [626, 103] width 46 height 25
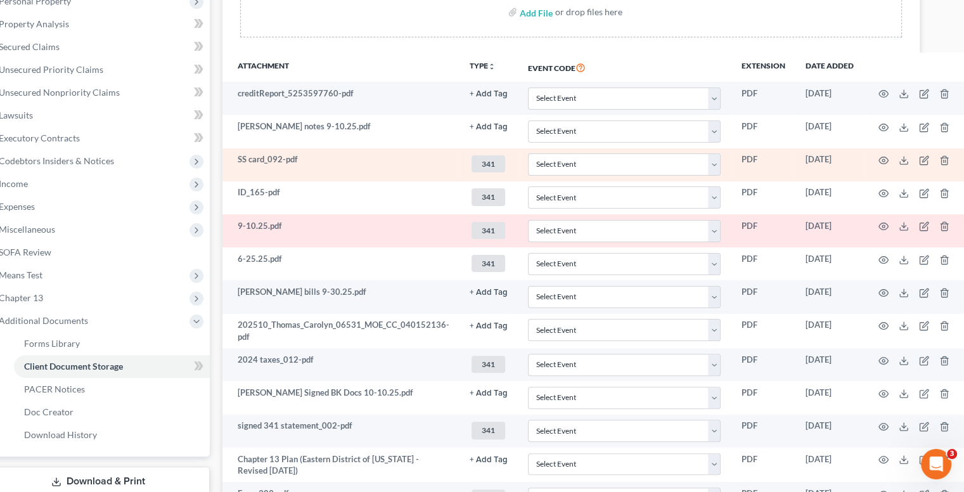
scroll to position [255, 29]
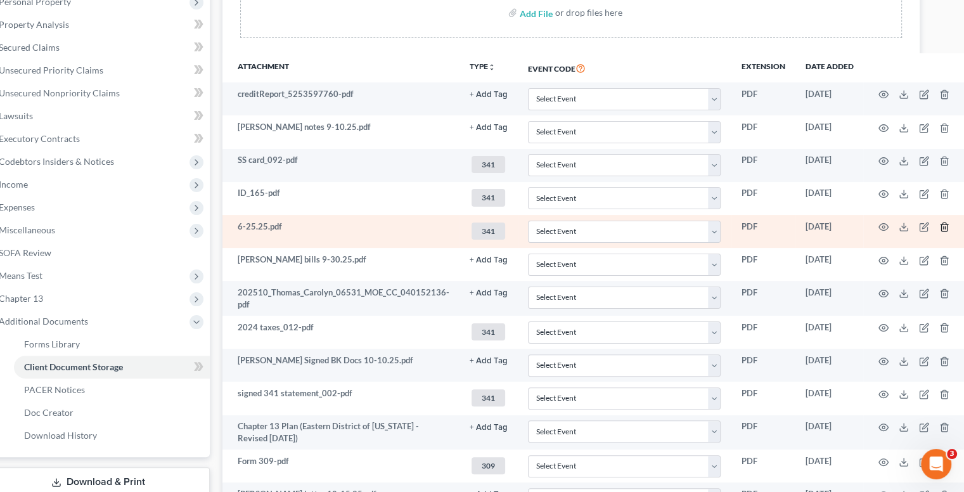
click at [939, 226] on icon "button" at bounding box center [944, 227] width 10 height 10
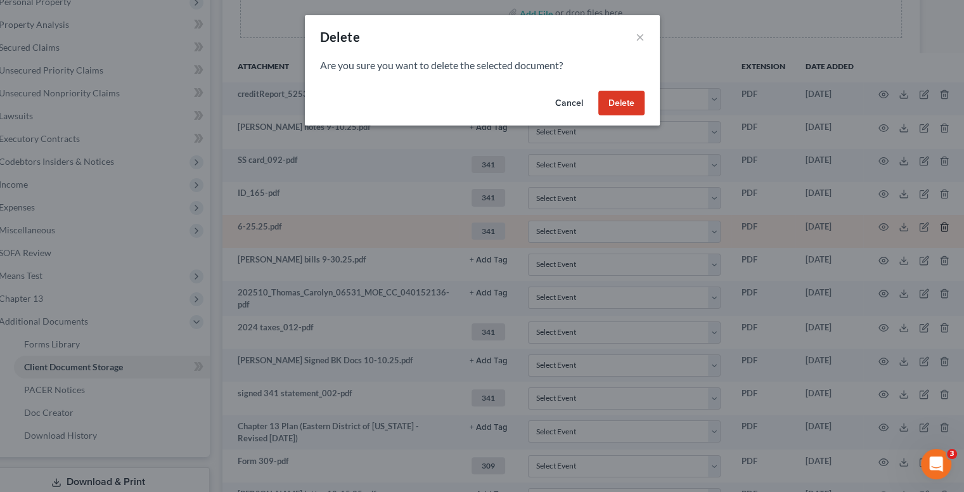
scroll to position [255, 22]
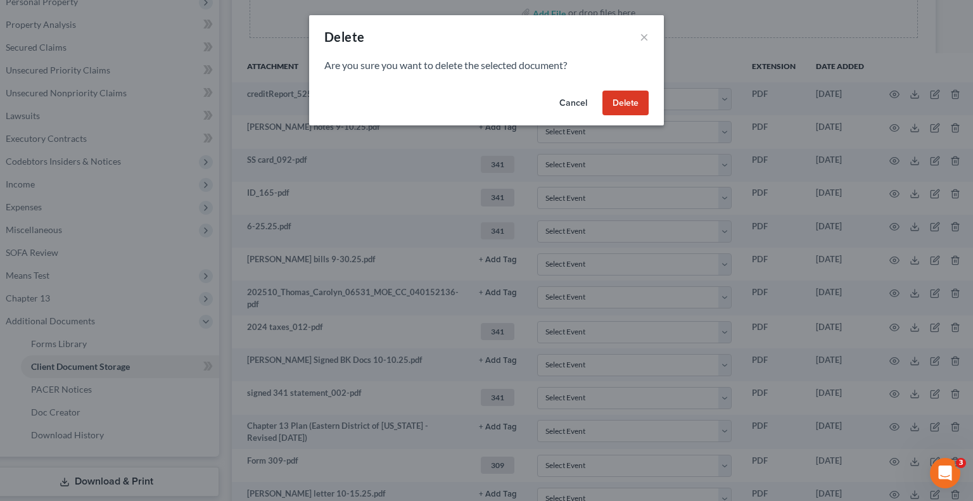
click at [570, 101] on button "Cancel" at bounding box center [573, 103] width 48 height 25
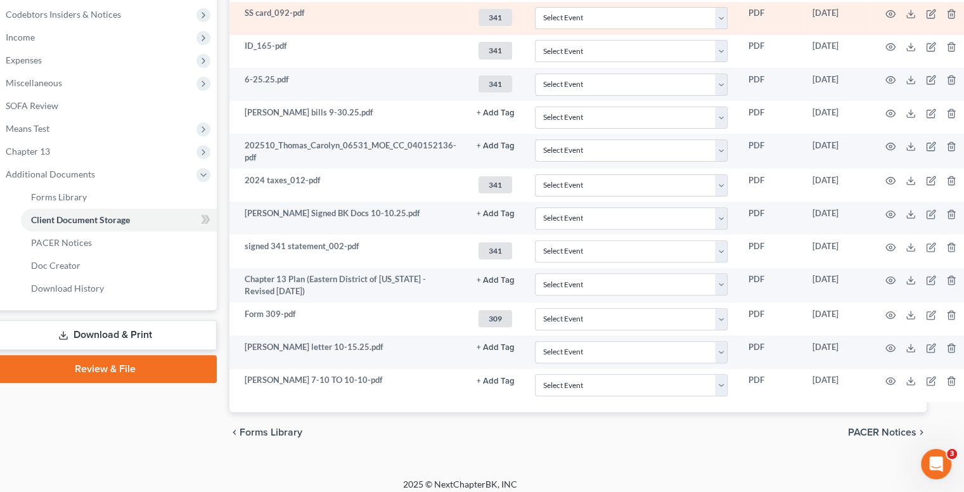
scroll to position [408, 22]
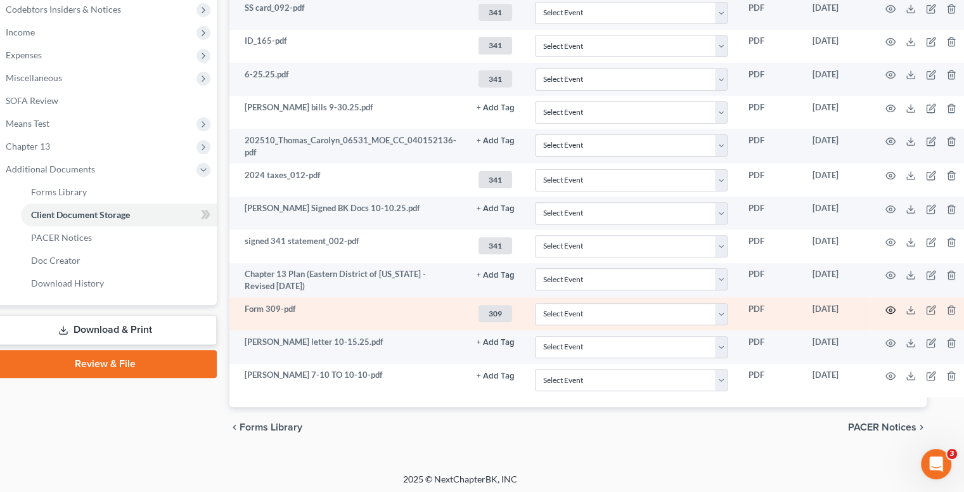
click at [885, 309] on icon "button" at bounding box center [890, 310] width 10 height 10
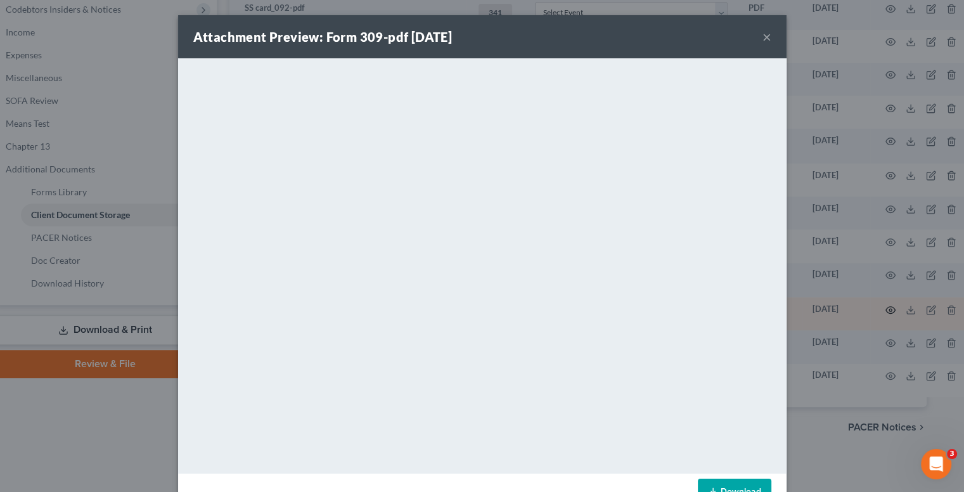
scroll to position [398, 22]
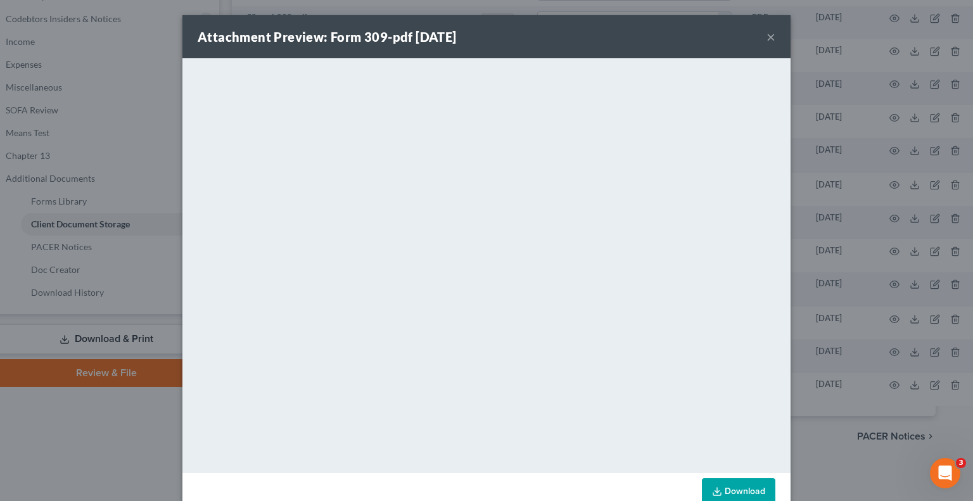
click at [126, 96] on div "Attachment Preview: Form 309-pdf [DATE] × <object ng-attr-data='[URL][DOMAIN_NA…" at bounding box center [486, 250] width 973 height 501
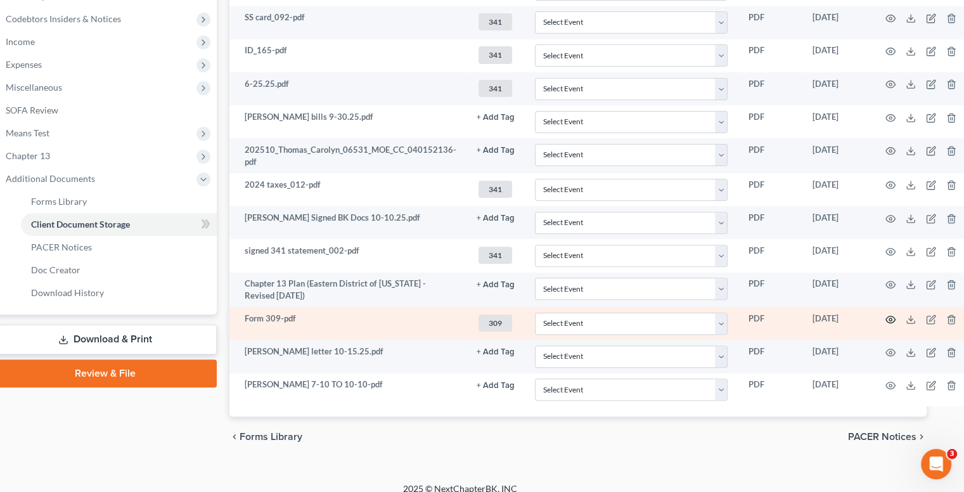
click at [887, 319] on icon "button" at bounding box center [891, 319] width 10 height 7
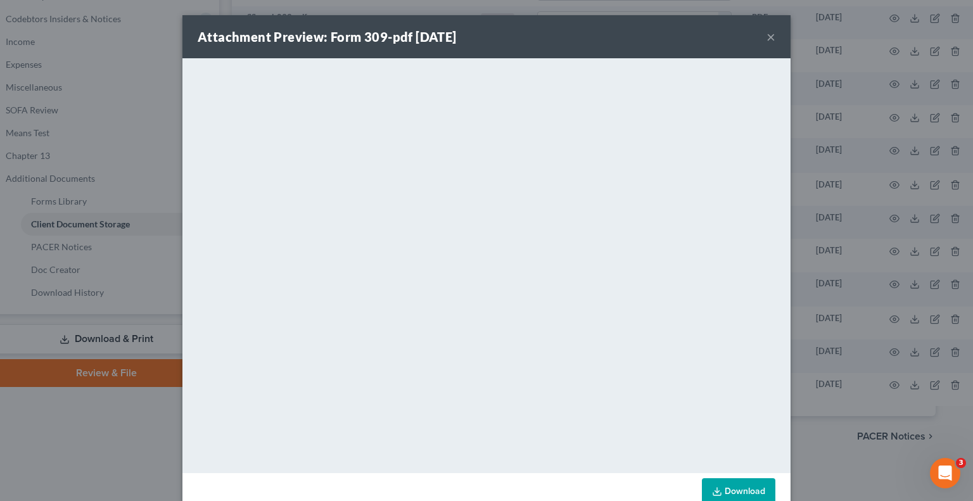
click at [156, 113] on div "Attachment Preview: Form 309-pdf [DATE] × <object ng-attr-data='[URL][DOMAIN_NA…" at bounding box center [486, 250] width 973 height 501
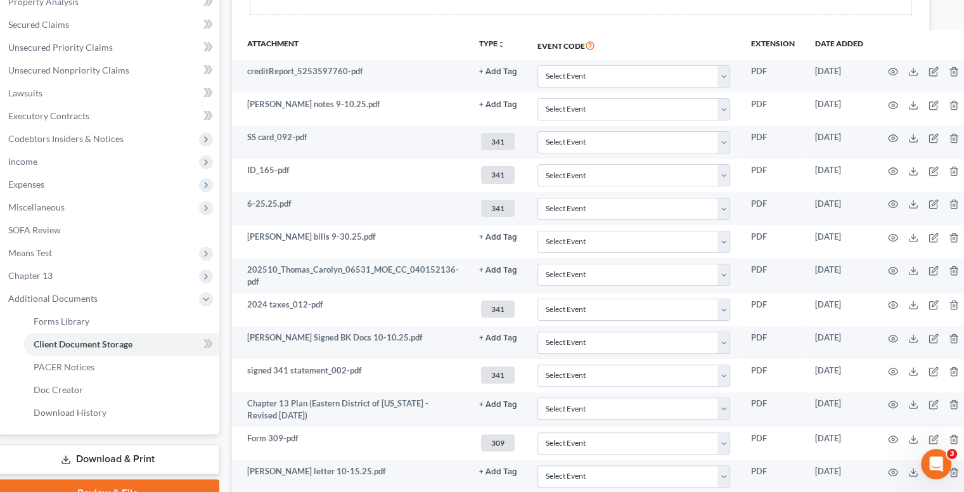
scroll to position [408, 0]
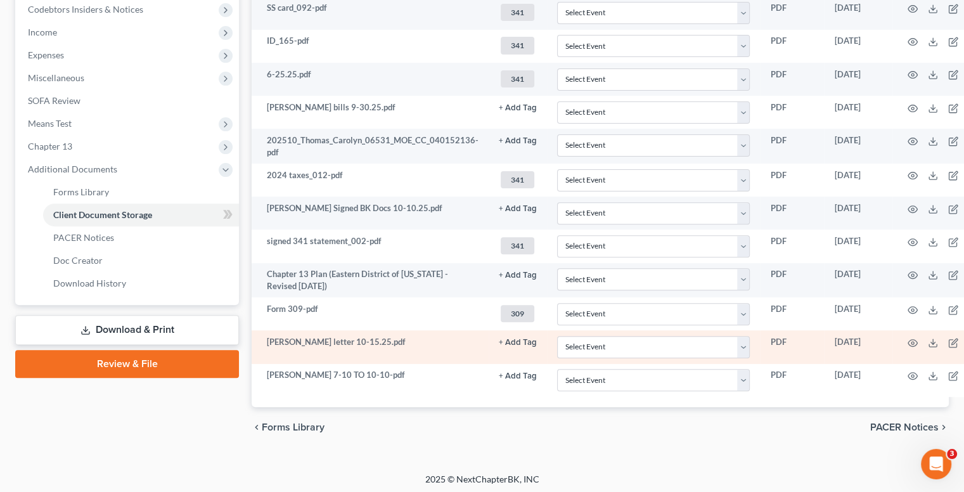
click at [915, 338] on td at bounding box center [945, 346] width 106 height 33
click at [909, 339] on icon "button" at bounding box center [913, 343] width 10 height 10
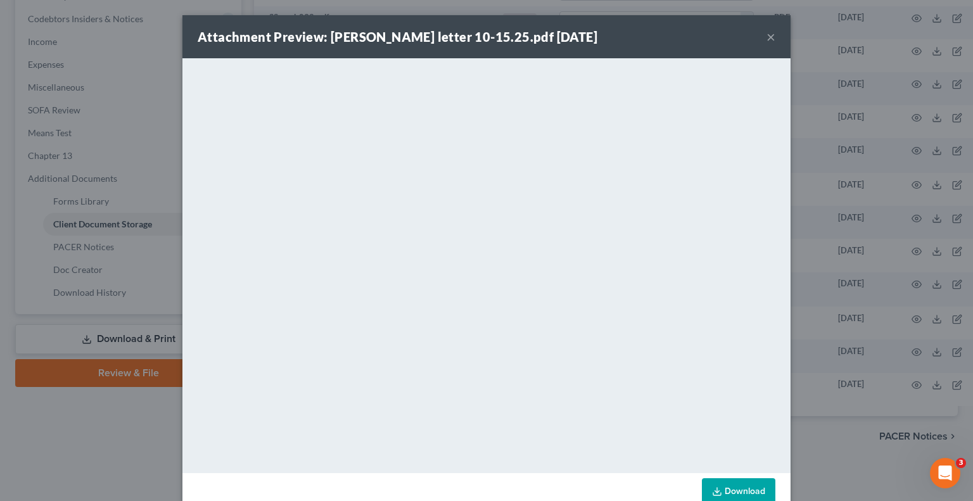
click at [770, 43] on button "×" at bounding box center [771, 36] width 9 height 15
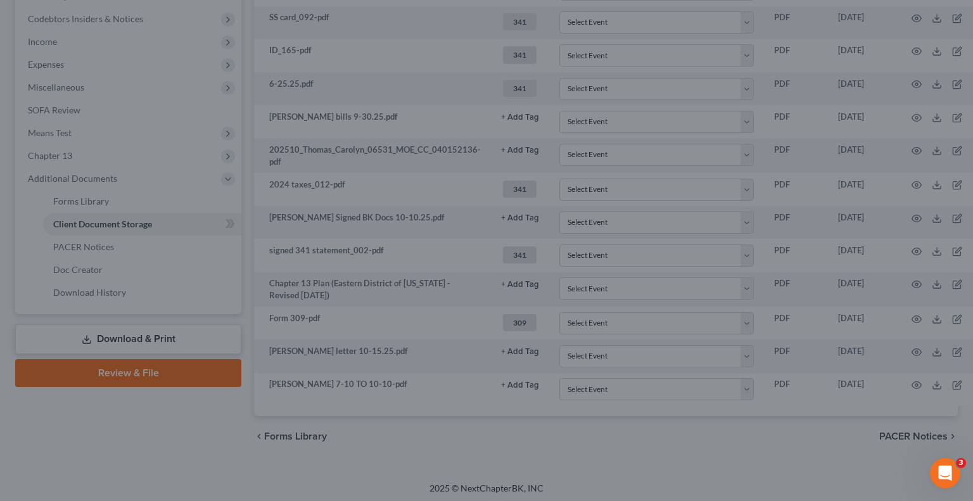
click at [770, 43] on div "Attachment Preview: [PERSON_NAME] letter 10-15.25.pdf [DATE] × <object ng-attr-…" at bounding box center [486, 250] width 973 height 501
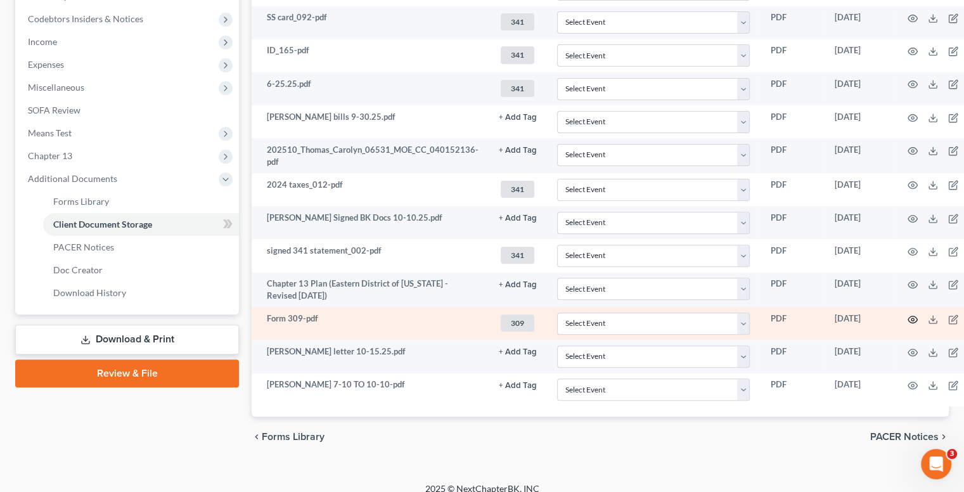
click at [909, 320] on icon "button" at bounding box center [913, 319] width 10 height 10
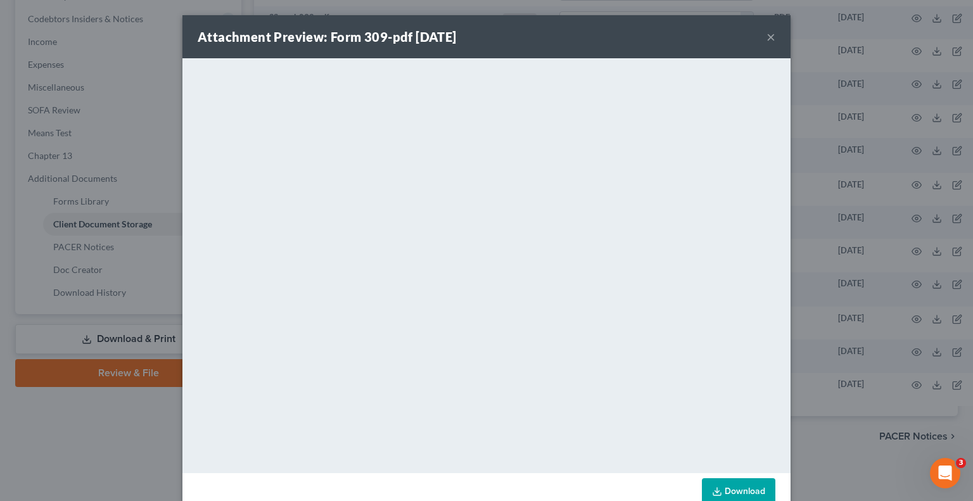
click at [768, 33] on button "×" at bounding box center [771, 36] width 9 height 15
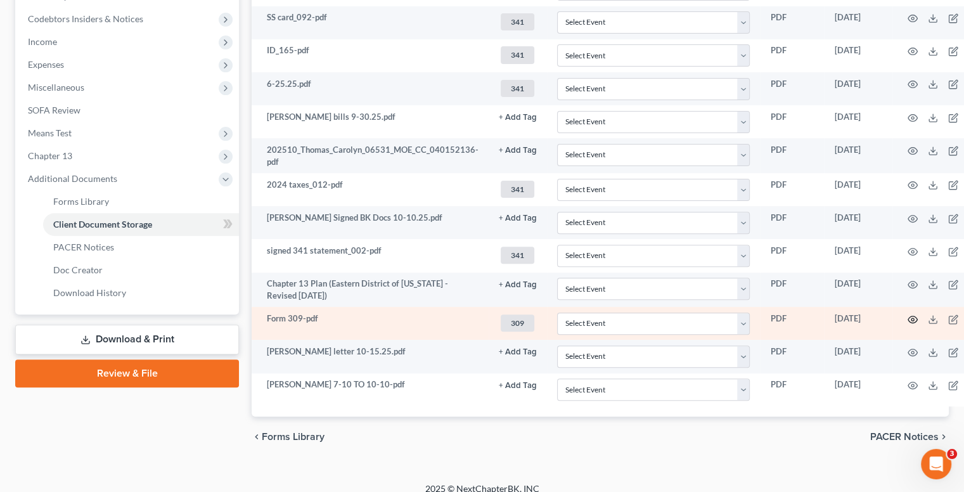
click at [908, 319] on icon "button" at bounding box center [913, 319] width 10 height 7
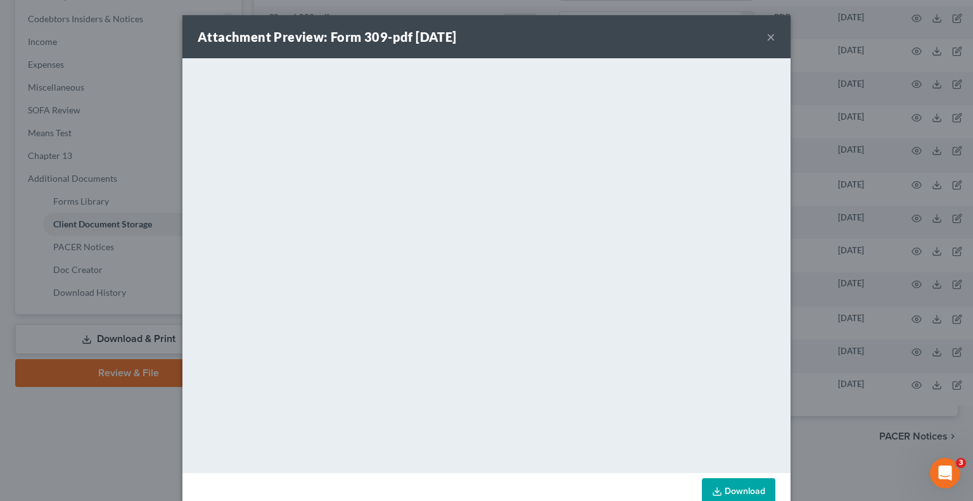
click at [773, 31] on div "Attachment Preview: Form 309-pdf [DATE] ×" at bounding box center [487, 36] width 608 height 43
click at [771, 32] on div "Attachment Preview: Form 309-pdf [DATE] ×" at bounding box center [487, 36] width 608 height 43
click at [768, 36] on button "×" at bounding box center [771, 36] width 9 height 15
